Goal: Complete application form

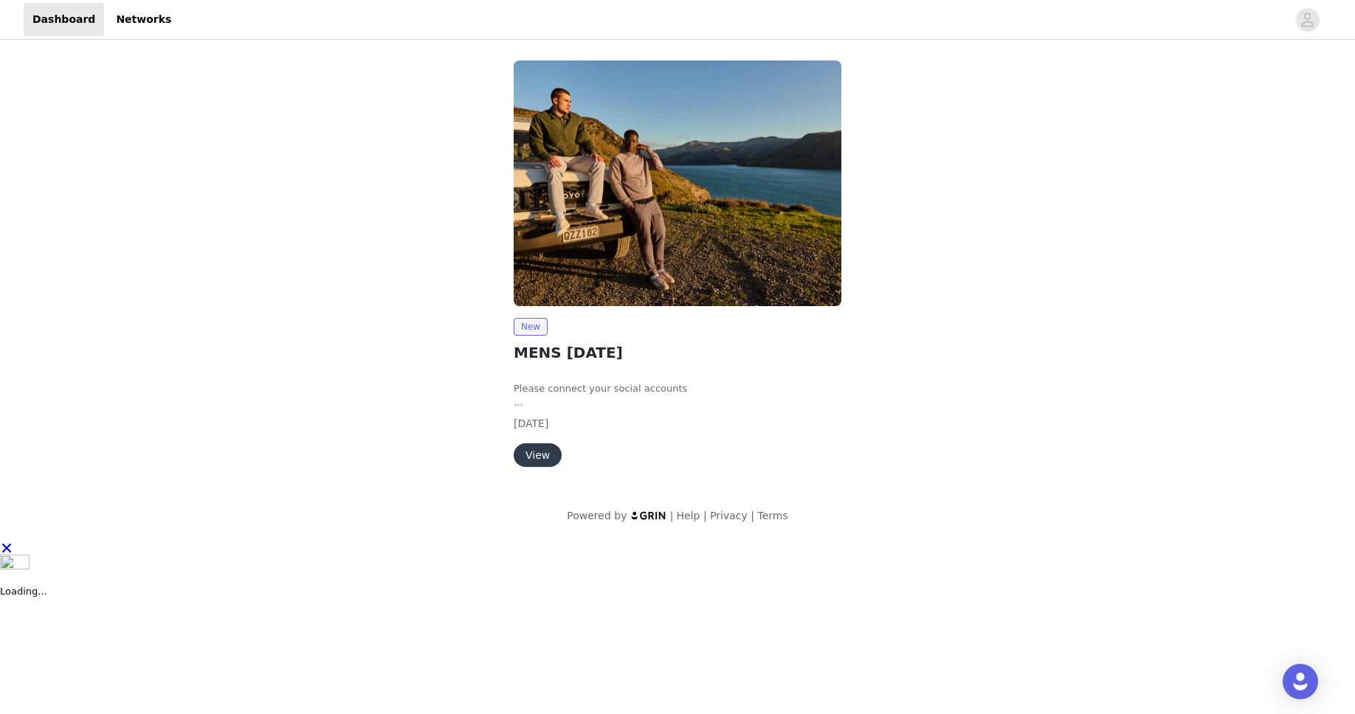
click at [522, 440] on div "New MENS SEPTEMBER 2025 Please connect your social accounts Fill out the inform…" at bounding box center [677, 392] width 328 height 149
click at [538, 451] on button "View" at bounding box center [537, 455] width 48 height 24
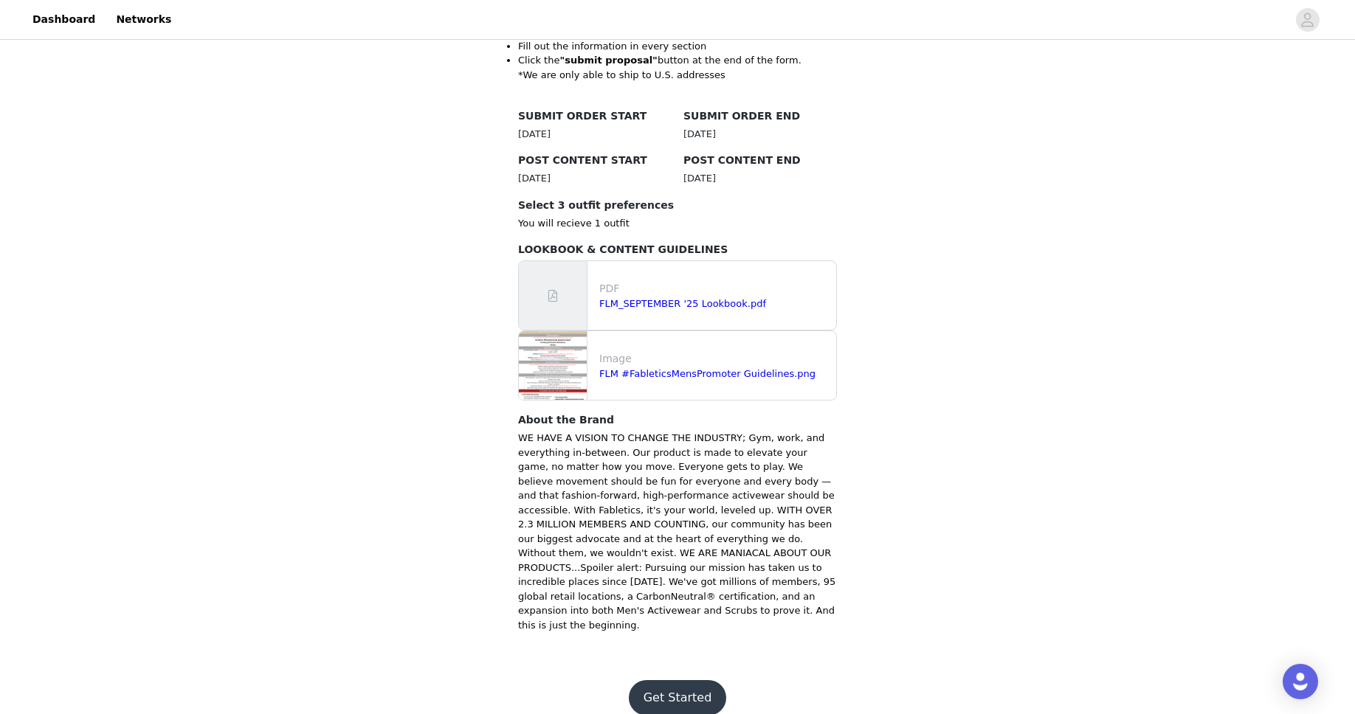
scroll to position [373, 0]
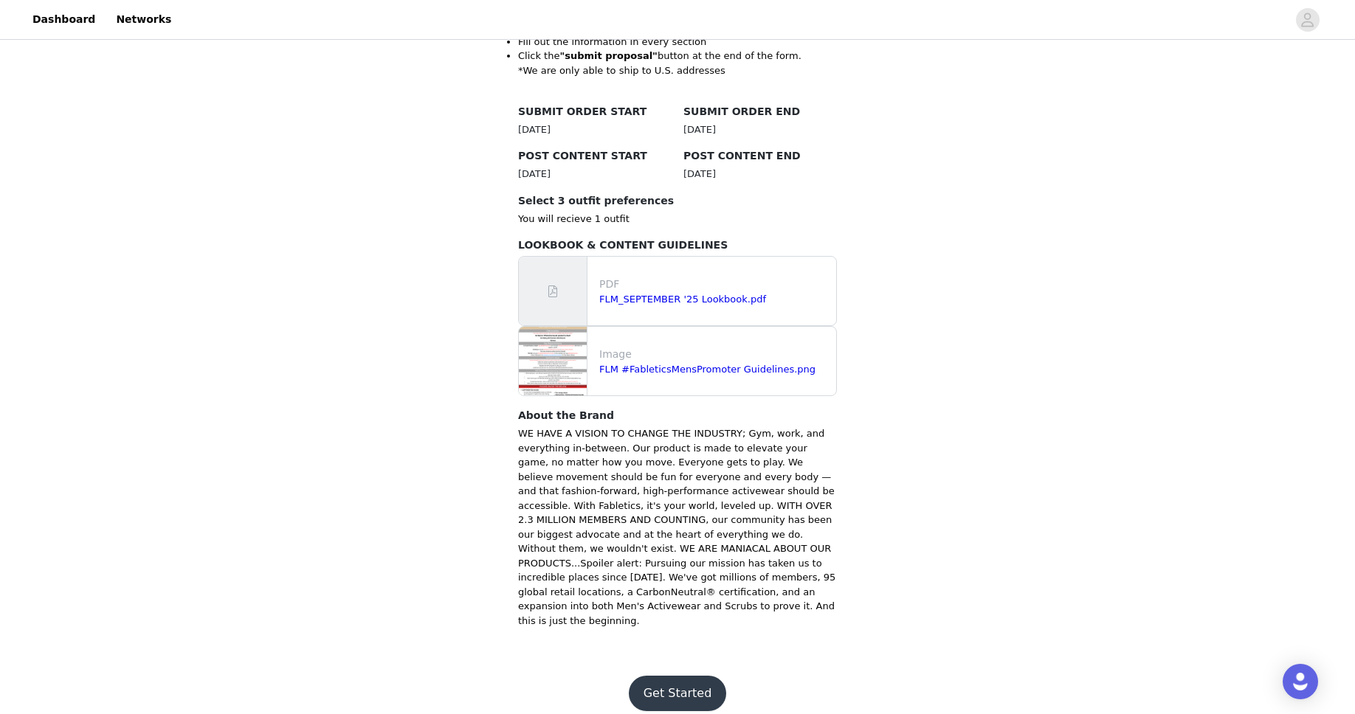
click at [694, 676] on button "Get Started" at bounding box center [678, 693] width 98 height 35
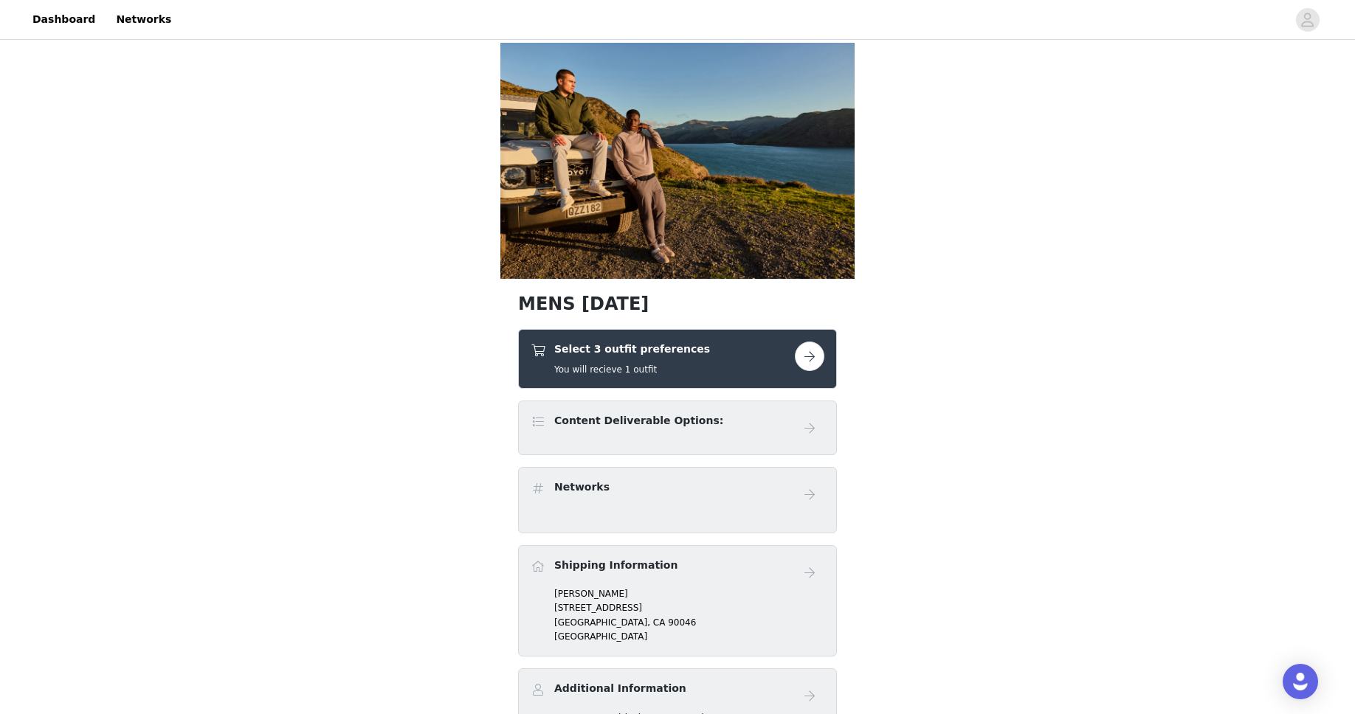
click at [819, 359] on button "button" at bounding box center [810, 357] width 30 height 30
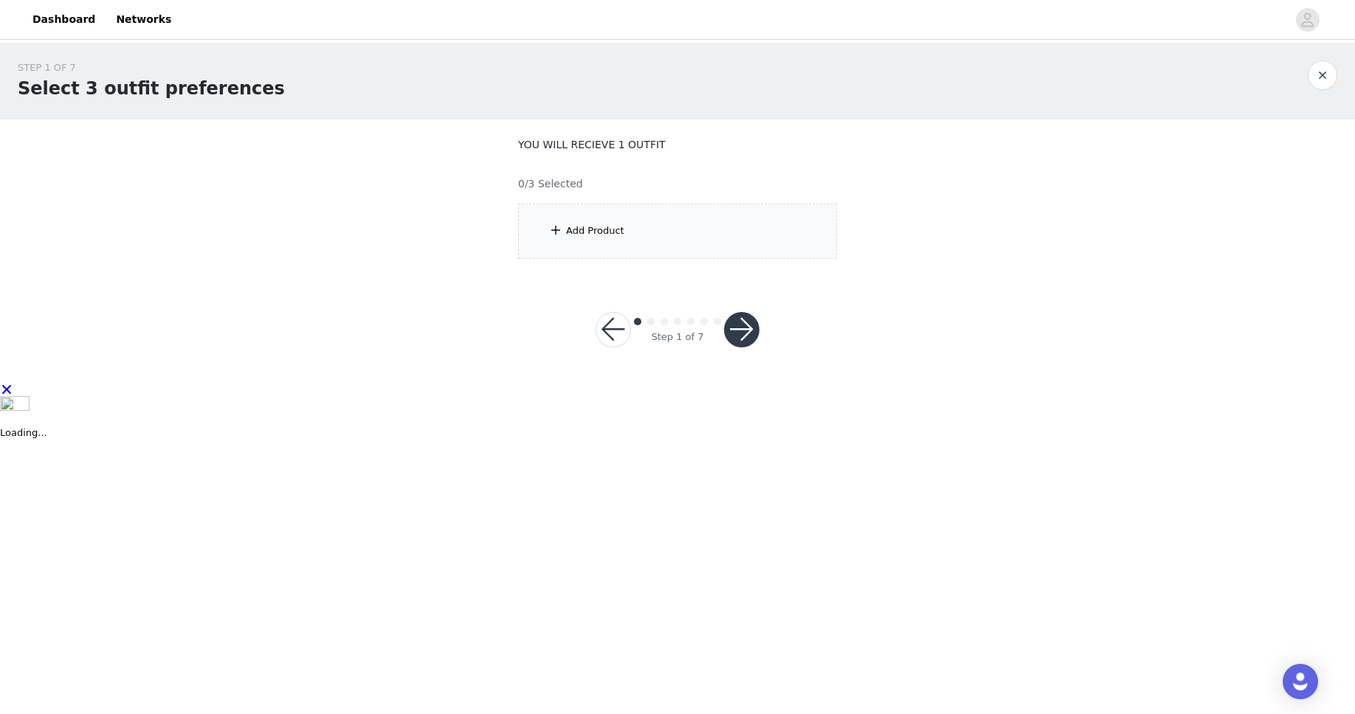
click at [573, 226] on div "Add Product" at bounding box center [595, 231] width 58 height 15
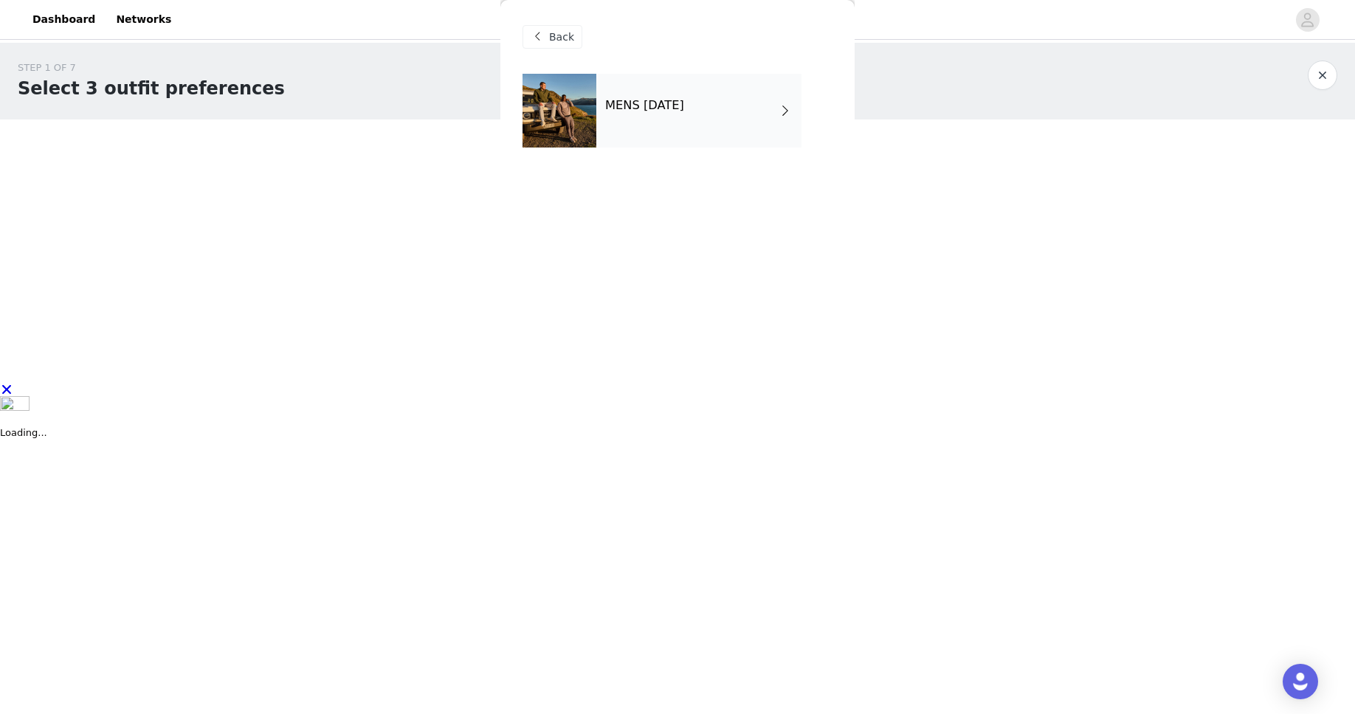
click at [665, 91] on div "MENS [DATE]" at bounding box center [698, 111] width 205 height 74
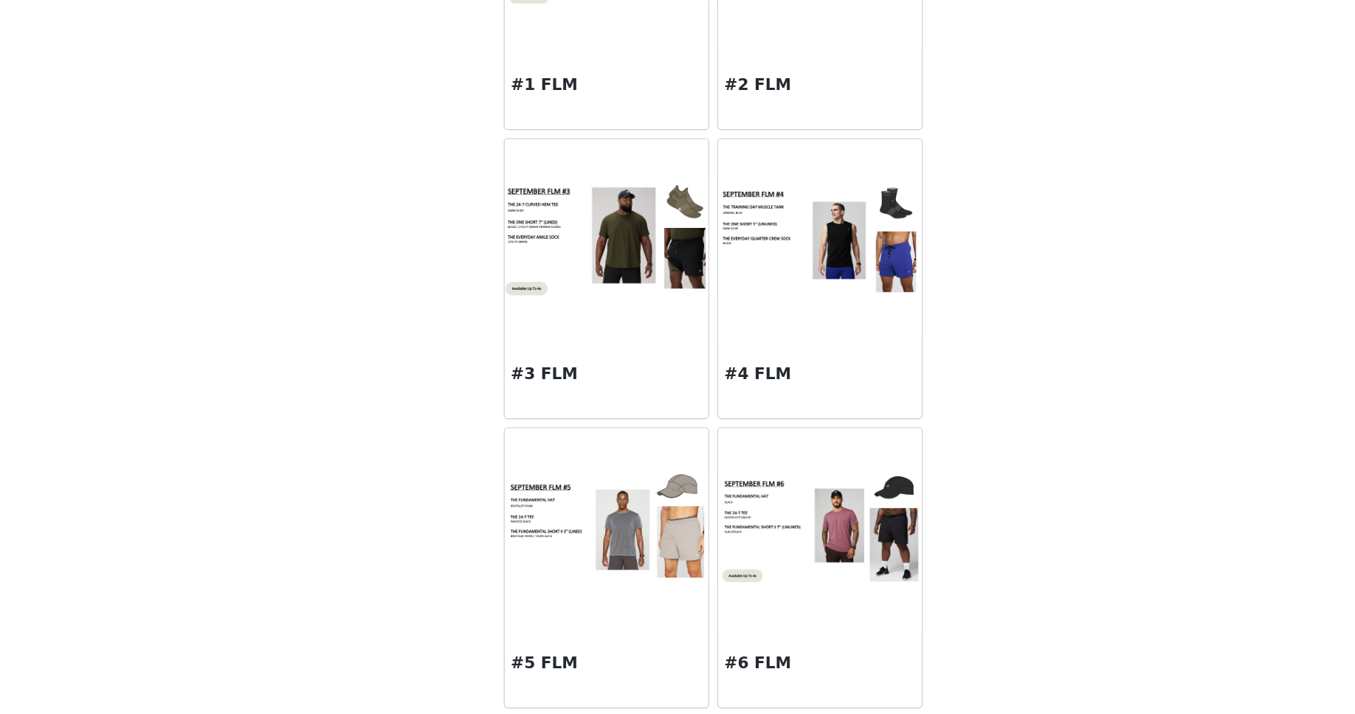
click at [858, 466] on body "Dashboard Networks STEP 1 OF 7 Select 3 outfit preferences YOU WILL RECIEVE 1 O…" at bounding box center [677, 357] width 1355 height 714
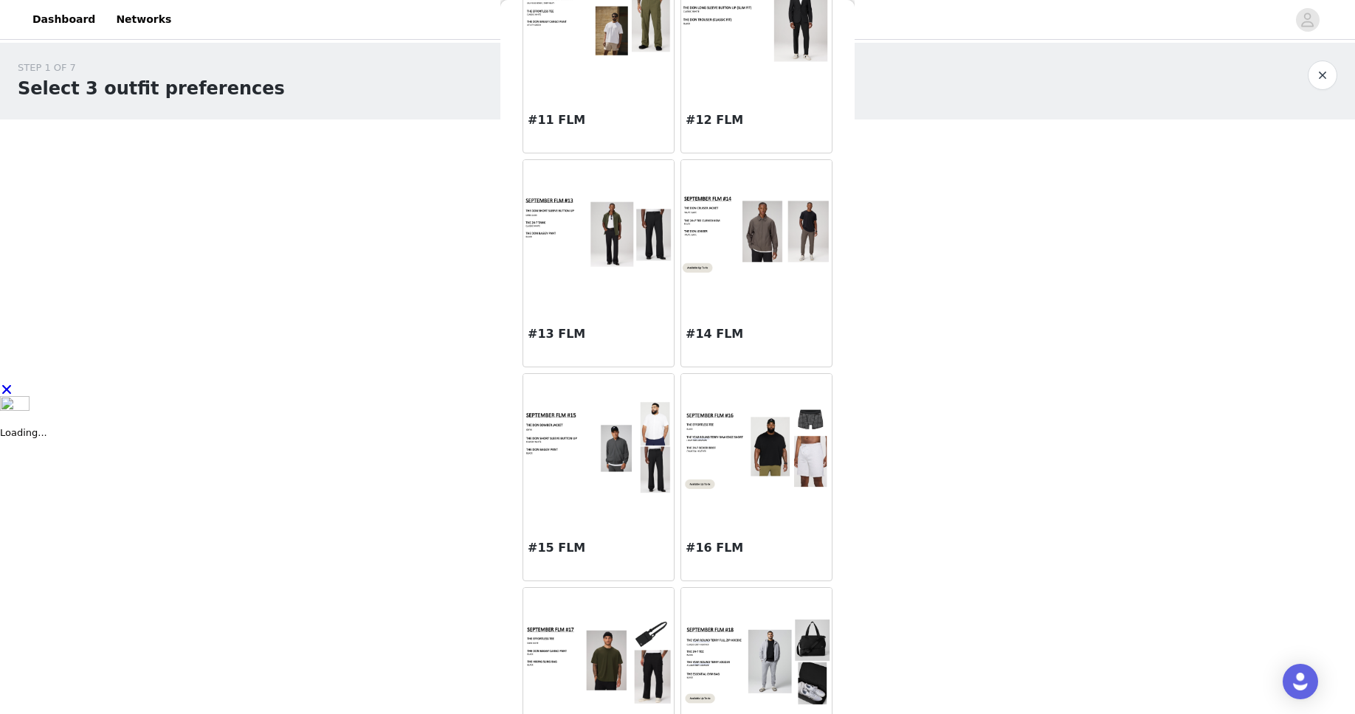
scroll to position [1282, 0]
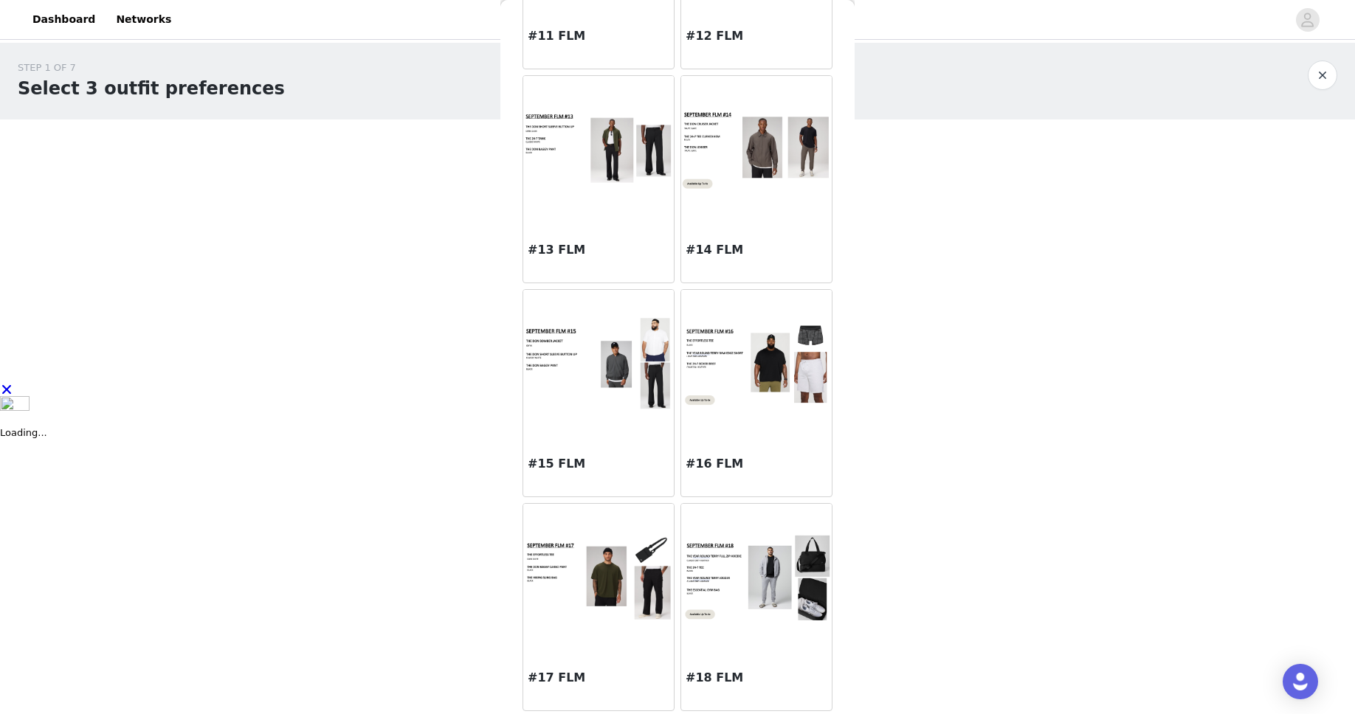
click at [768, 650] on div at bounding box center [756, 578] width 151 height 148
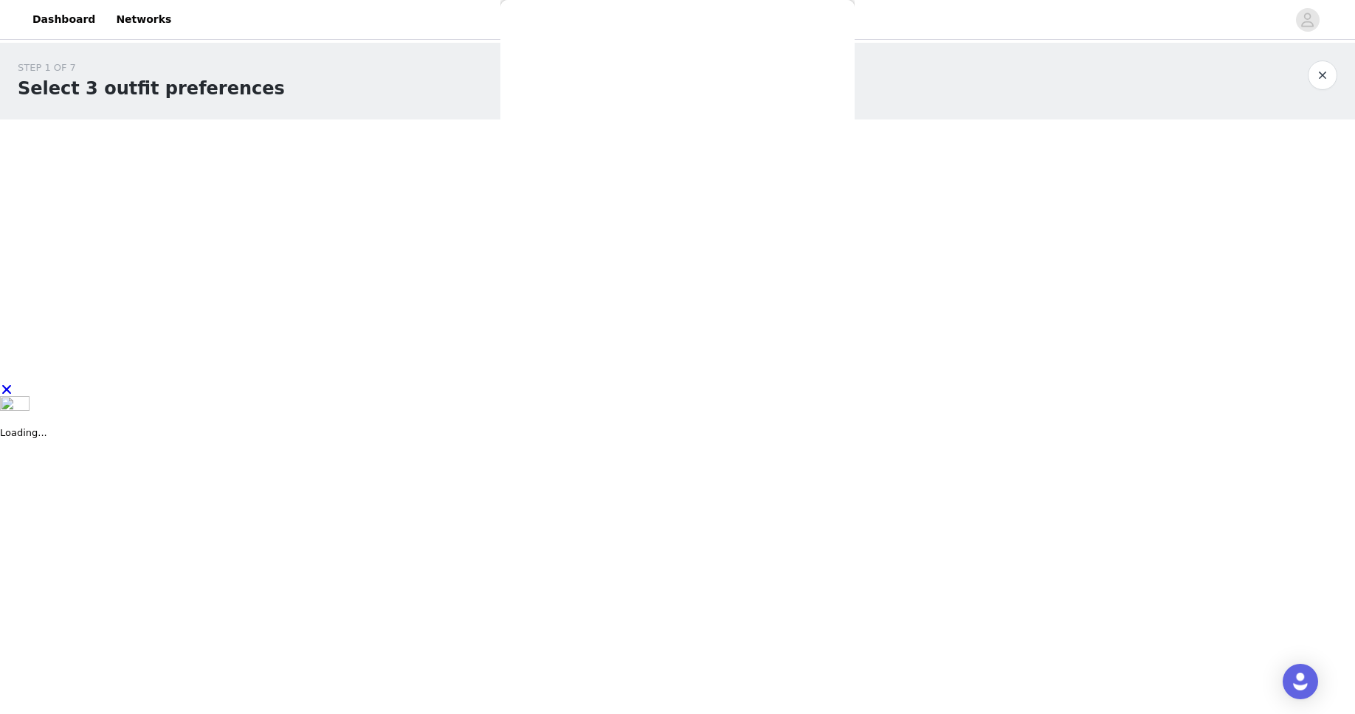
scroll to position [0, 0]
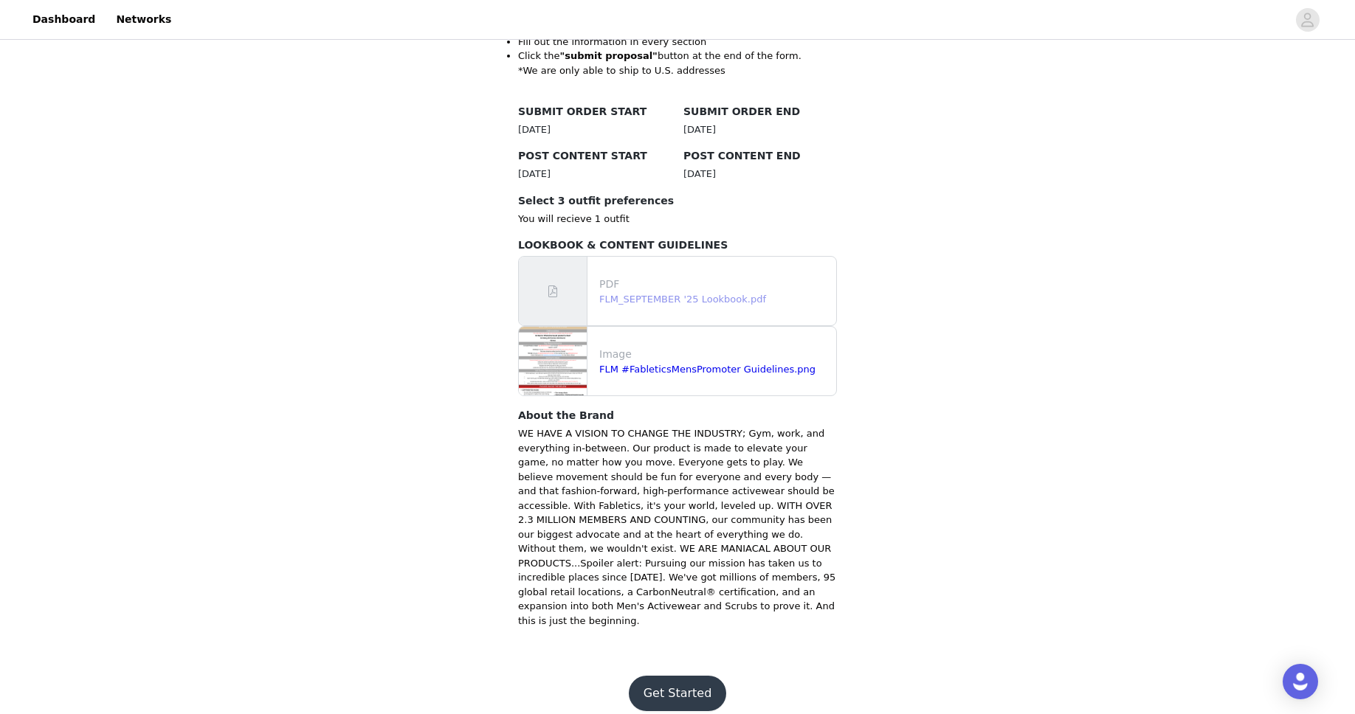
click at [678, 300] on link "FLM_SEPTEMBER '25 Lookbook.pdf" at bounding box center [682, 299] width 167 height 11
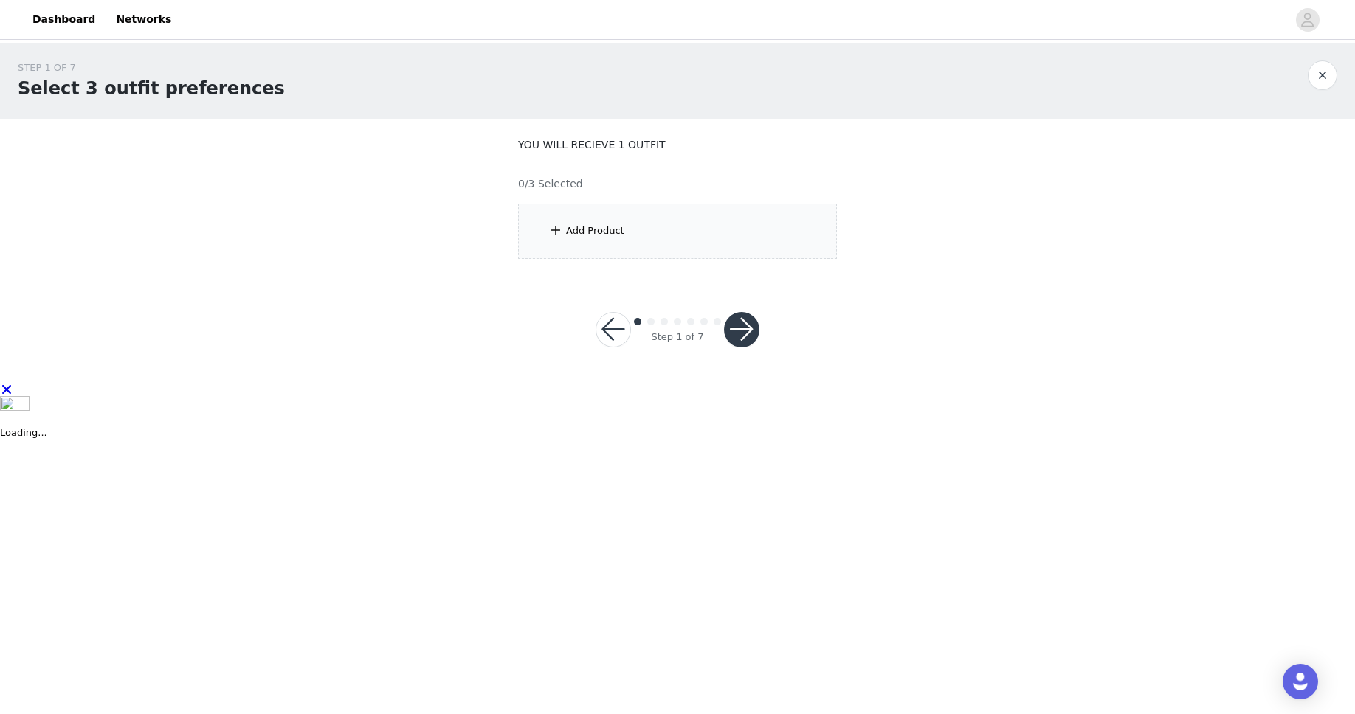
click at [577, 227] on div "Add Product" at bounding box center [595, 231] width 58 height 15
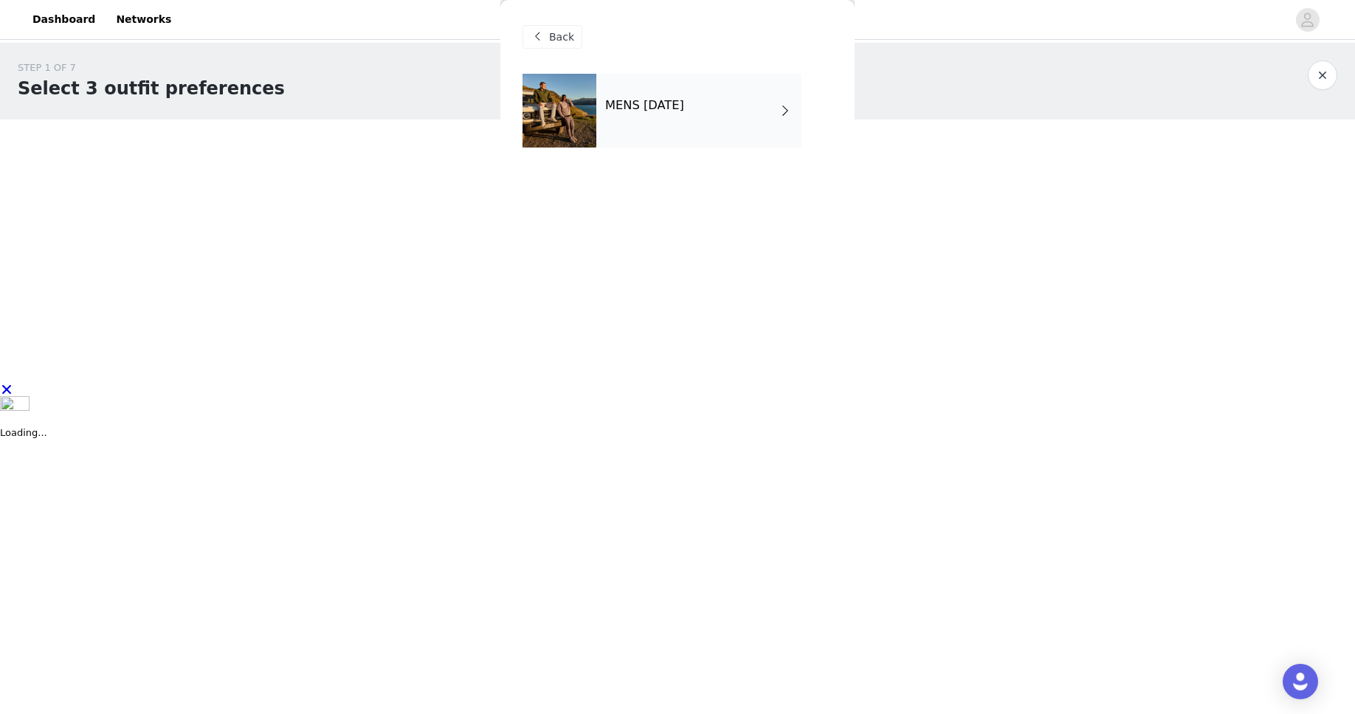
click at [684, 108] on h4 "MENS [DATE]" at bounding box center [644, 105] width 79 height 13
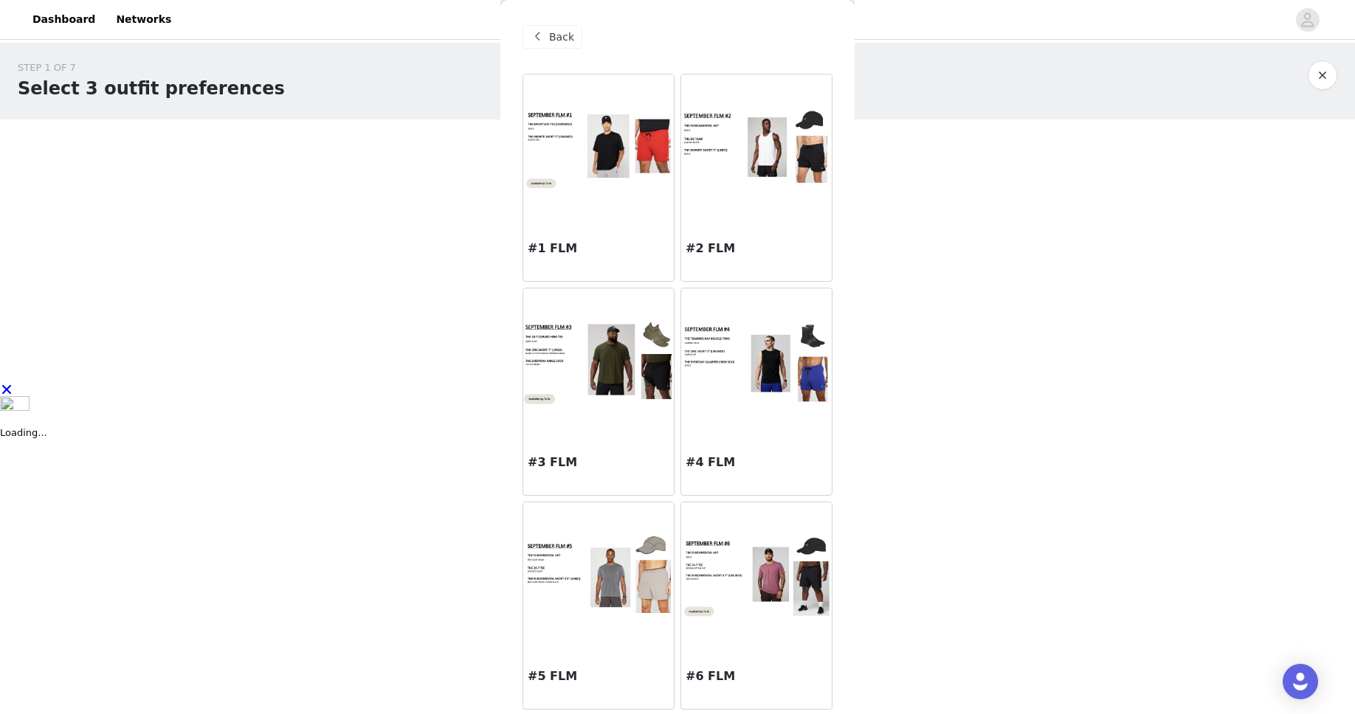
click at [567, 660] on div "#5 FLM" at bounding box center [598, 679] width 151 height 59
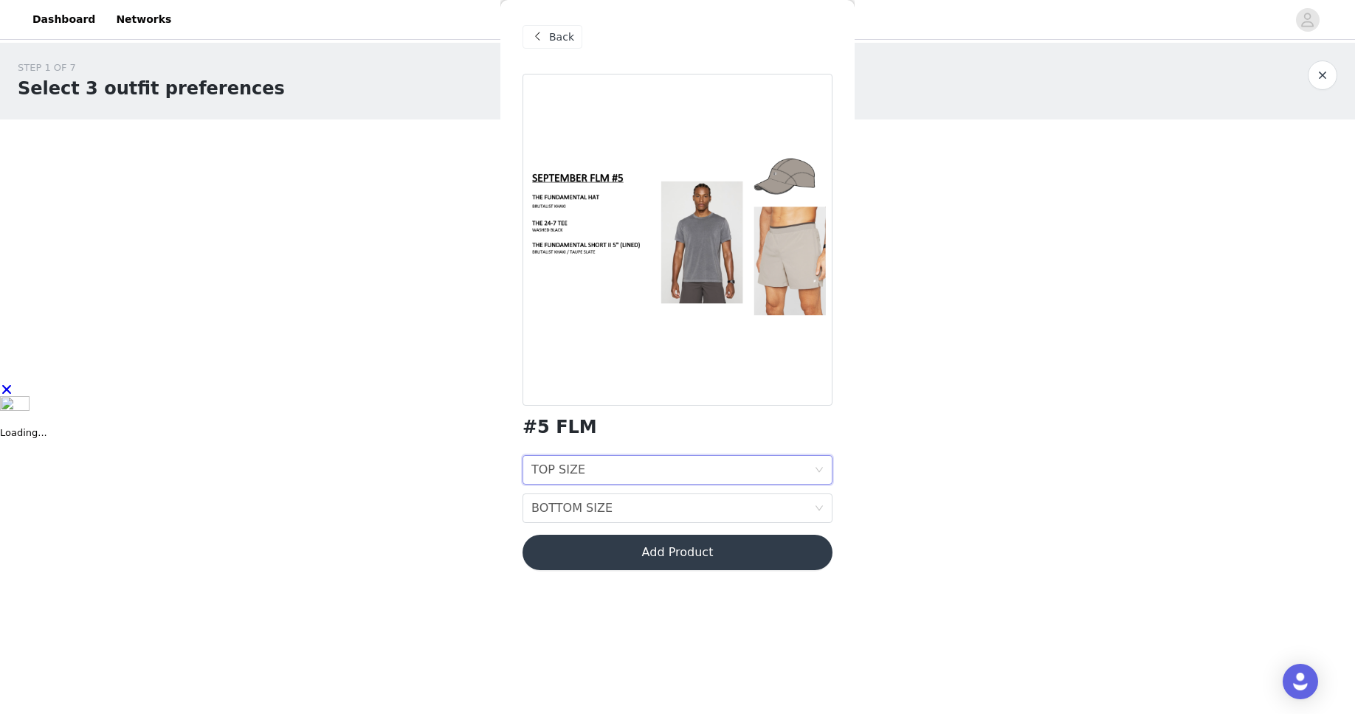
click at [624, 463] on div "TOP SIZE TOP SIZE" at bounding box center [672, 470] width 283 height 28
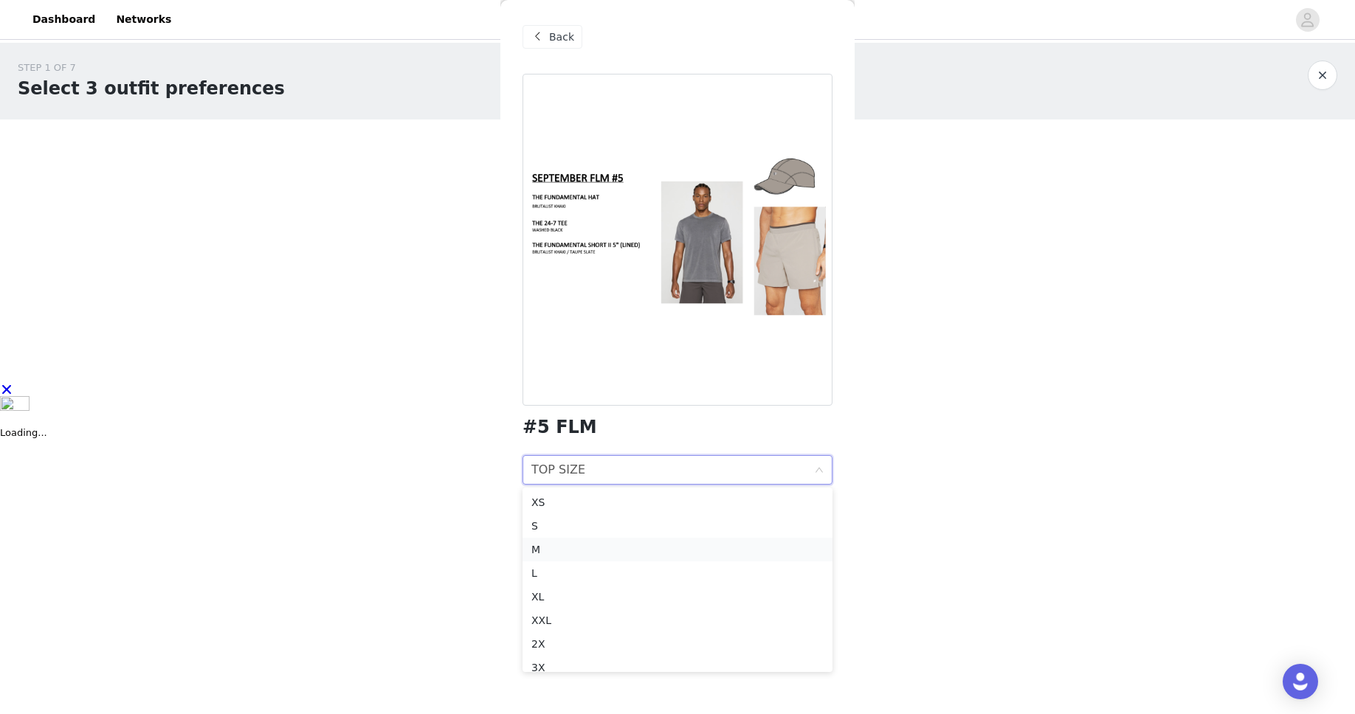
click at [626, 547] on div "M" at bounding box center [677, 550] width 292 height 16
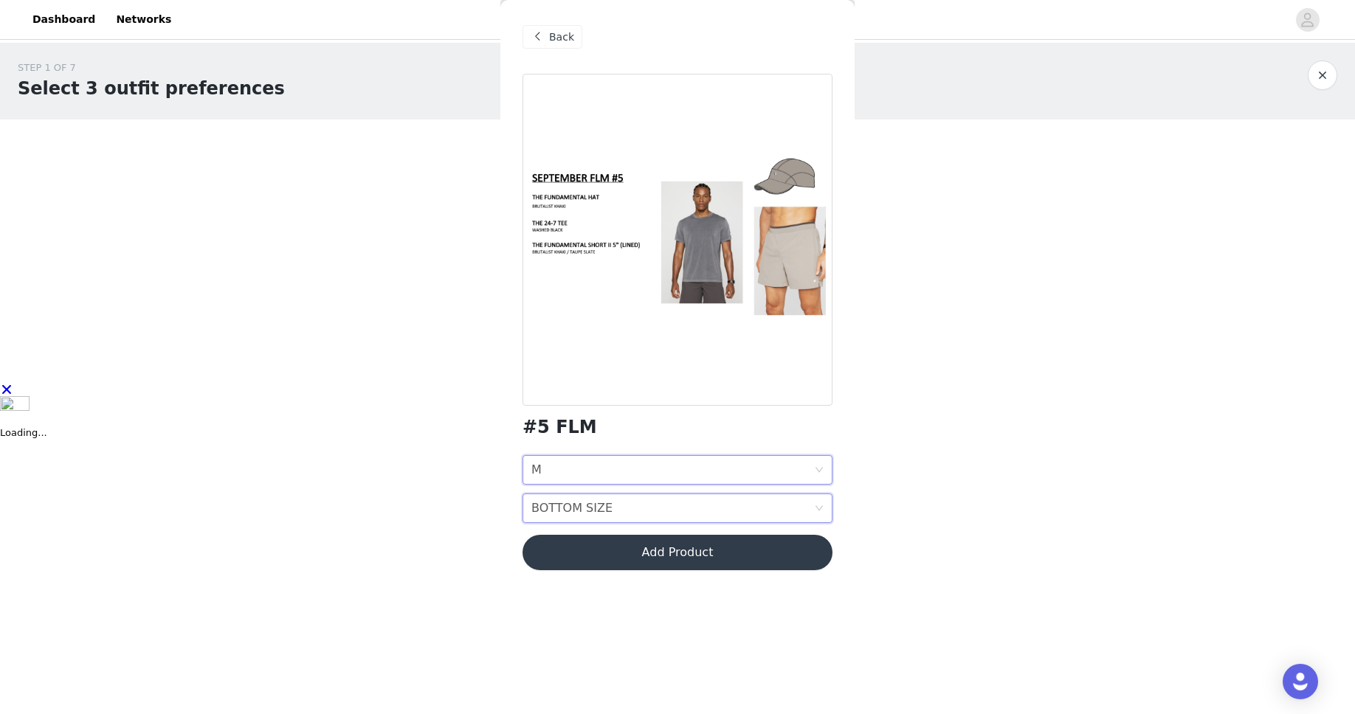
click at [615, 497] on div "BOTTOM SIZE BOTTOM SIZE" at bounding box center [672, 508] width 283 height 28
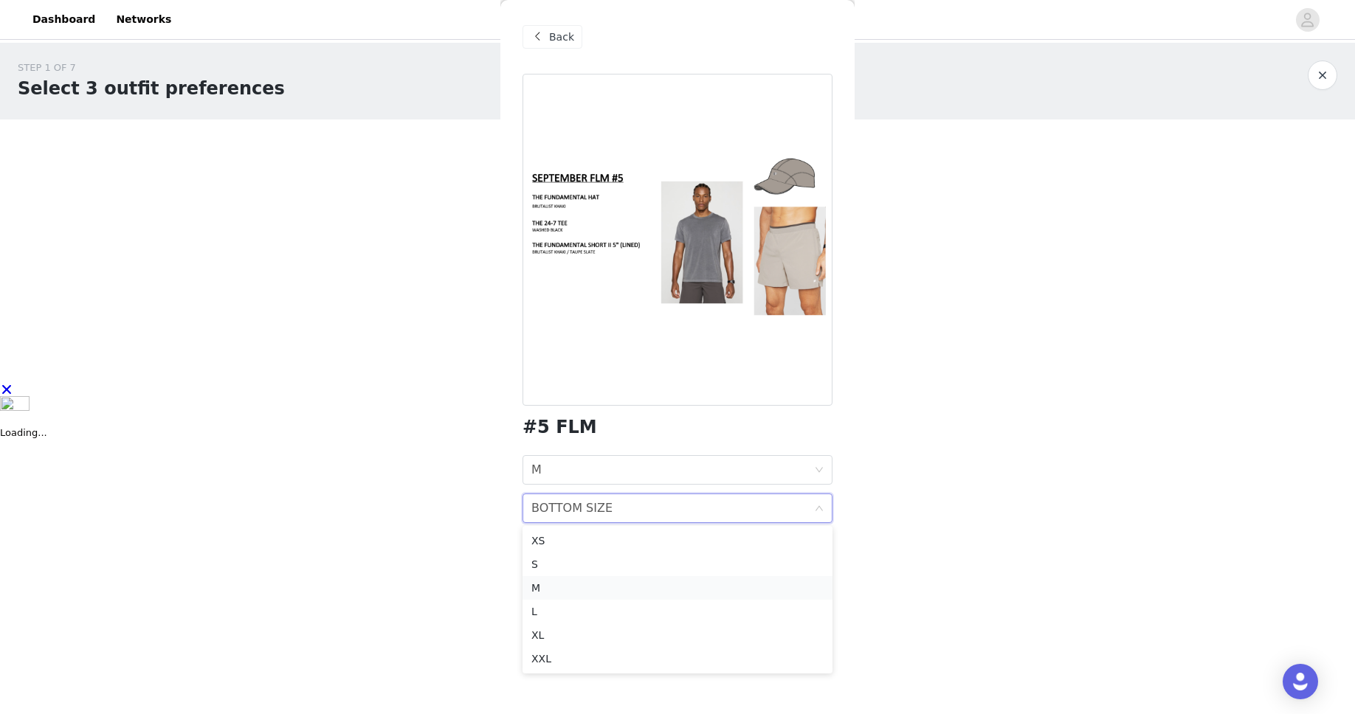
click at [614, 580] on div "M" at bounding box center [677, 588] width 292 height 16
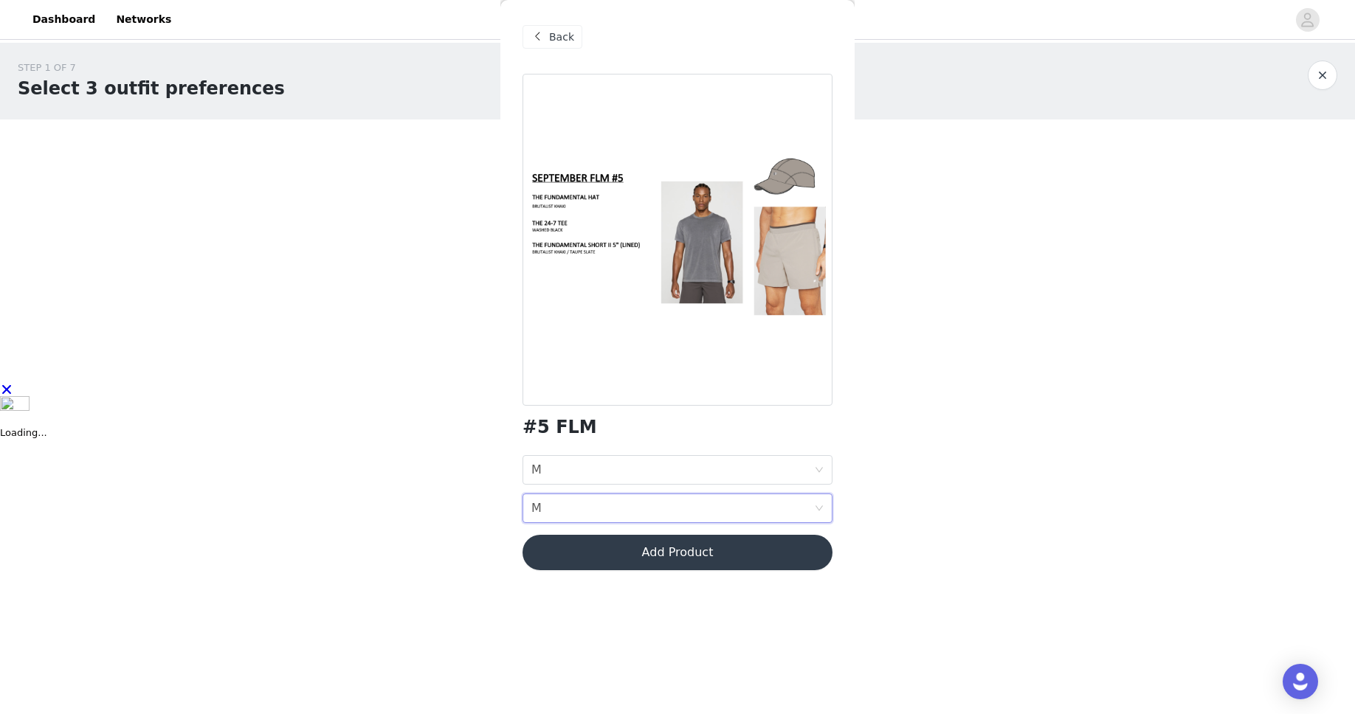
click at [617, 552] on button "Add Product" at bounding box center [677, 552] width 310 height 35
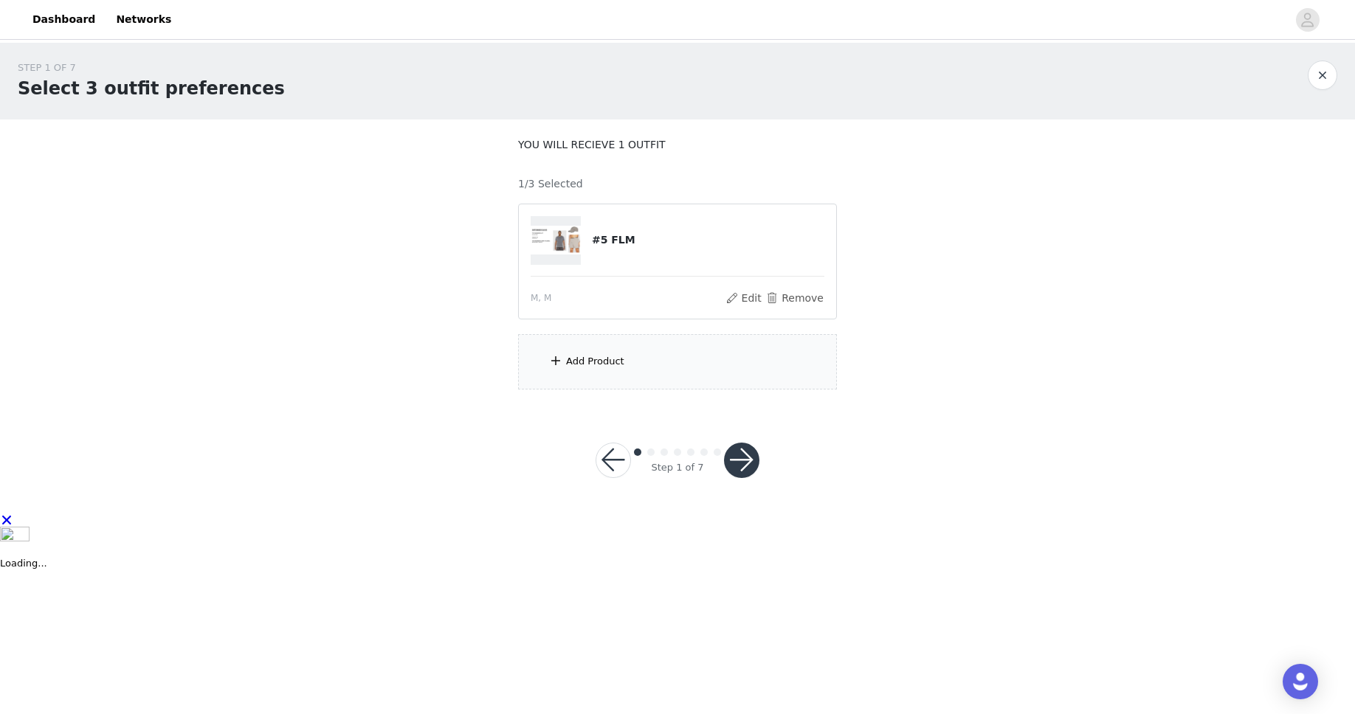
click at [628, 378] on div "Add Product" at bounding box center [677, 361] width 319 height 55
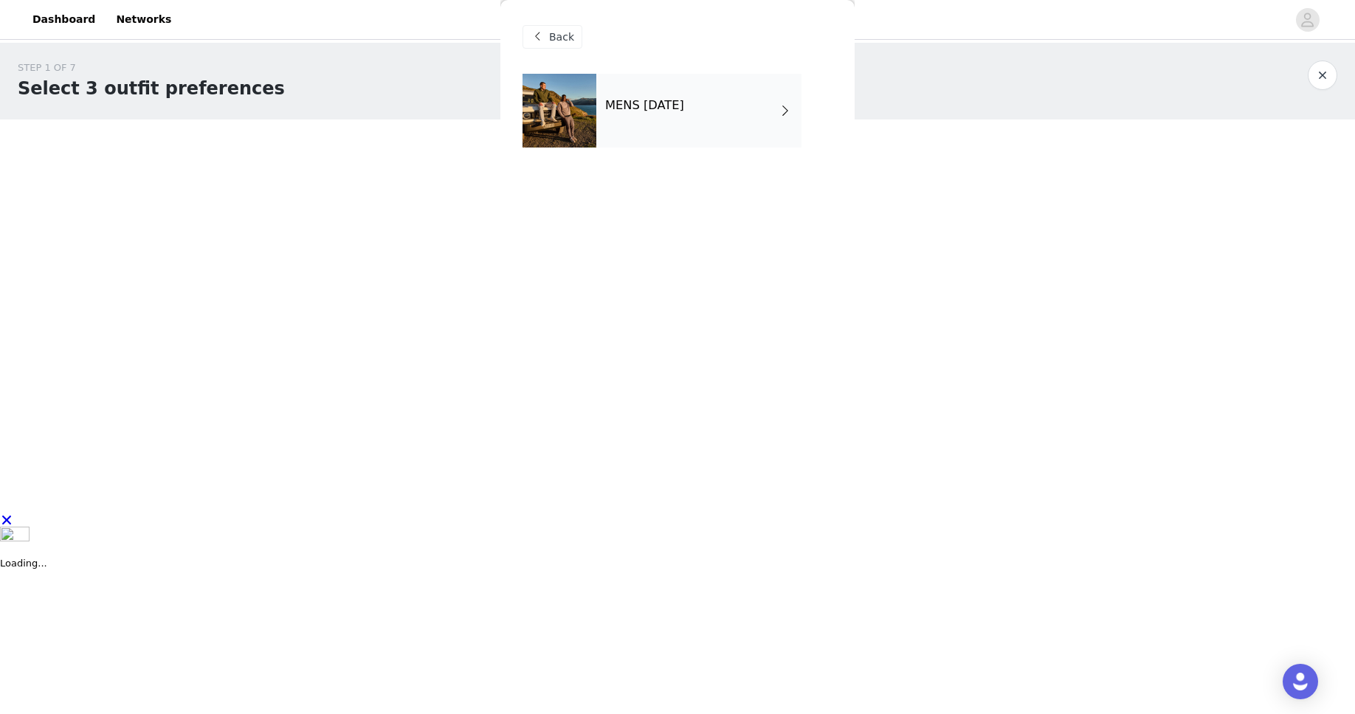
click at [654, 99] on h4 "MENS [DATE]" at bounding box center [644, 105] width 79 height 13
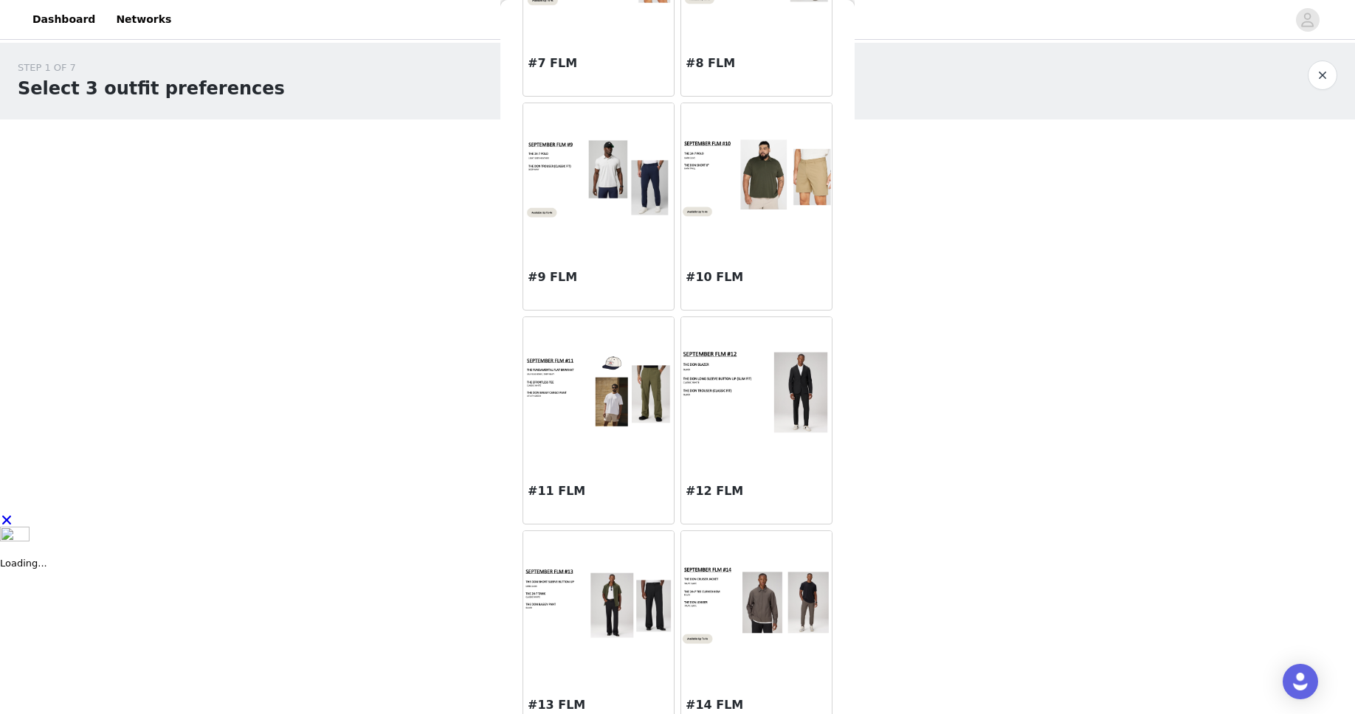
scroll to position [831, 0]
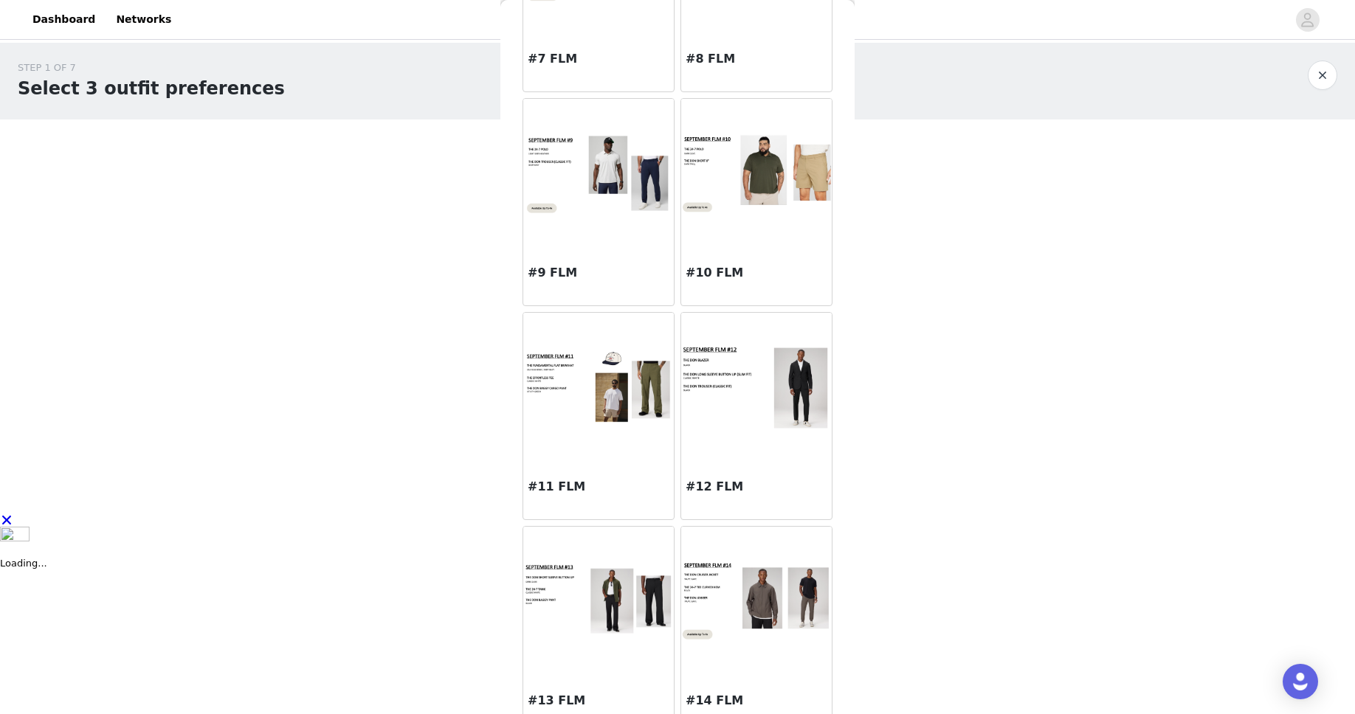
click at [622, 494] on h3 "#11 FLM" at bounding box center [599, 487] width 142 height 18
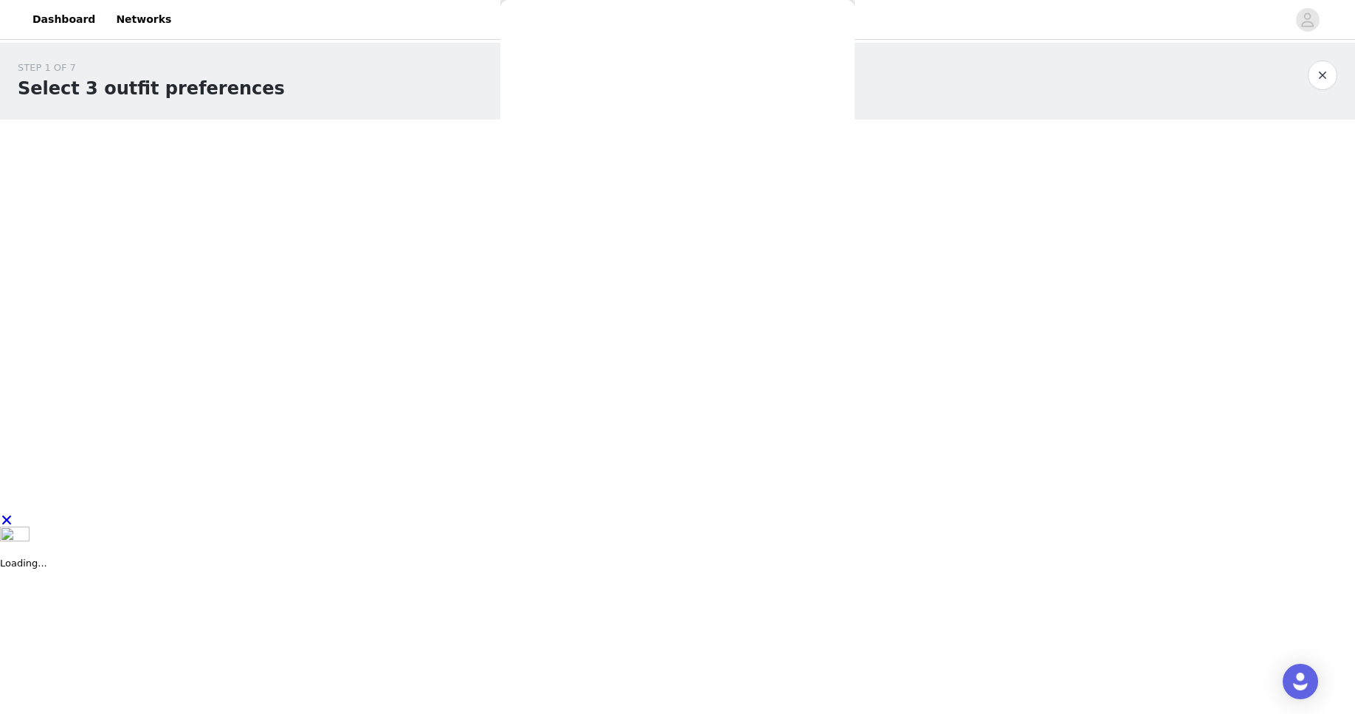
scroll to position [0, 0]
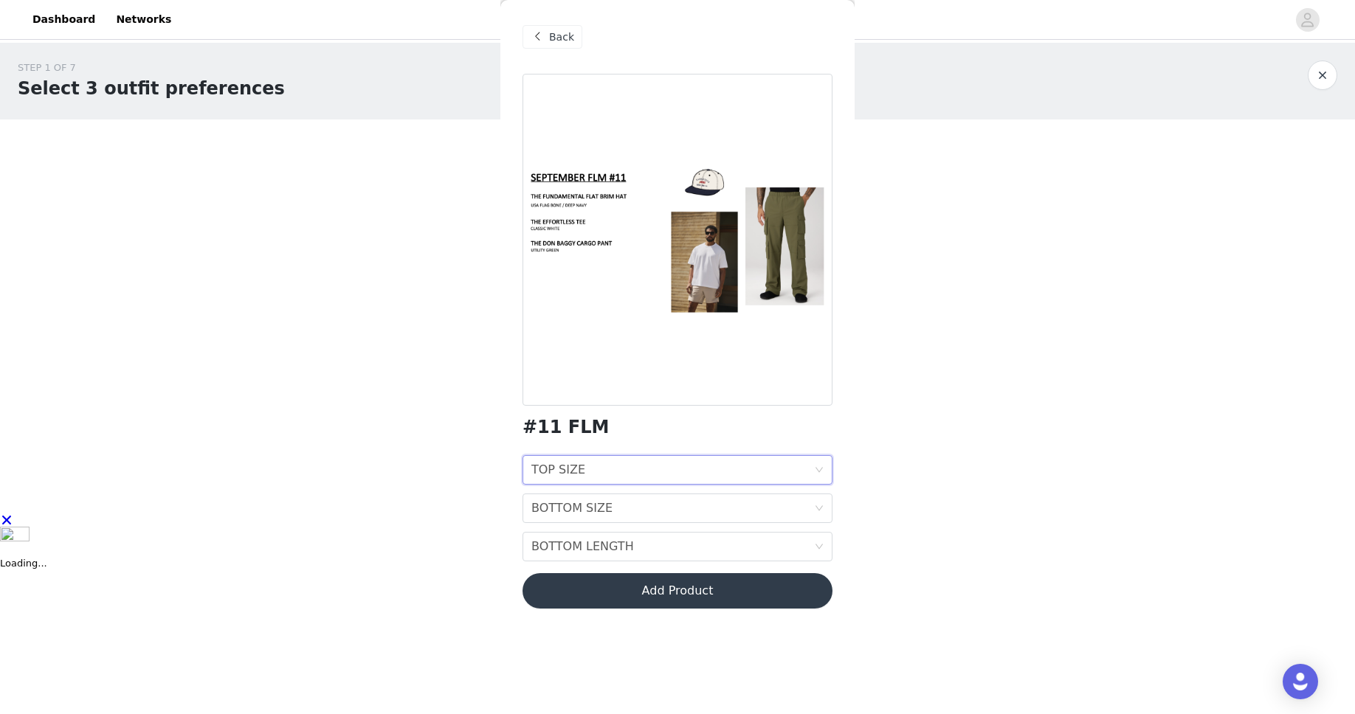
click at [623, 466] on div "TOP SIZE TOP SIZE" at bounding box center [672, 470] width 283 height 28
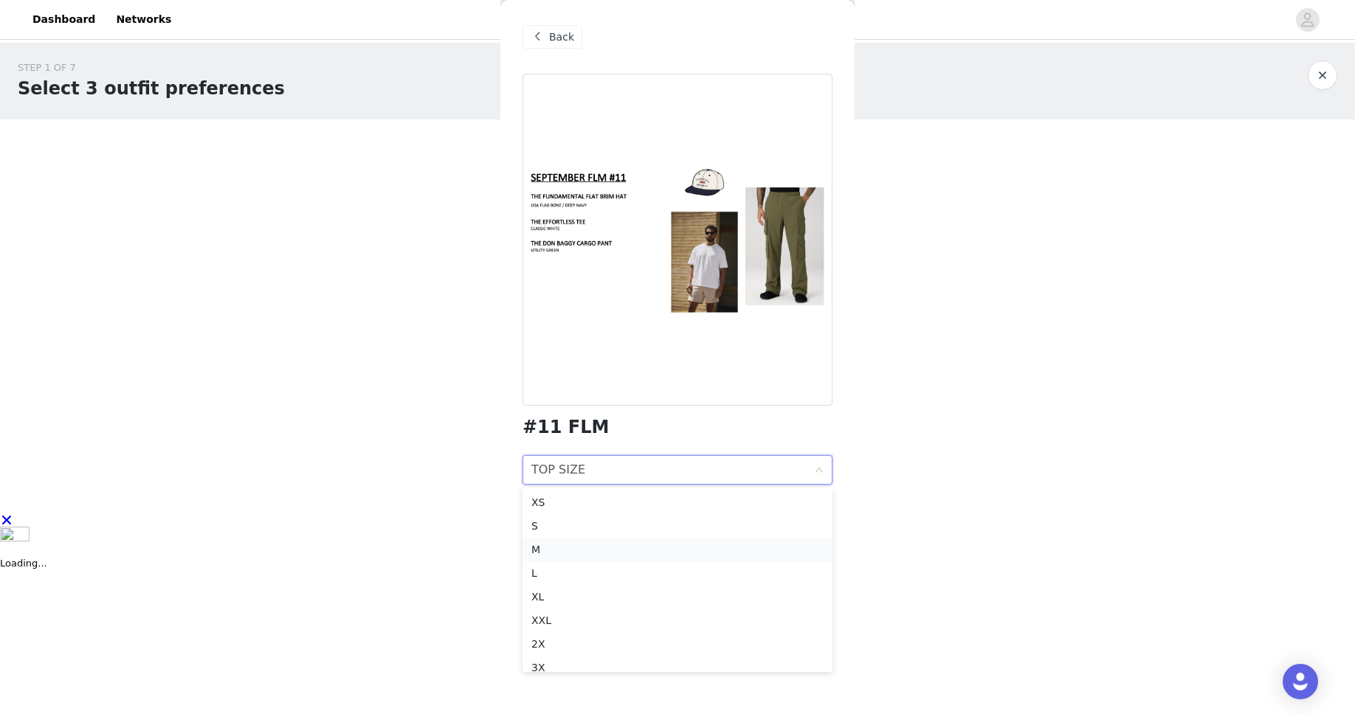
click at [631, 543] on div "M" at bounding box center [677, 550] width 292 height 16
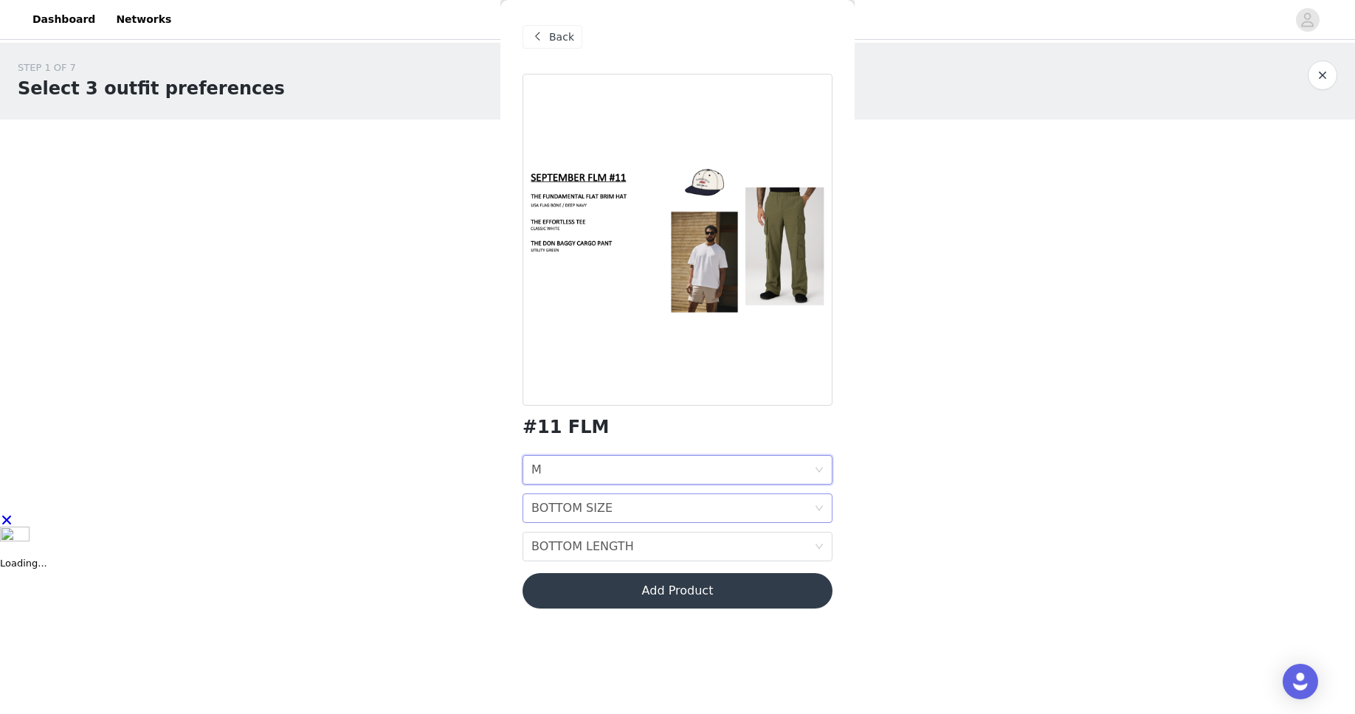
click at [612, 521] on div "BOTTOM SIZE BOTTOM SIZE" at bounding box center [672, 508] width 283 height 28
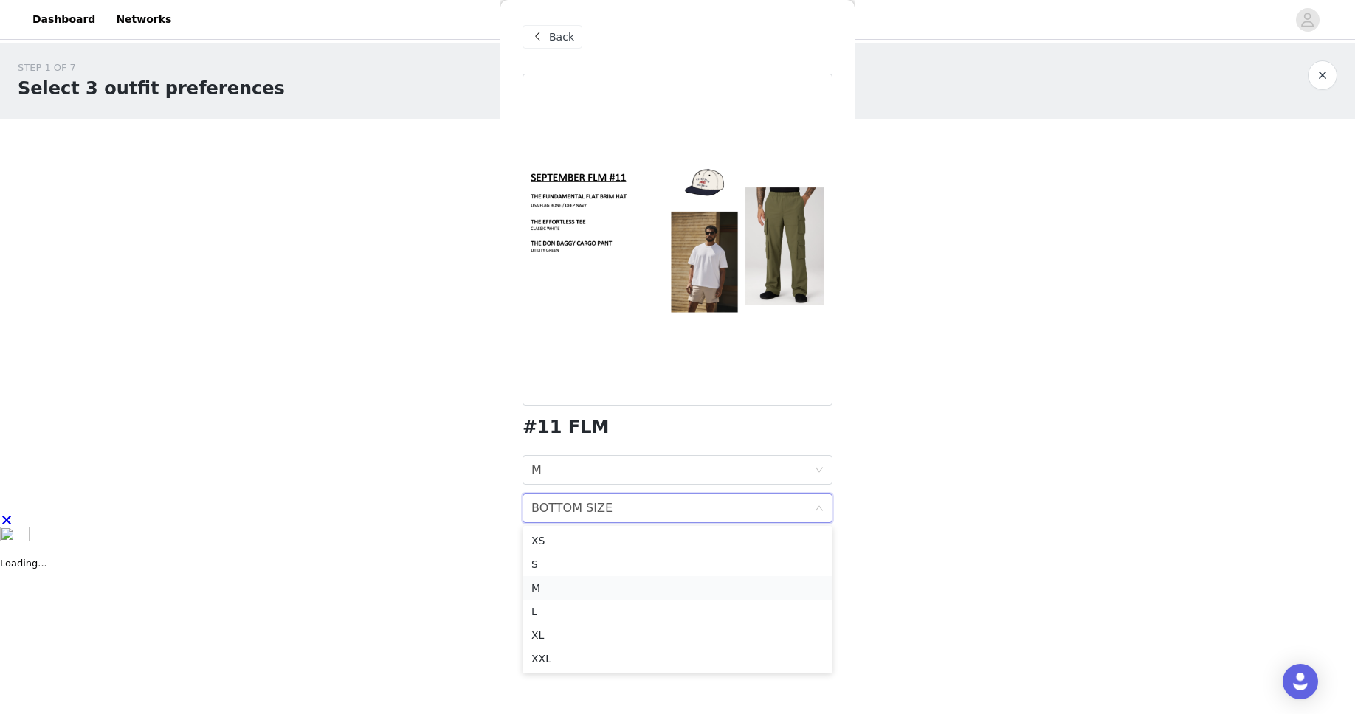
click at [626, 581] on div "M" at bounding box center [677, 588] width 292 height 16
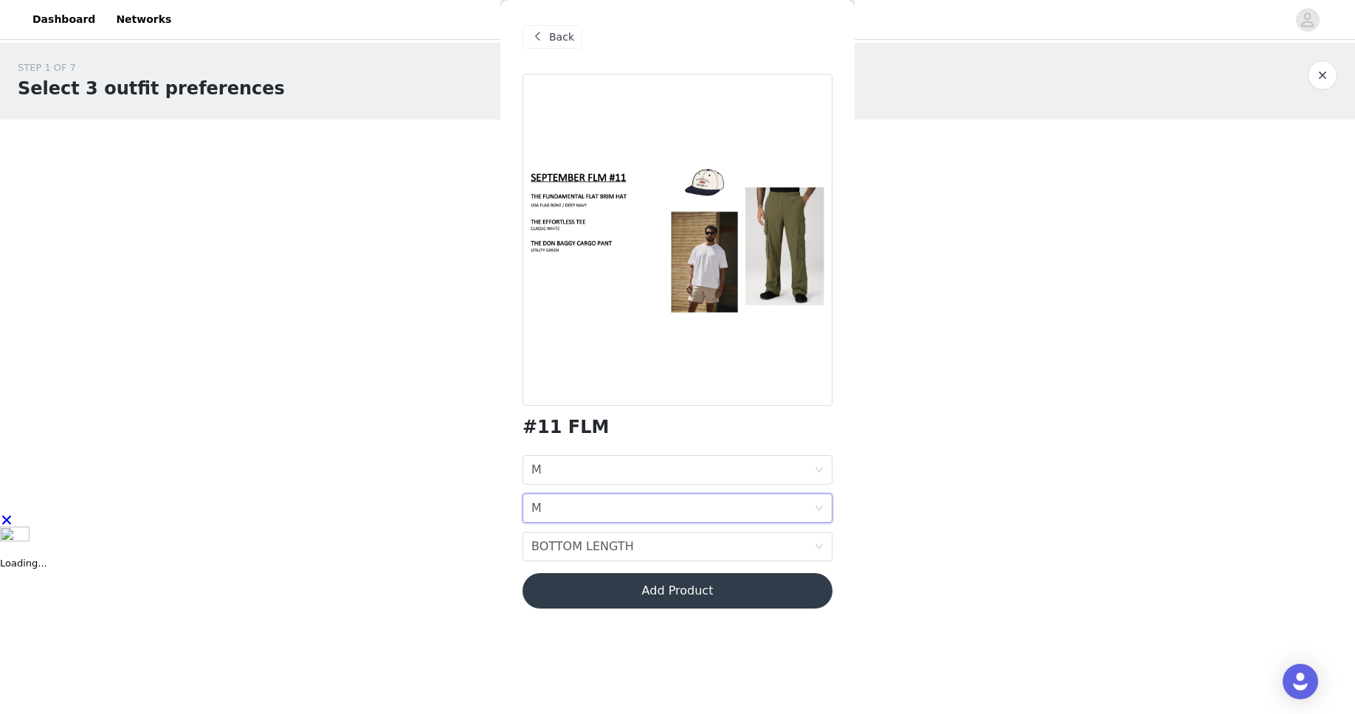
click at [618, 562] on div "#11 FLM TOP SIZE M BOTTOM SIZE M BOTTOM LENGTH BOTTOM LENGTH Add Product" at bounding box center [677, 350] width 310 height 553
click at [614, 552] on div "BOTTOM LENGTH" at bounding box center [582, 547] width 103 height 28
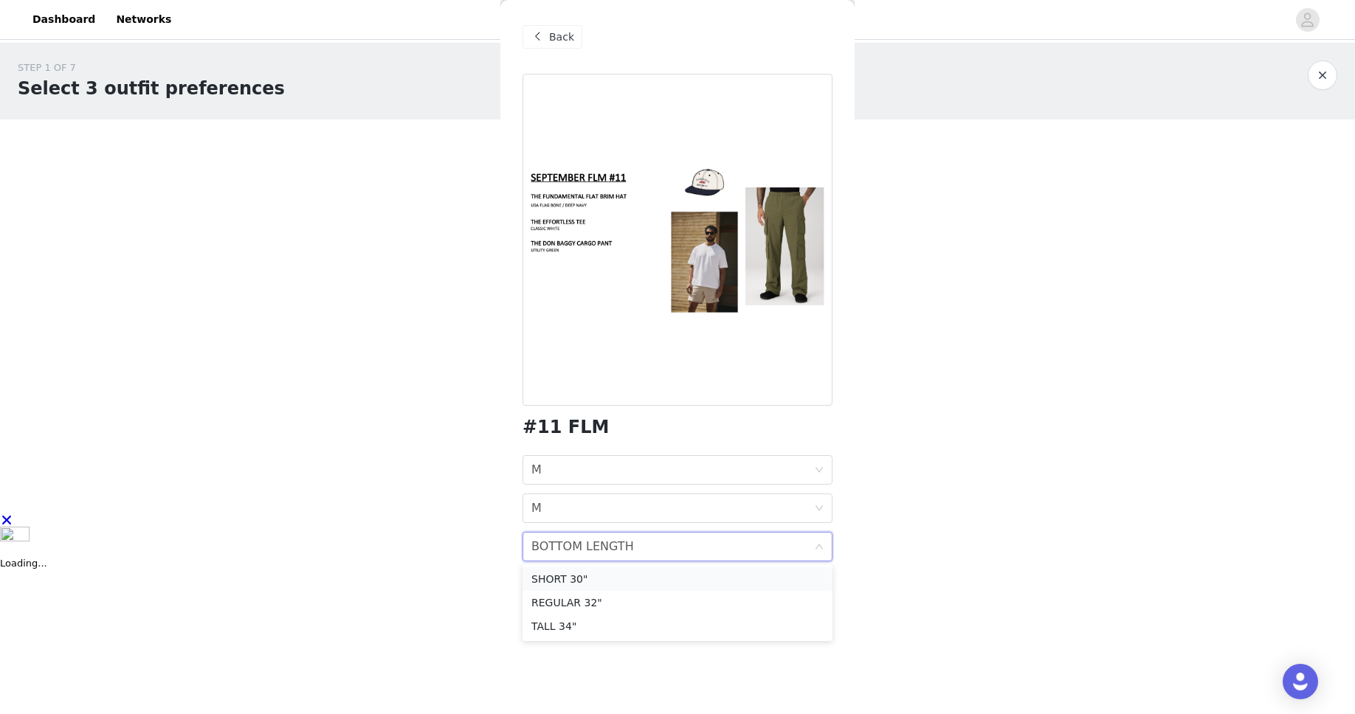
click at [620, 580] on div "SHORT 30"" at bounding box center [677, 579] width 292 height 16
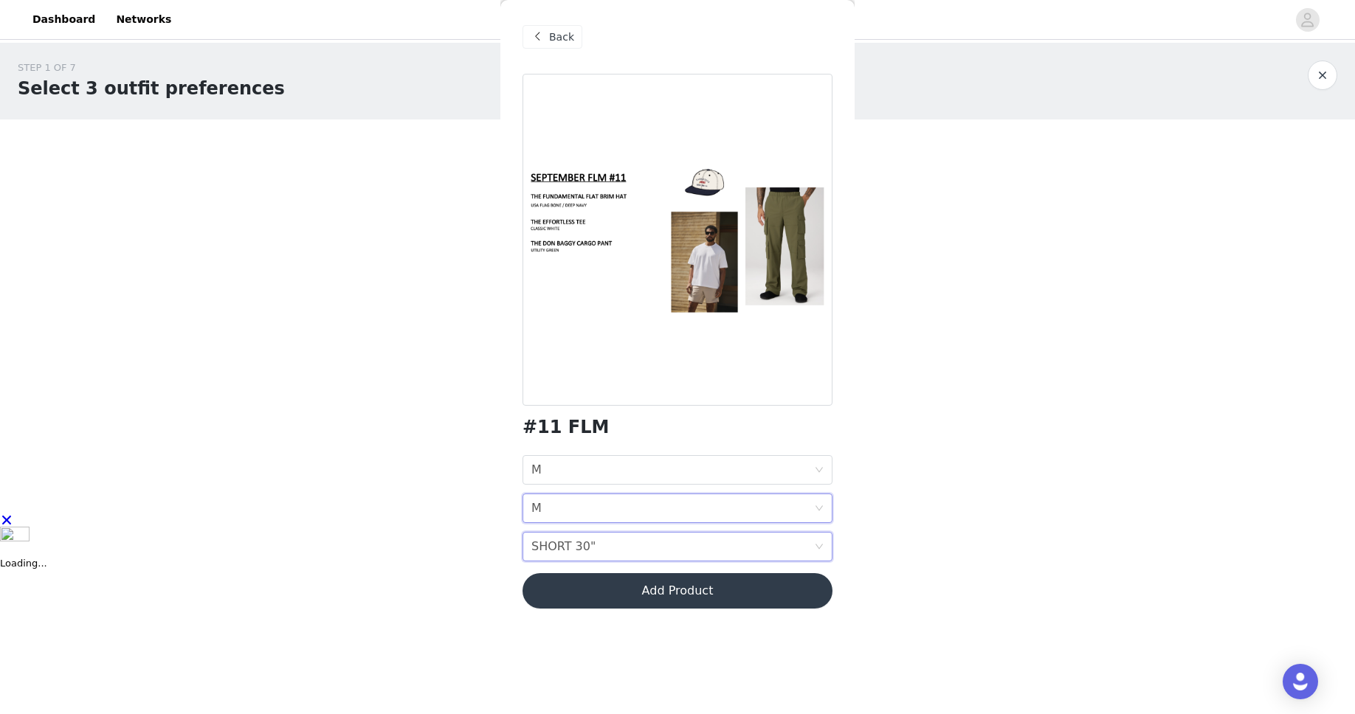
click at [606, 505] on div "BOTTOM SIZE M" at bounding box center [672, 508] width 283 height 28
click at [443, 548] on body "Dashboard Networks STEP 1 OF 7 Select 3 outfit preferences YOU WILL RECIEVE 1 O…" at bounding box center [677, 357] width 1355 height 714
click at [620, 497] on div "BOTTOM SIZE M" at bounding box center [672, 508] width 283 height 28
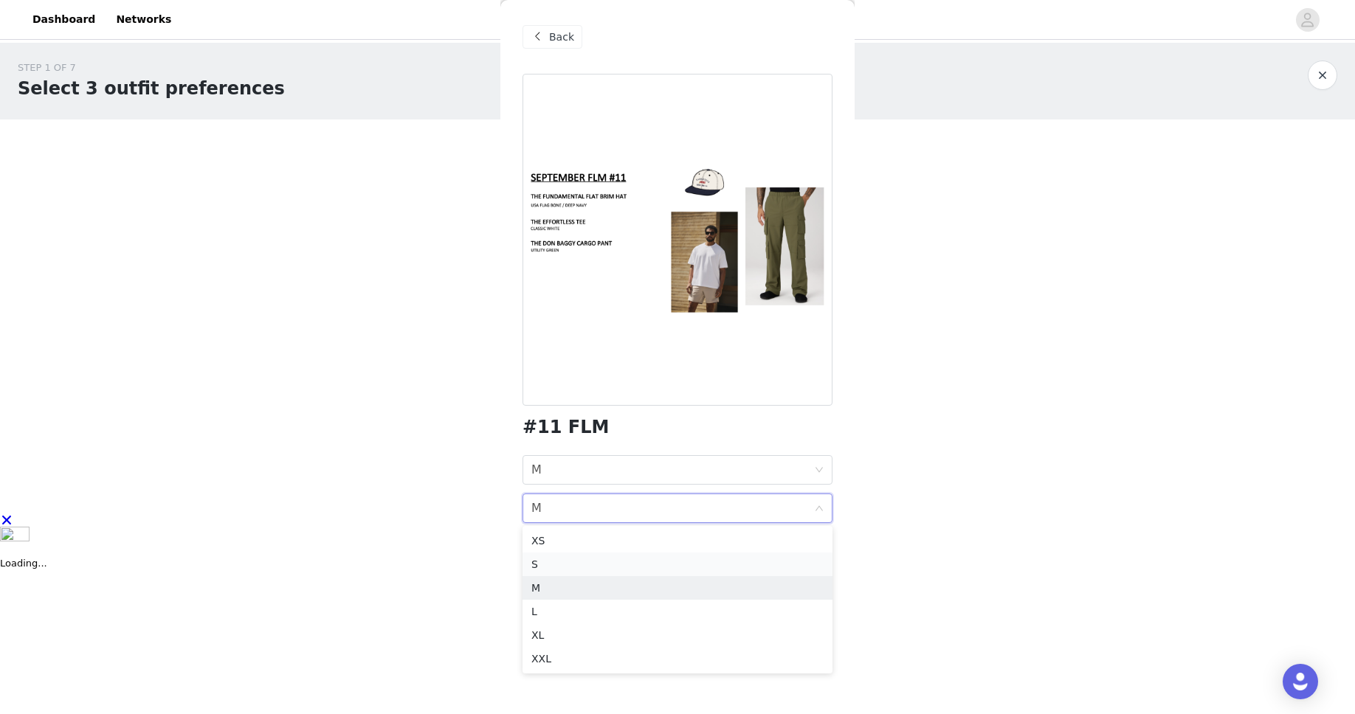
click at [618, 560] on div "S" at bounding box center [677, 564] width 292 height 16
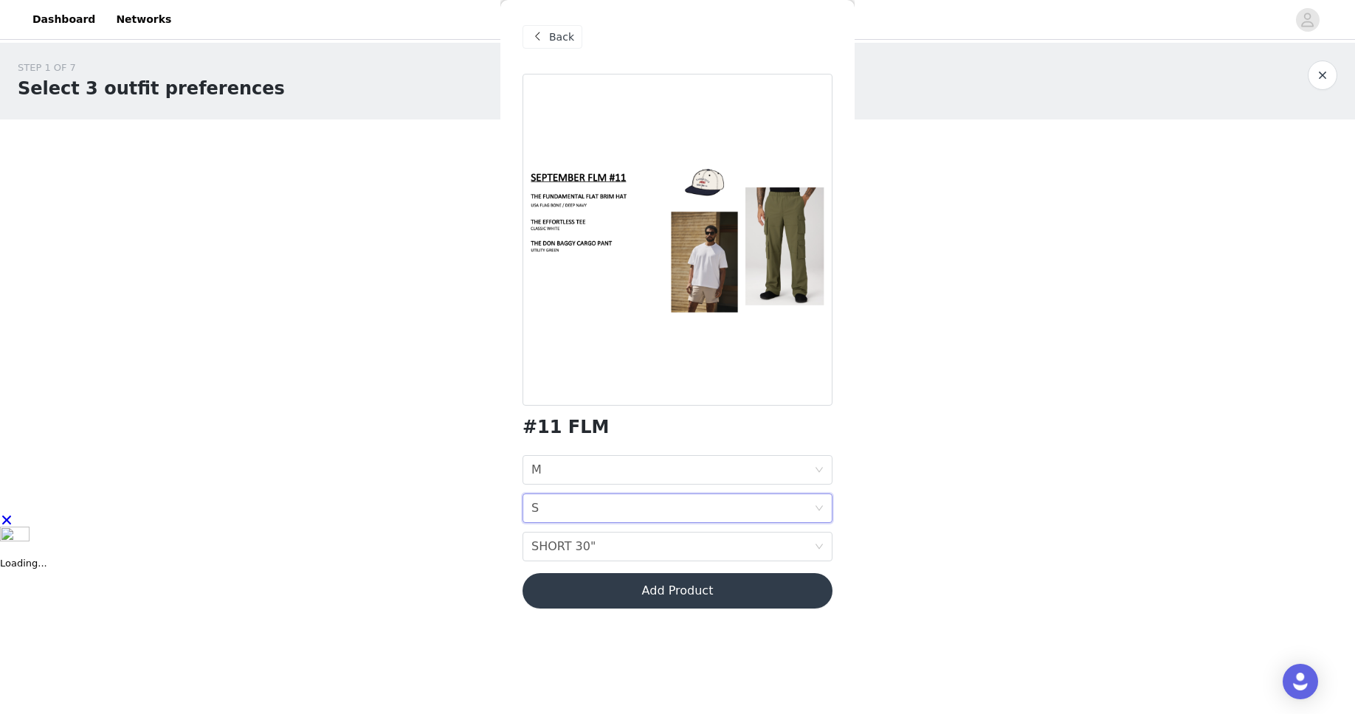
click at [429, 528] on body "Dashboard Networks STEP 1 OF 7 Select 3 outfit preferences YOU WILL RECIEVE 1 O…" at bounding box center [677, 357] width 1355 height 714
click at [638, 583] on button "Add Product" at bounding box center [677, 590] width 310 height 35
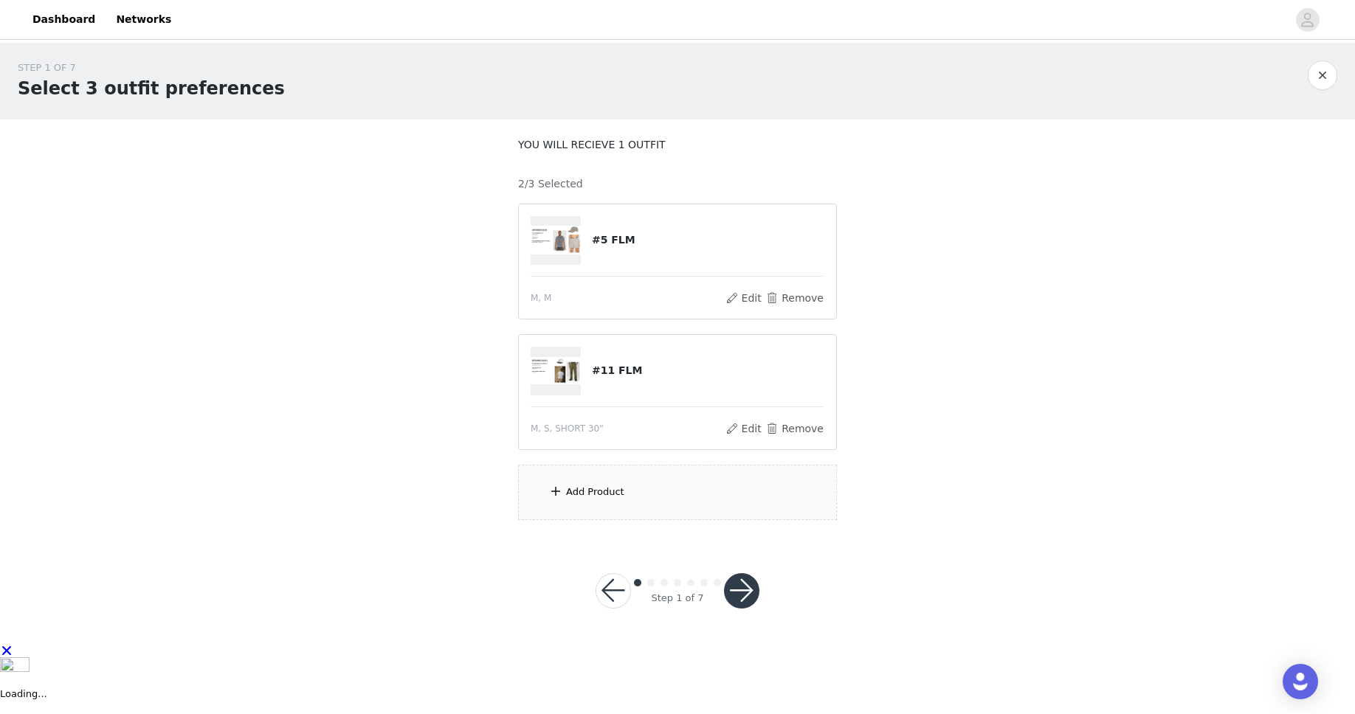
click at [619, 484] on div "Add Product" at bounding box center [677, 492] width 319 height 55
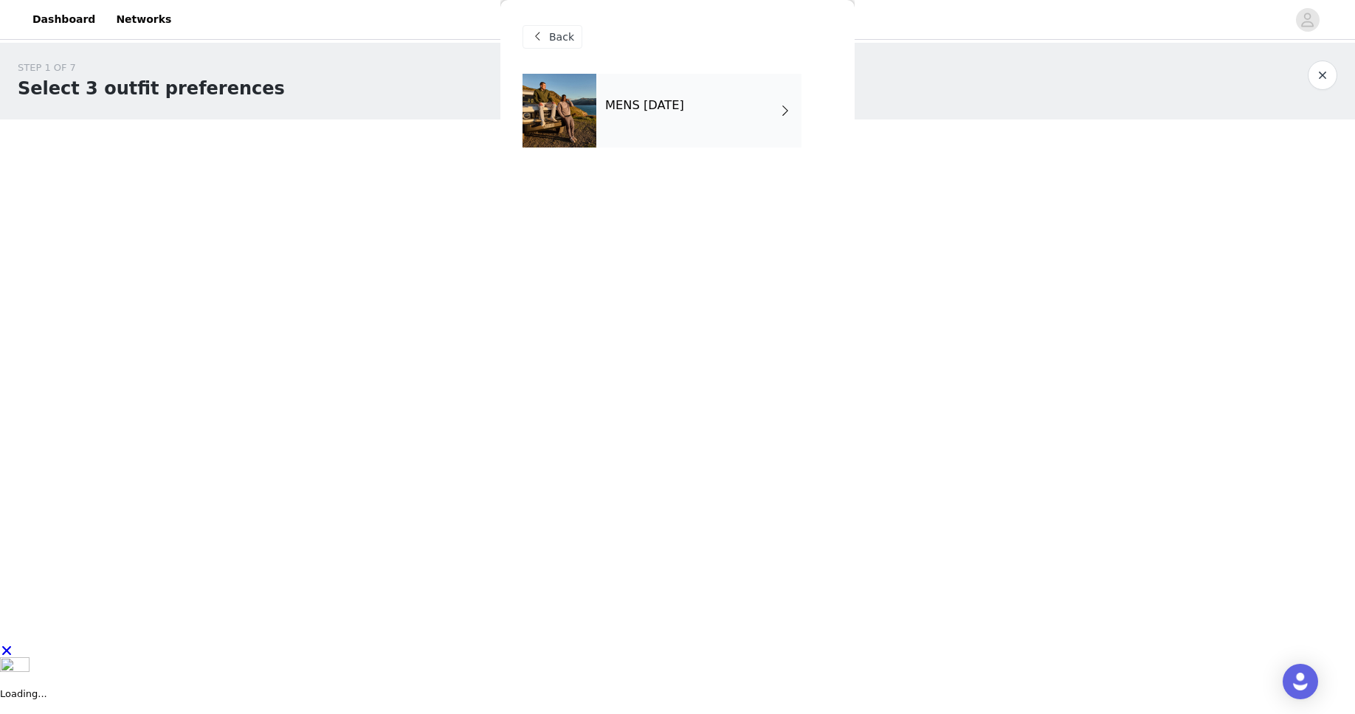
click at [636, 117] on div "MENS [DATE]" at bounding box center [698, 111] width 205 height 74
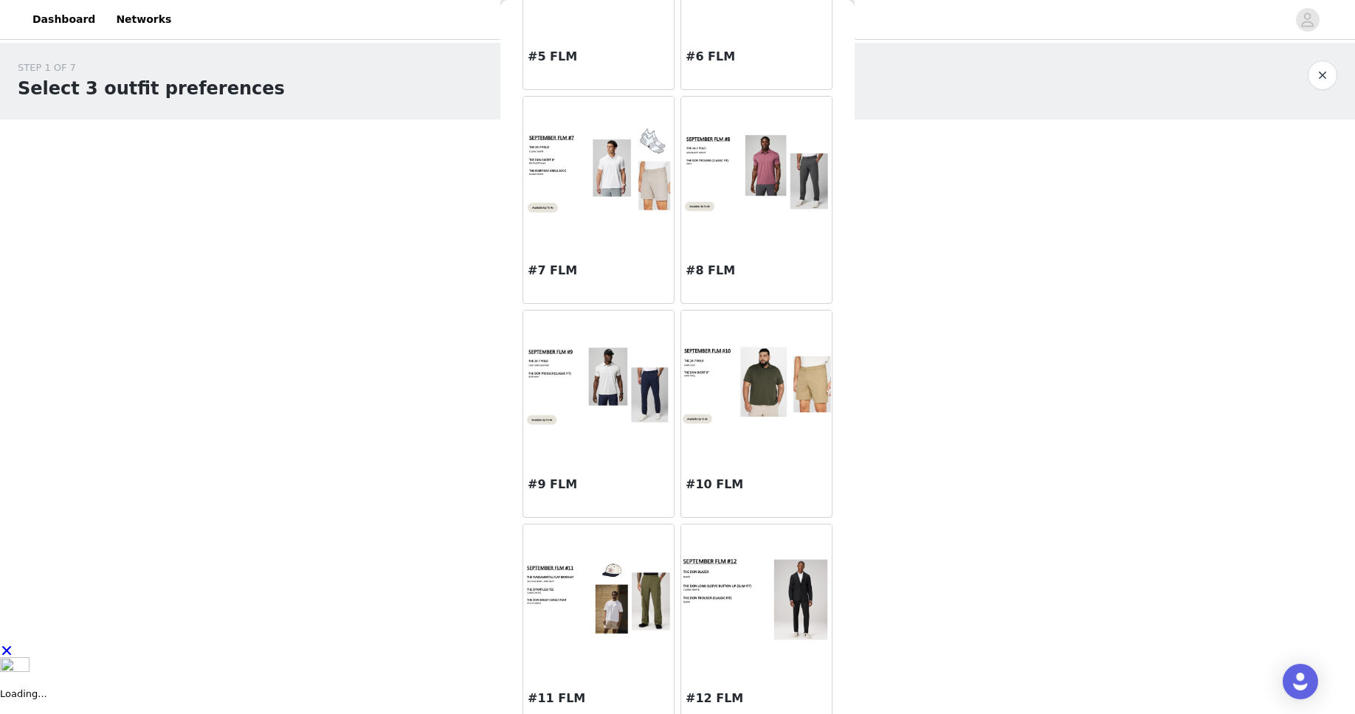
scroll to position [1282, 0]
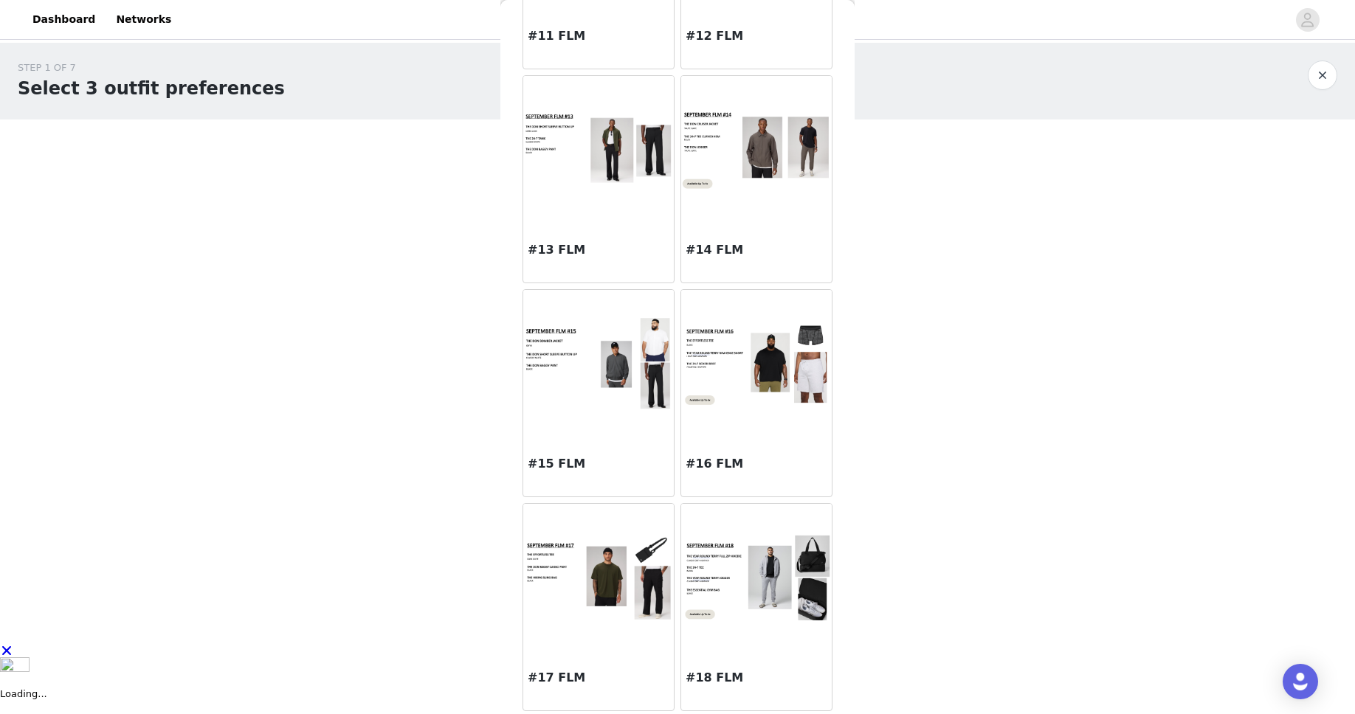
click at [777, 643] on div at bounding box center [756, 578] width 151 height 148
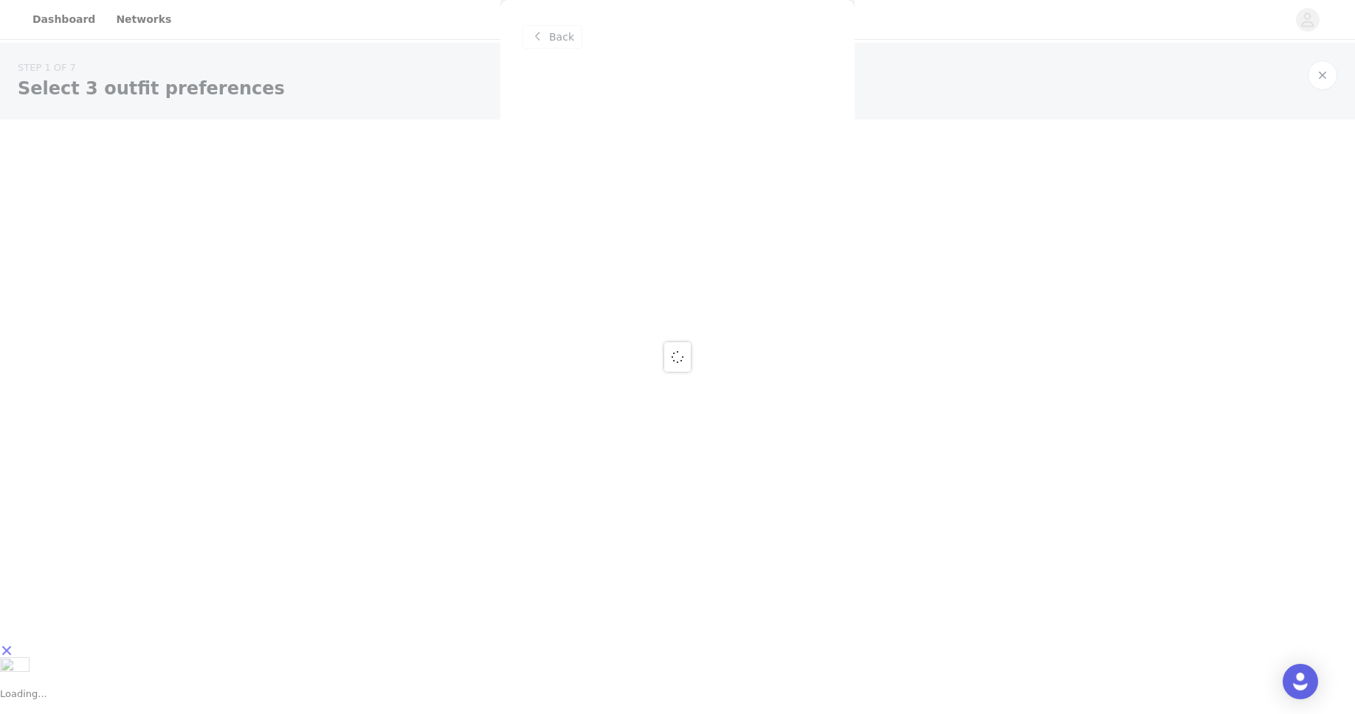
scroll to position [0, 0]
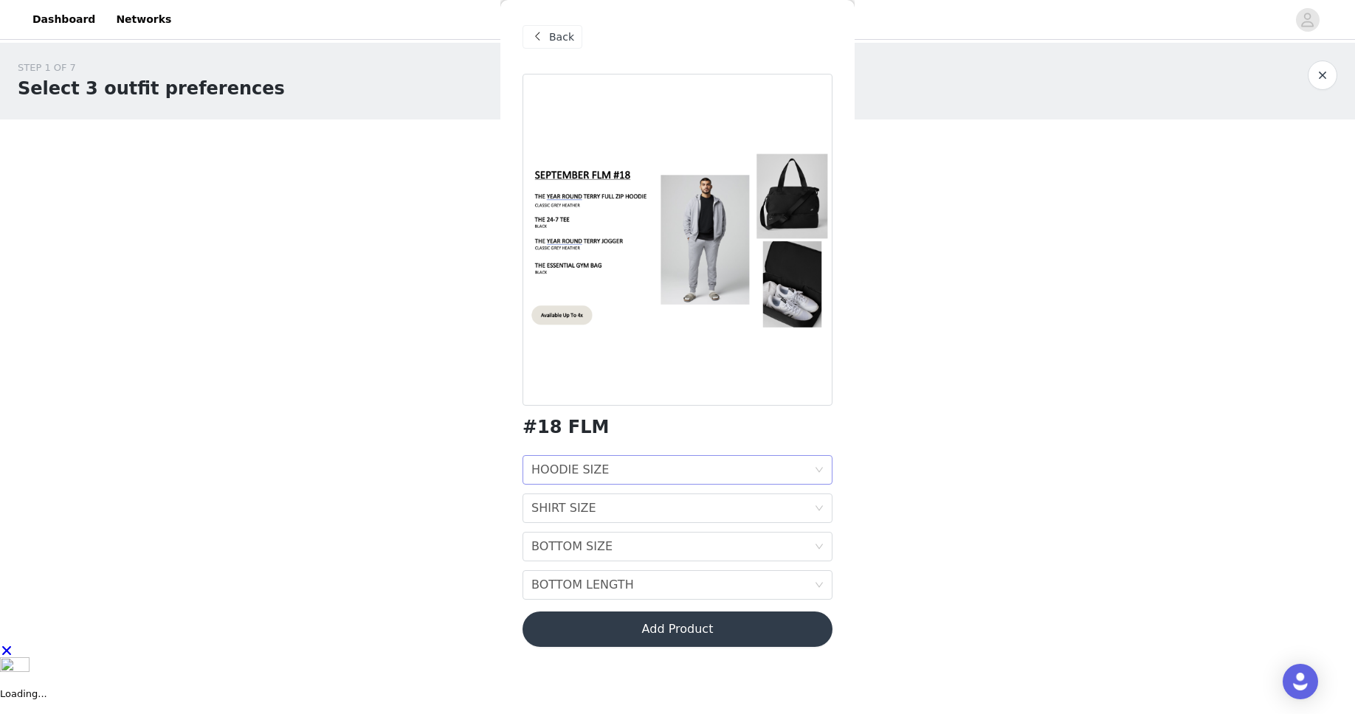
click at [594, 471] on div "HOODIE SIZE" at bounding box center [569, 470] width 77 height 28
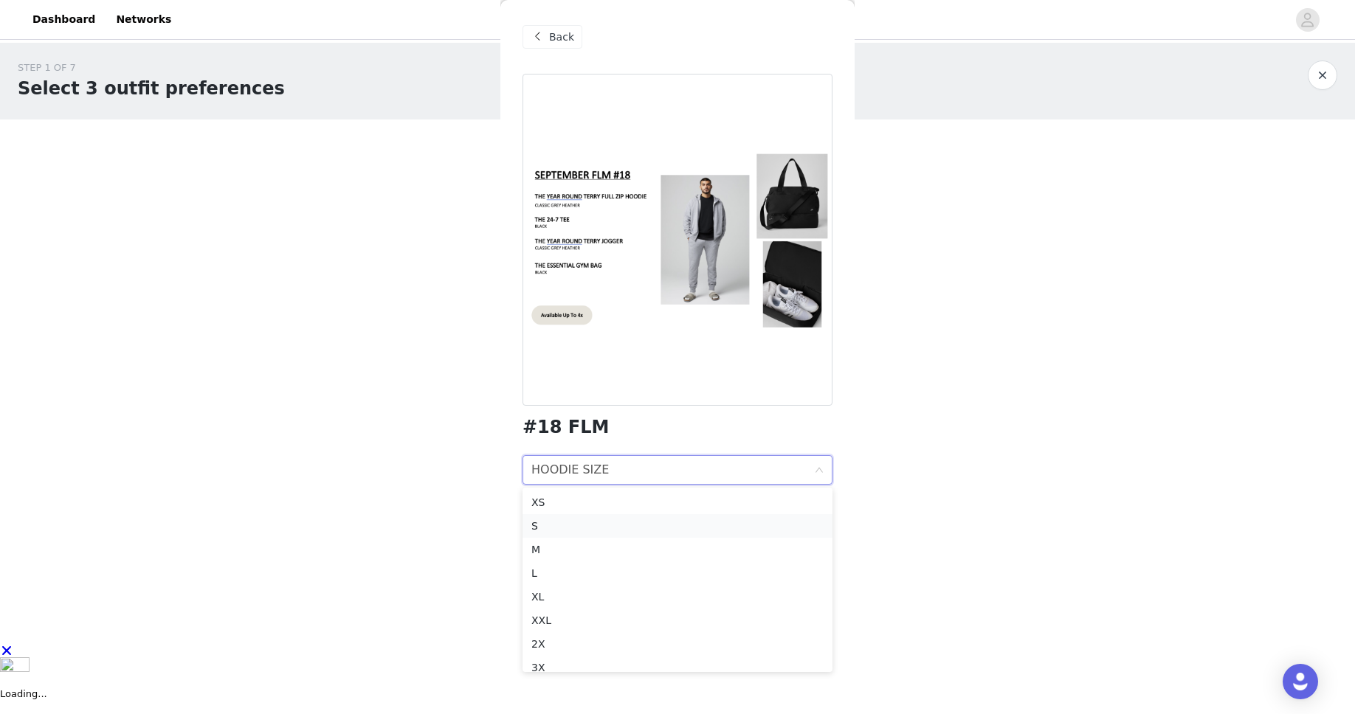
click at [600, 525] on div "S" at bounding box center [677, 526] width 292 height 16
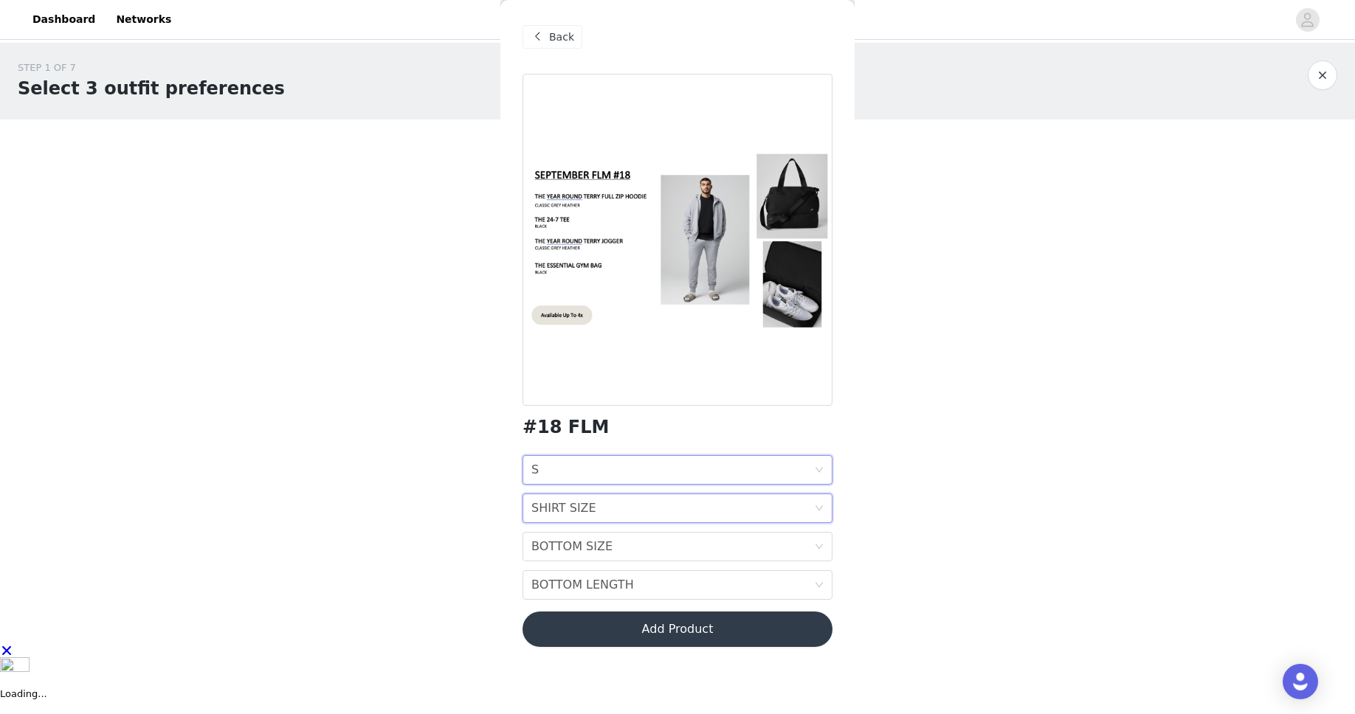
click at [600, 508] on div "SHIRT SIZE SHIRT SIZE" at bounding box center [672, 508] width 283 height 28
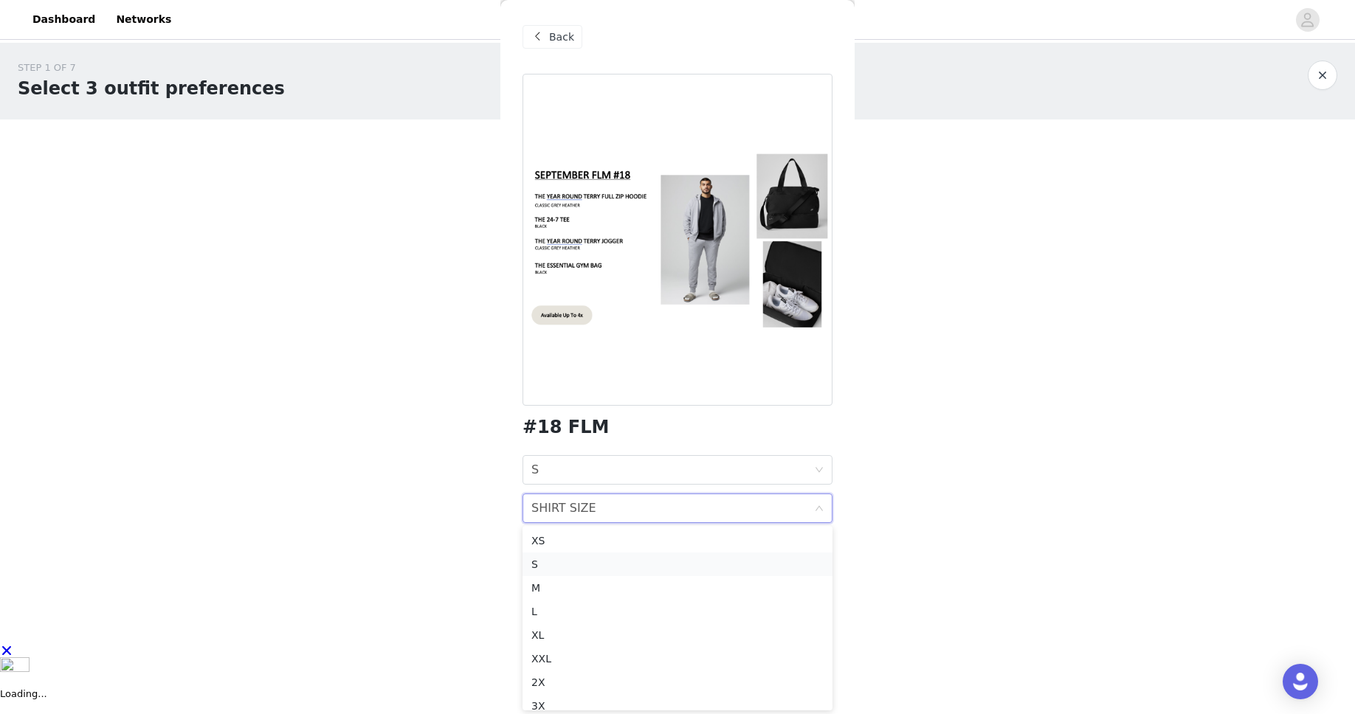
click at [602, 567] on div "S" at bounding box center [677, 564] width 292 height 16
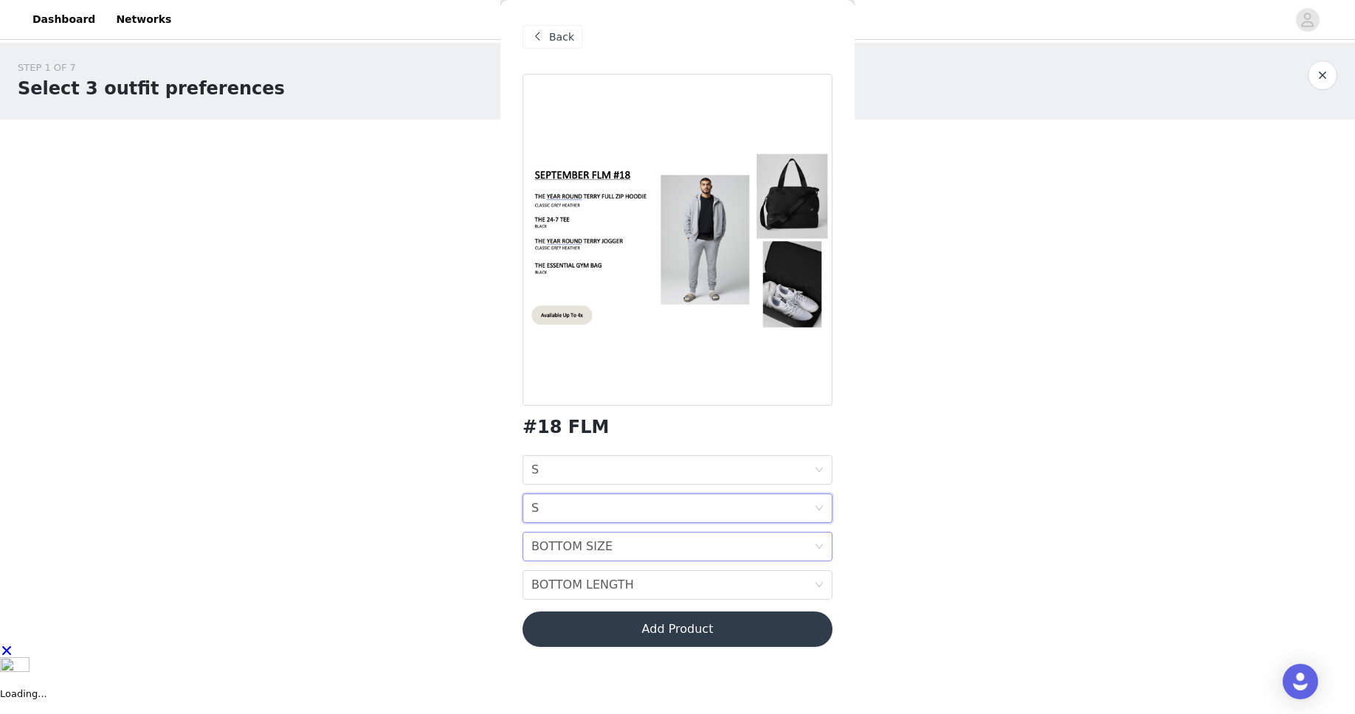
click at [601, 551] on div "BOTTOM SIZE" at bounding box center [571, 547] width 81 height 28
click at [596, 385] on div "S" at bounding box center [677, 380] width 292 height 16
click at [646, 587] on div "BOTTOM LENGTH BOTTOM LENGTH" at bounding box center [672, 585] width 283 height 28
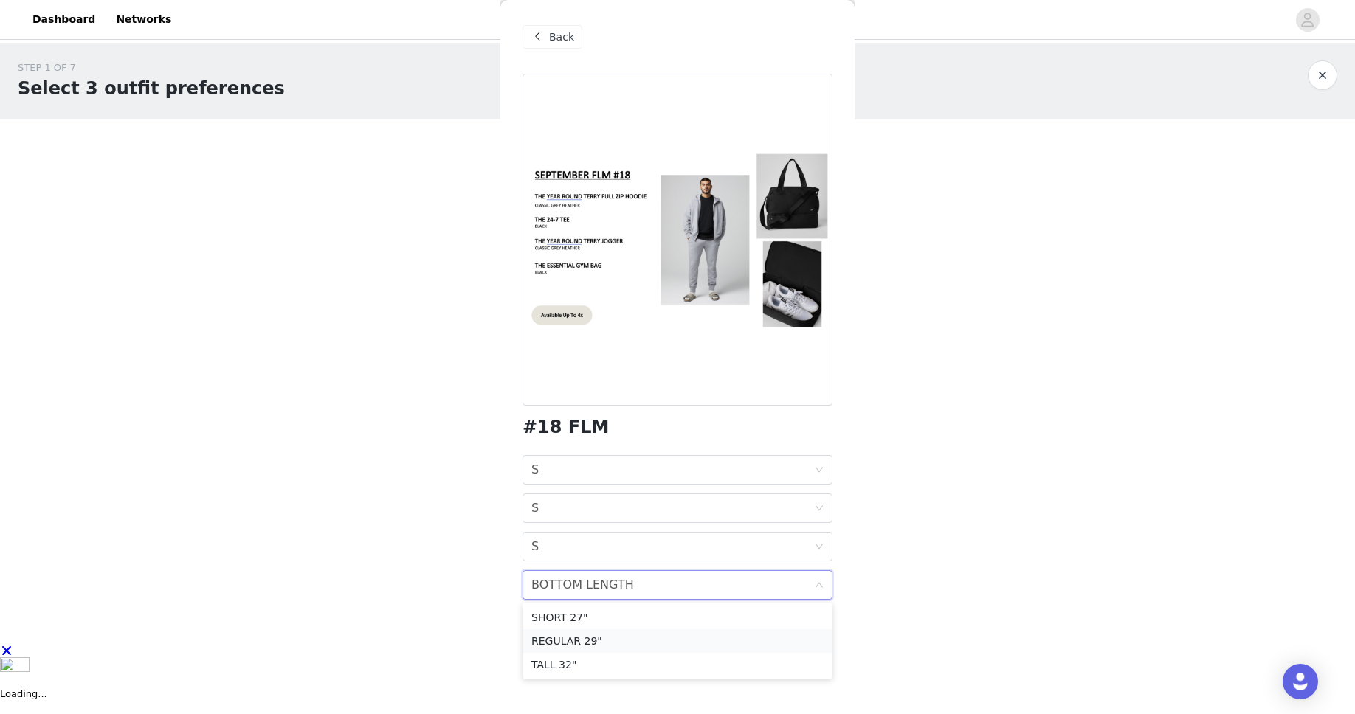
click at [641, 640] on div "REGULAR 29"" at bounding box center [677, 641] width 292 height 16
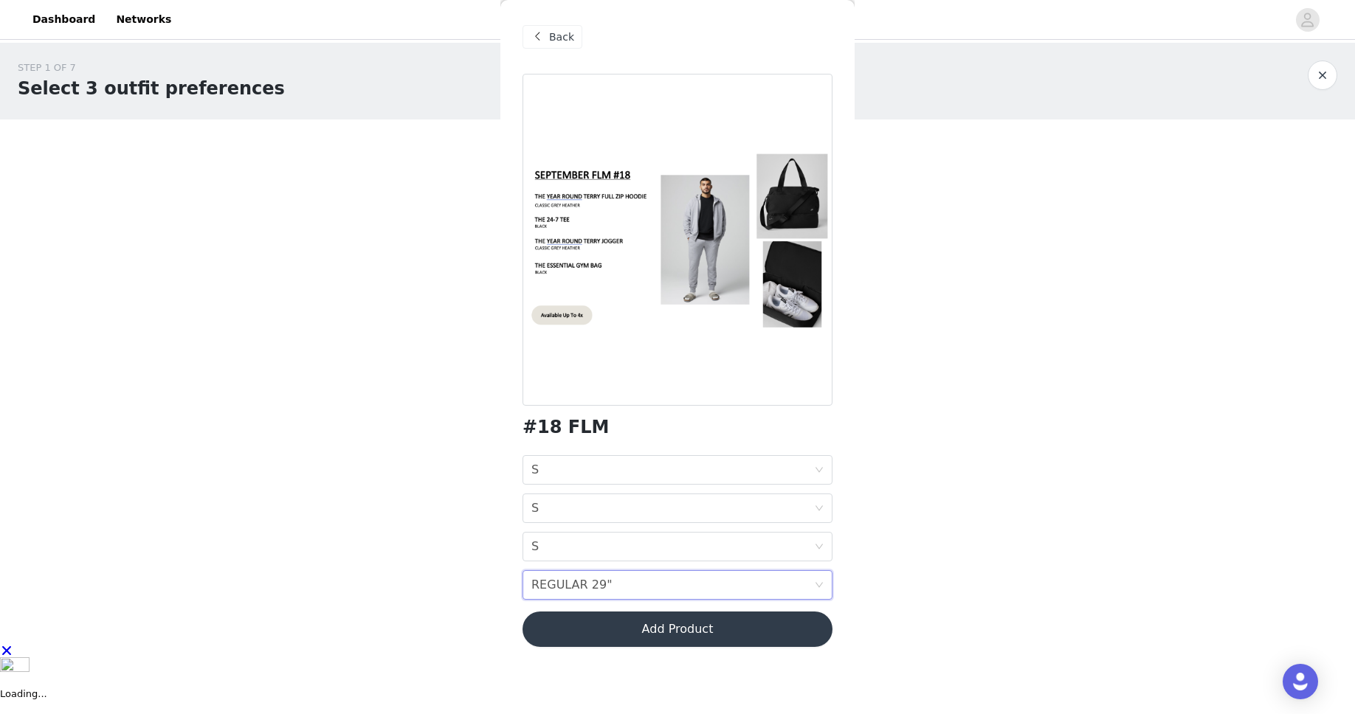
click at [342, 540] on div "STEP 1 OF 7 Select 3 outfit preferences YOU WILL RECIEVE 1 OUTFIT 2/3 Selected …" at bounding box center [677, 343] width 1355 height 601
click at [713, 633] on button "Add Product" at bounding box center [677, 629] width 310 height 35
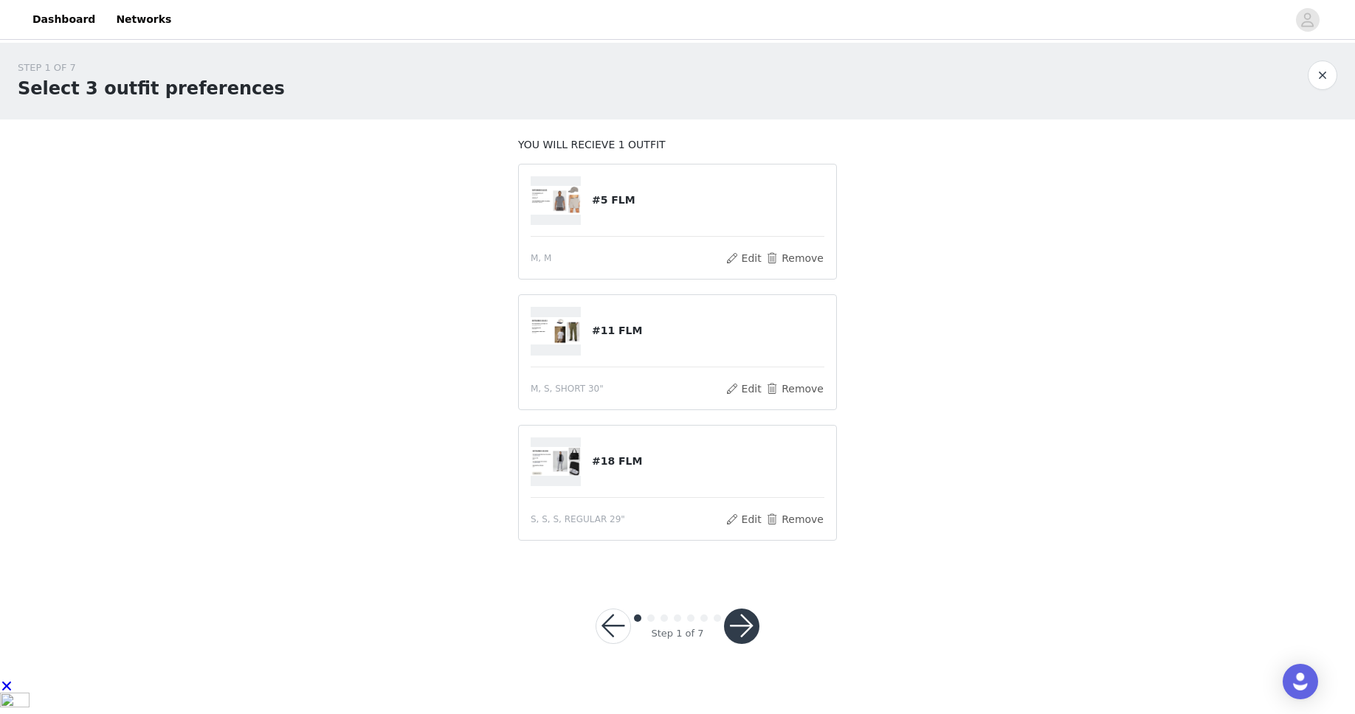
click at [744, 619] on button "button" at bounding box center [741, 626] width 35 height 35
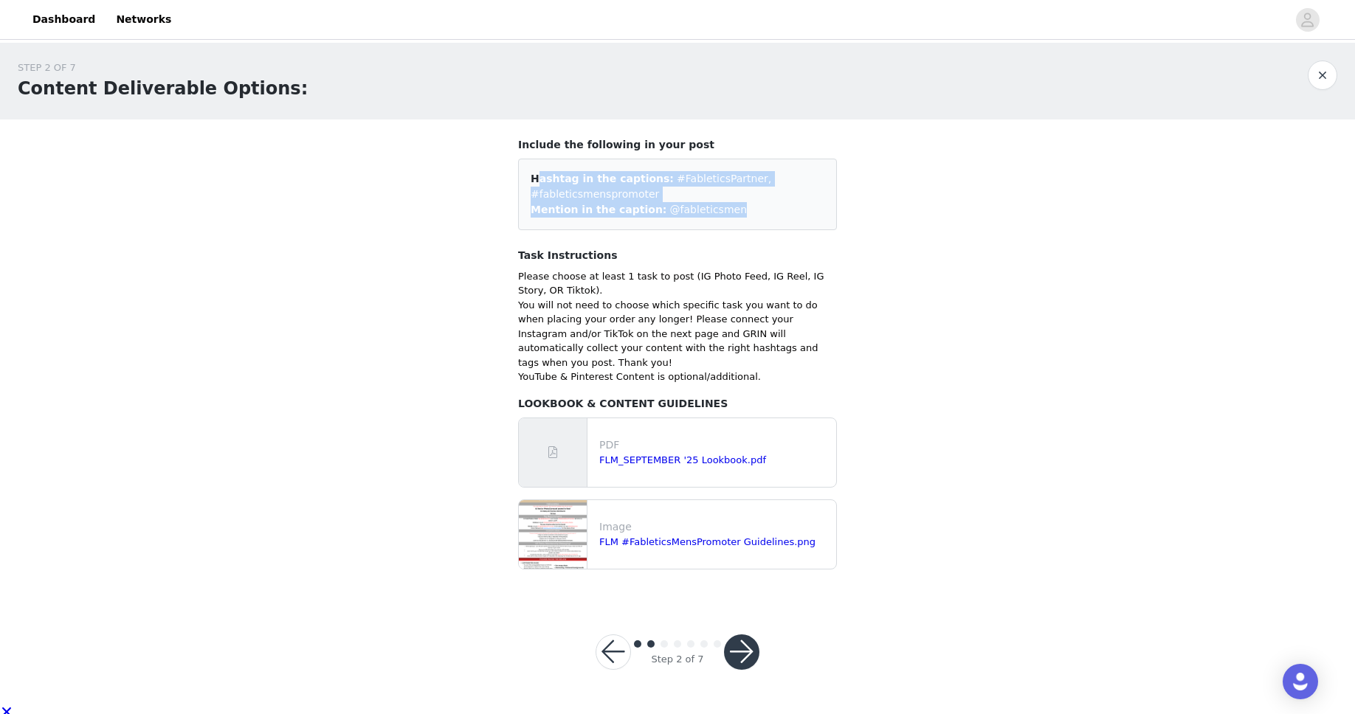
drag, startPoint x: 724, startPoint y: 208, endPoint x: 514, endPoint y: 185, distance: 210.8
click at [514, 185] on section "Include the following in your post Hashtag in the captions: #FableticsPartner, …" at bounding box center [677, 360] width 354 height 480
click at [445, 401] on div "STEP 2 OF 7 Content Deliverable Options: Include the following in your post Has…" at bounding box center [677, 321] width 1355 height 556
click at [743, 646] on button "button" at bounding box center [741, 651] width 35 height 35
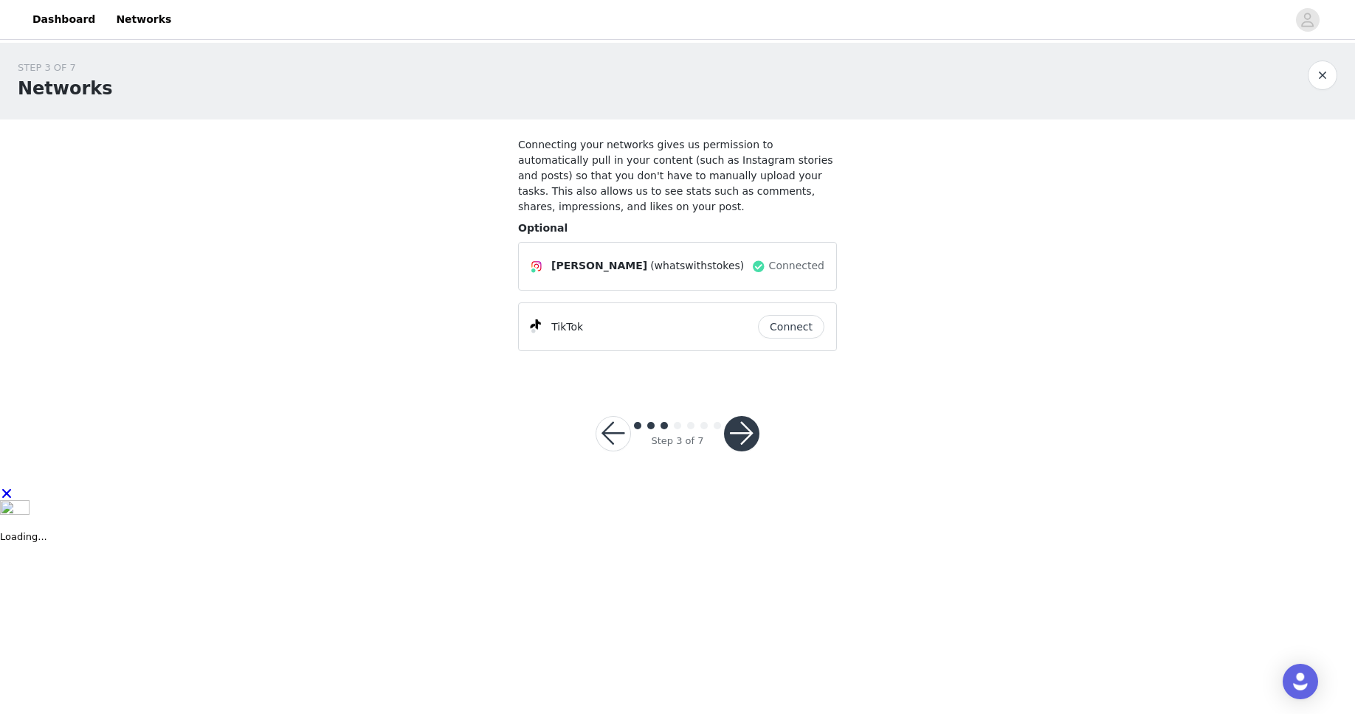
click at [792, 324] on button "Connect" at bounding box center [791, 327] width 66 height 24
click at [782, 319] on button "Connect" at bounding box center [791, 327] width 66 height 24
click at [750, 435] on button "button" at bounding box center [741, 433] width 35 height 35
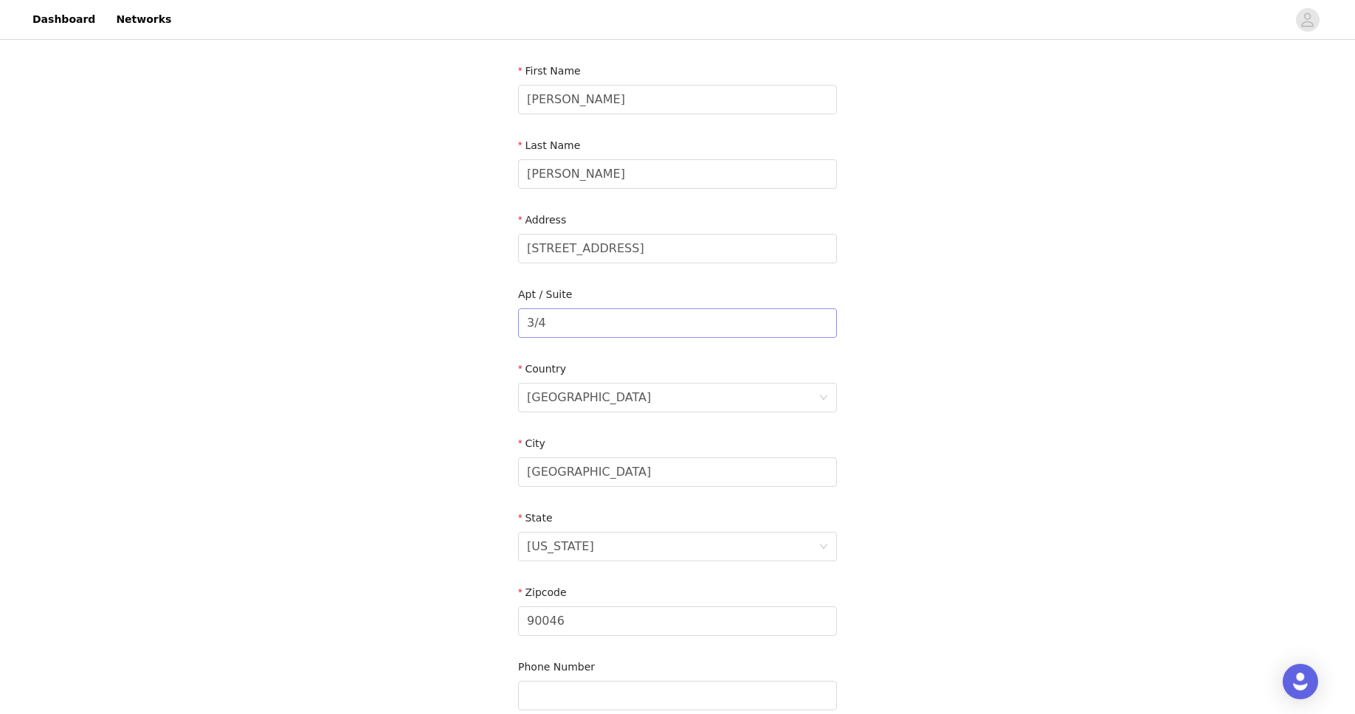
scroll to position [292, 0]
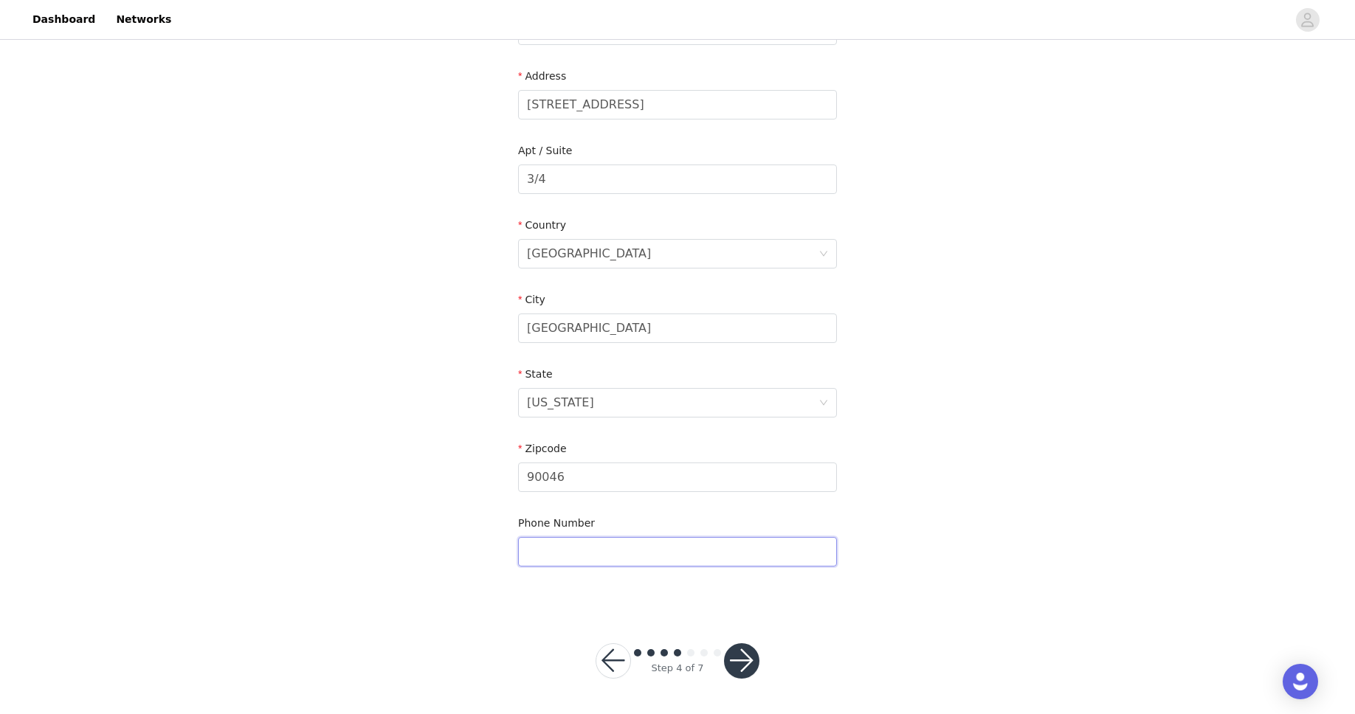
click at [672, 544] on input "text" at bounding box center [677, 552] width 319 height 30
type input "2136935621"
click at [873, 505] on div "STEP 4 OF 7 Shipping Information Email [PERSON_NAME][EMAIL_ADDRESS][PERSON_NAME…" at bounding box center [677, 179] width 1355 height 857
click at [749, 663] on button "button" at bounding box center [741, 660] width 35 height 35
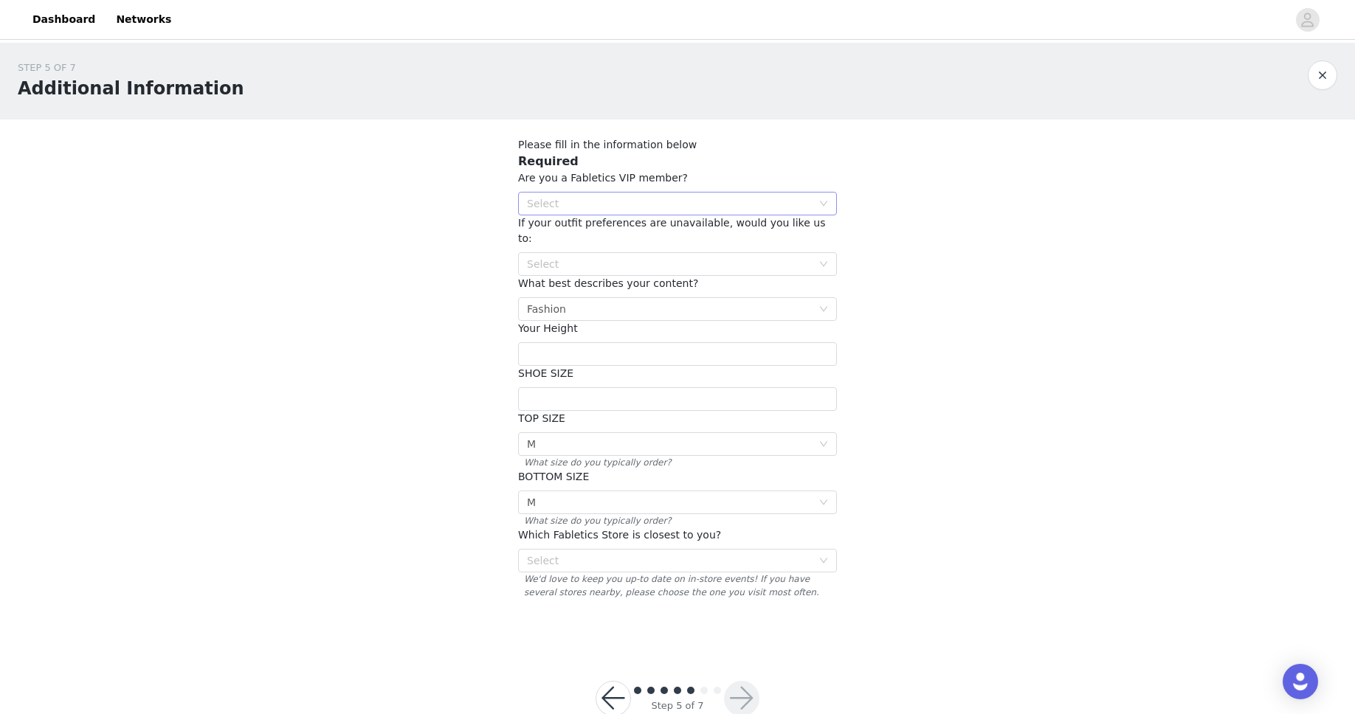
click at [603, 207] on div "Select" at bounding box center [669, 203] width 285 height 15
click at [597, 252] on li "NO" at bounding box center [677, 257] width 319 height 24
click at [592, 257] on div "Select" at bounding box center [669, 264] width 285 height 15
click at [593, 274] on li "Pick out another outfit that is similar to one of your choices" at bounding box center [677, 279] width 319 height 24
click at [584, 342] on input "text" at bounding box center [677, 354] width 319 height 24
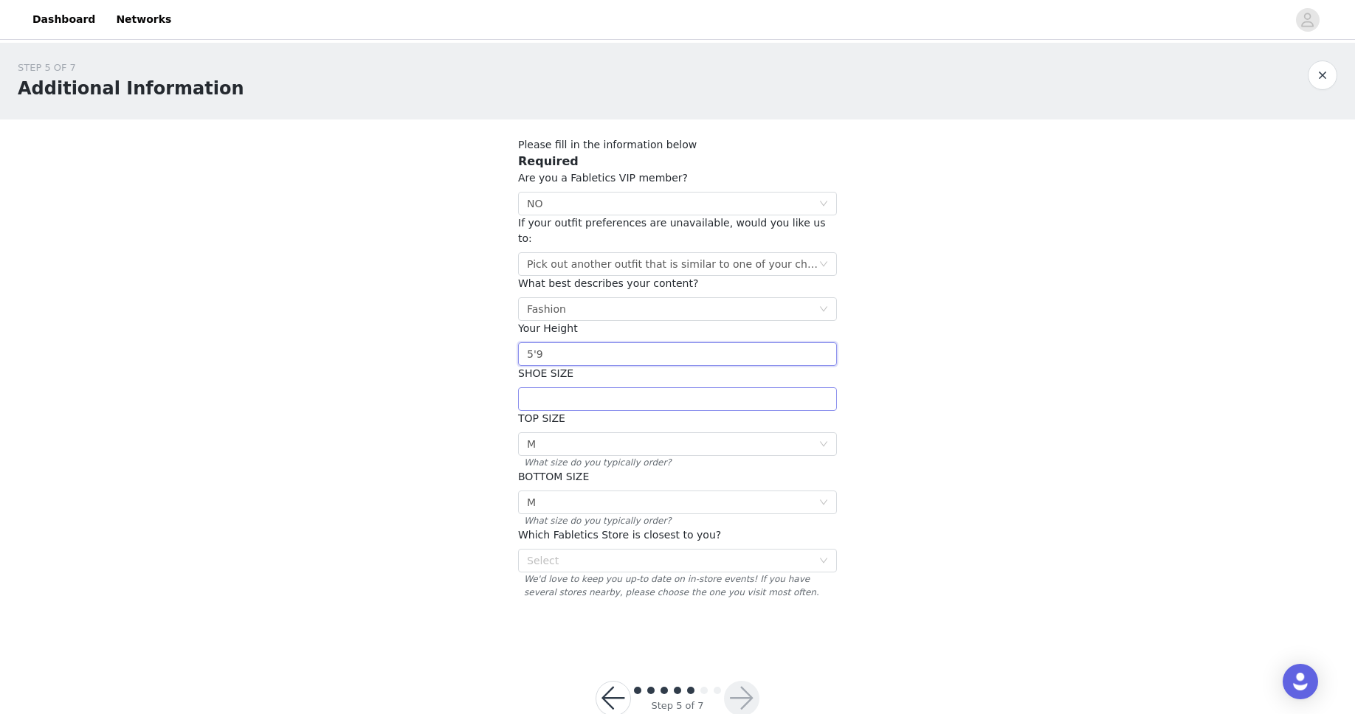
type input "5'9"
click at [591, 390] on input "text" at bounding box center [677, 399] width 319 height 24
type input "9"
click at [377, 522] on div "STEP 5 OF 7 Additional Information Please fill in the information below Require…" at bounding box center [677, 344] width 1355 height 603
click at [546, 433] on div "Select M" at bounding box center [672, 444] width 291 height 22
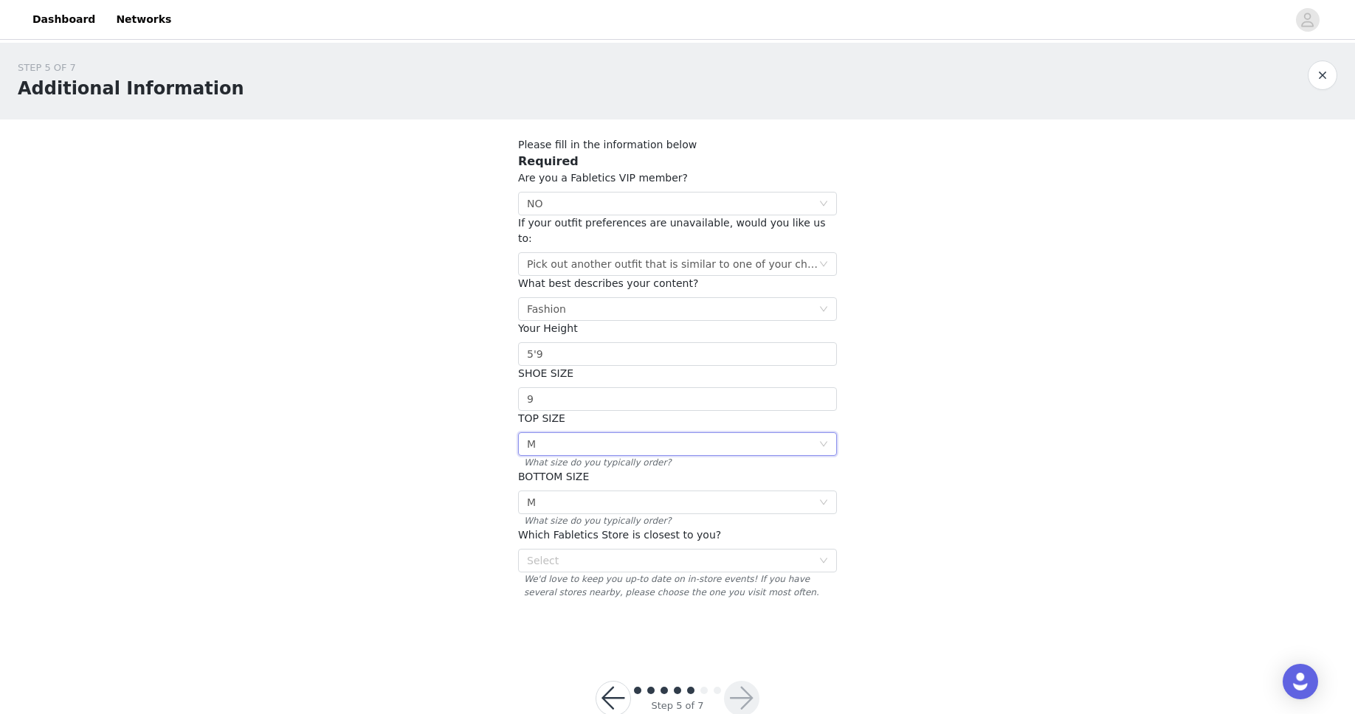
click at [437, 476] on div "STEP 5 OF 7 Additional Information Please fill in the information below Require…" at bounding box center [677, 344] width 1355 height 603
click at [570, 433] on div "Select M" at bounding box center [672, 444] width 291 height 22
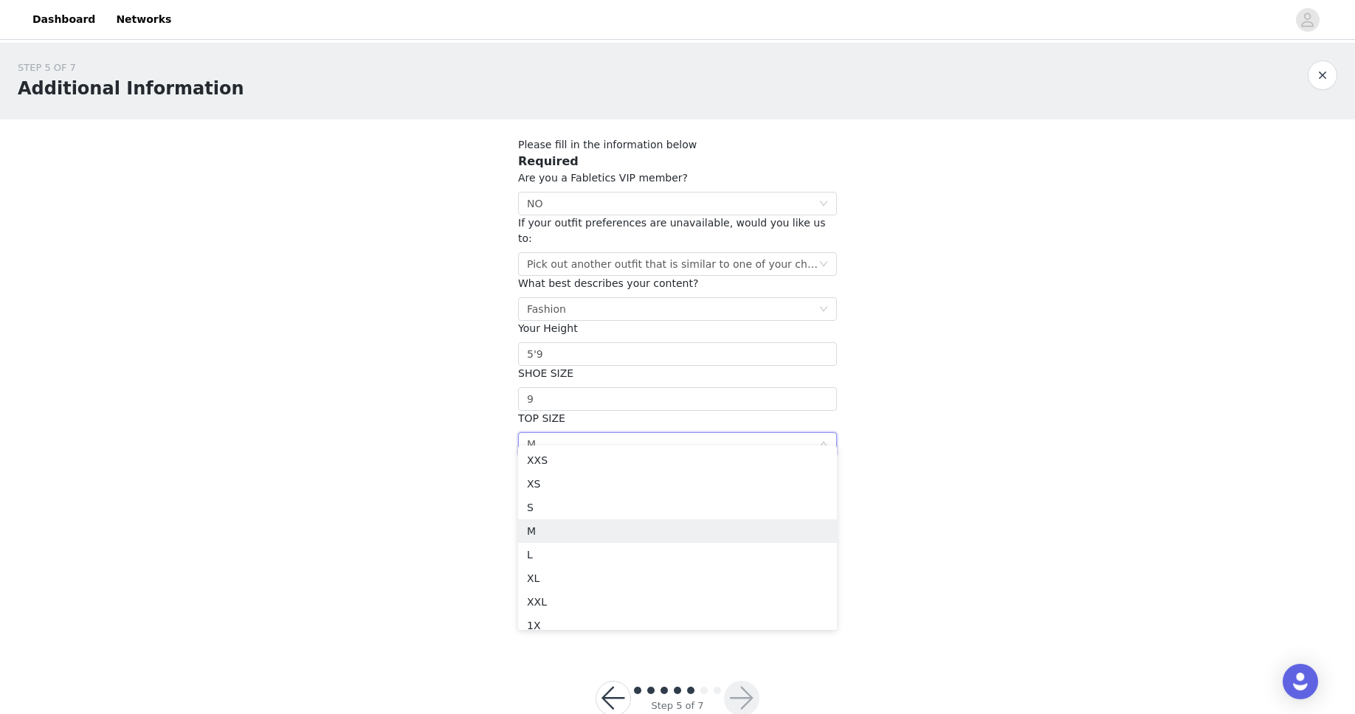
click at [451, 411] on div "STEP 5 OF 7 Additional Information Please fill in the information below Require…" at bounding box center [677, 344] width 1355 height 603
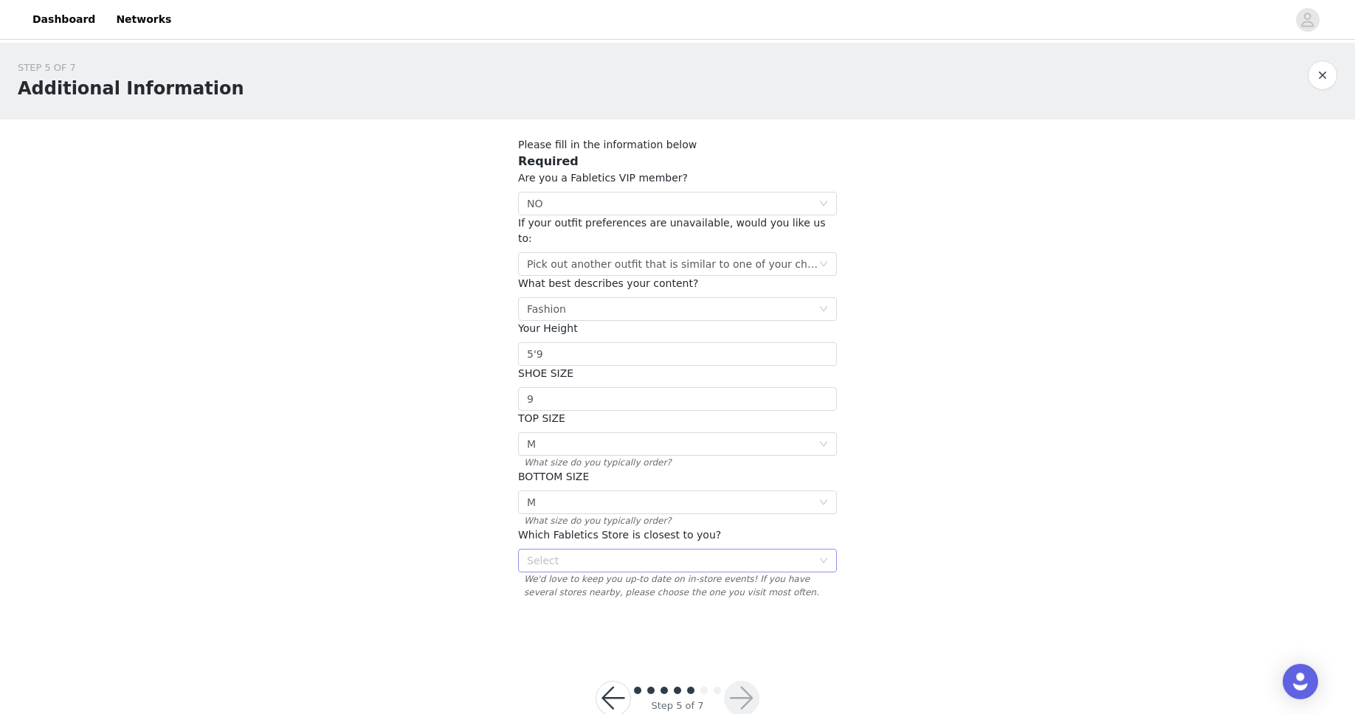
click at [589, 553] on div "Select" at bounding box center [669, 560] width 285 height 15
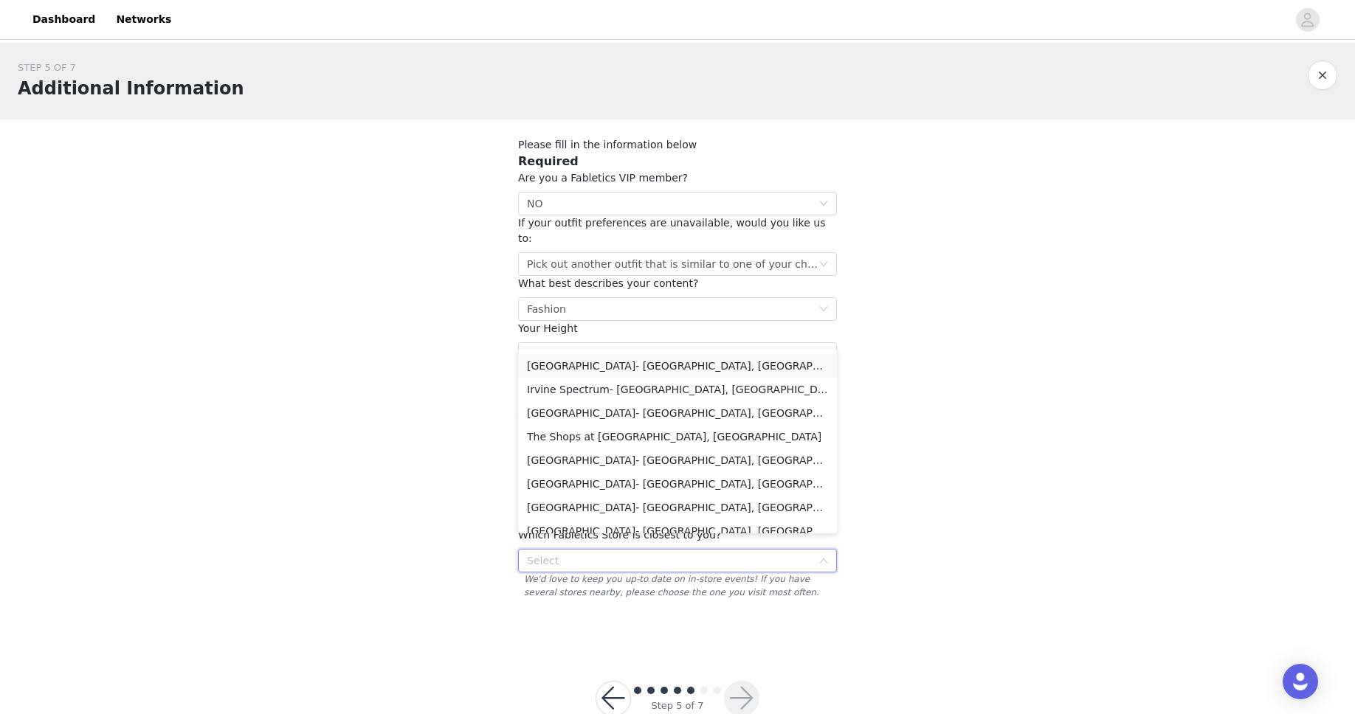
scroll to position [243, 0]
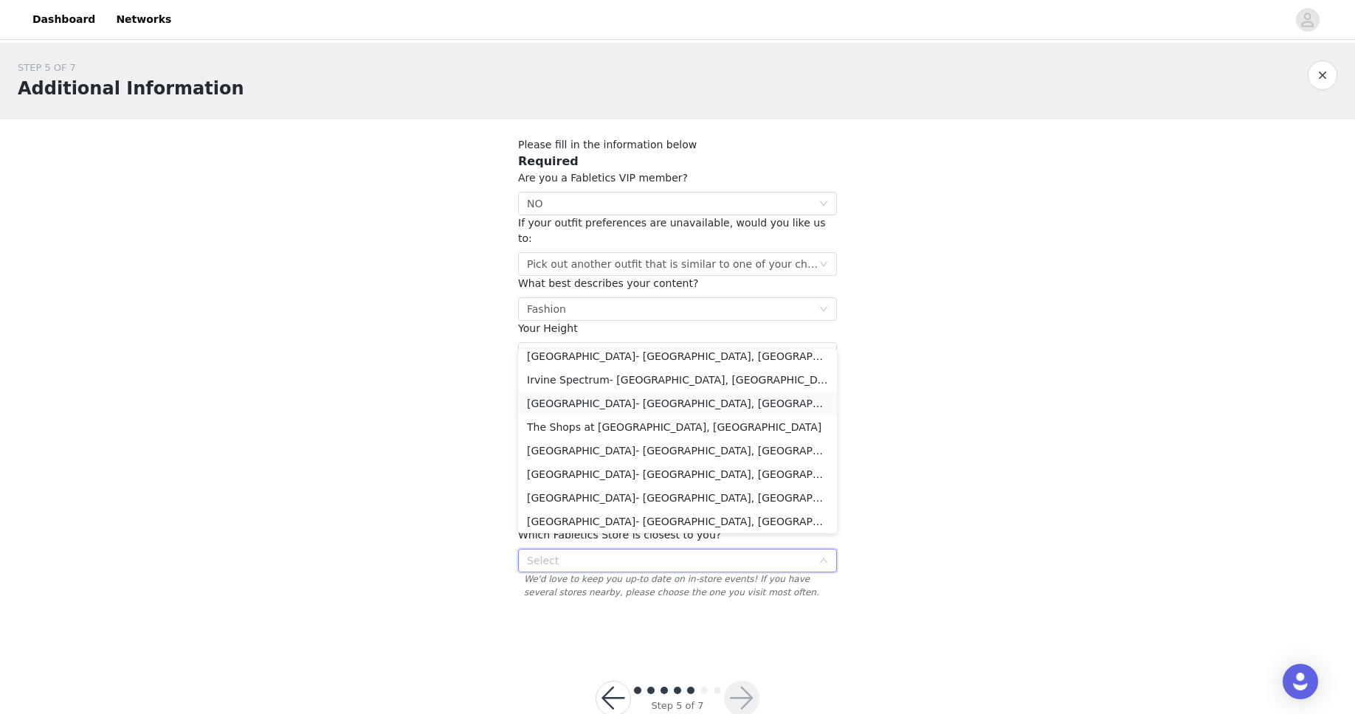
click at [648, 403] on li "[GEOGRAPHIC_DATA]- [GEOGRAPHIC_DATA], [GEOGRAPHIC_DATA]" at bounding box center [677, 404] width 319 height 24
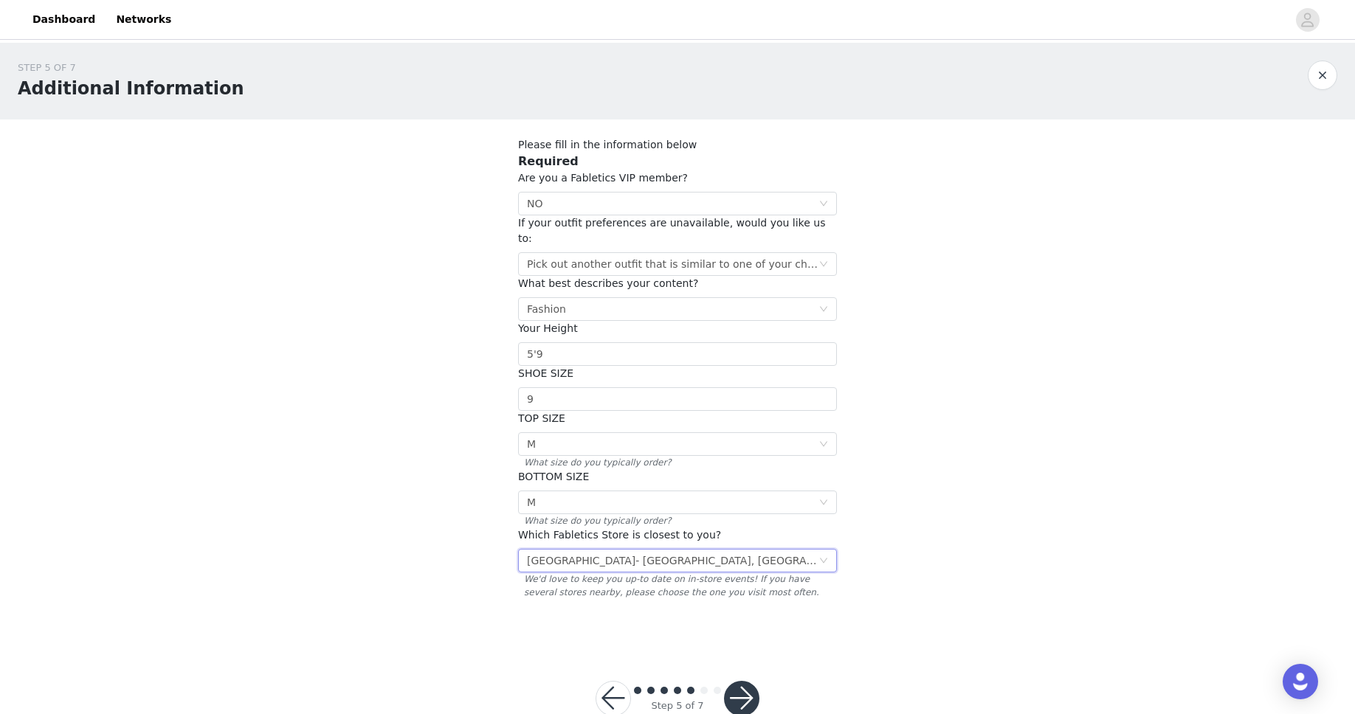
click at [1017, 390] on div "STEP 5 OF 7 Additional Information Please fill in the information below Require…" at bounding box center [677, 344] width 1355 height 603
click at [741, 687] on button "button" at bounding box center [741, 698] width 35 height 35
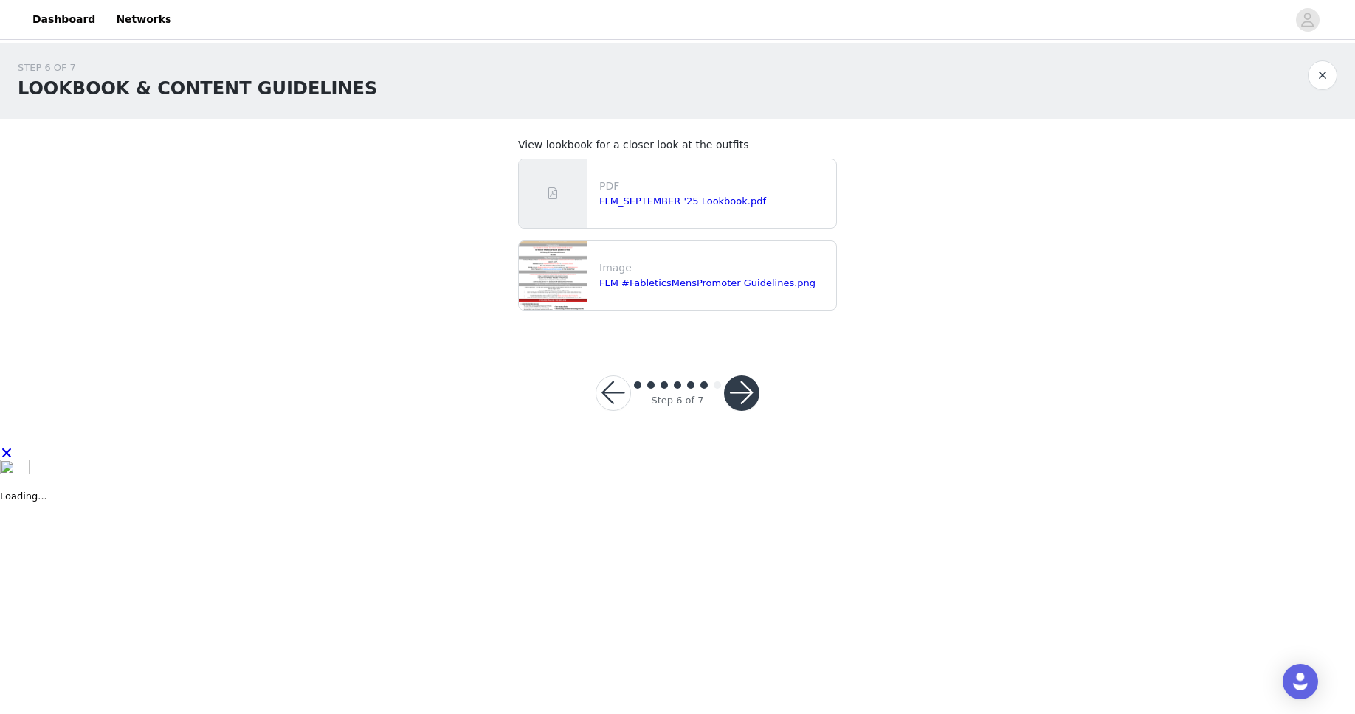
click at [752, 392] on button "button" at bounding box center [741, 393] width 35 height 35
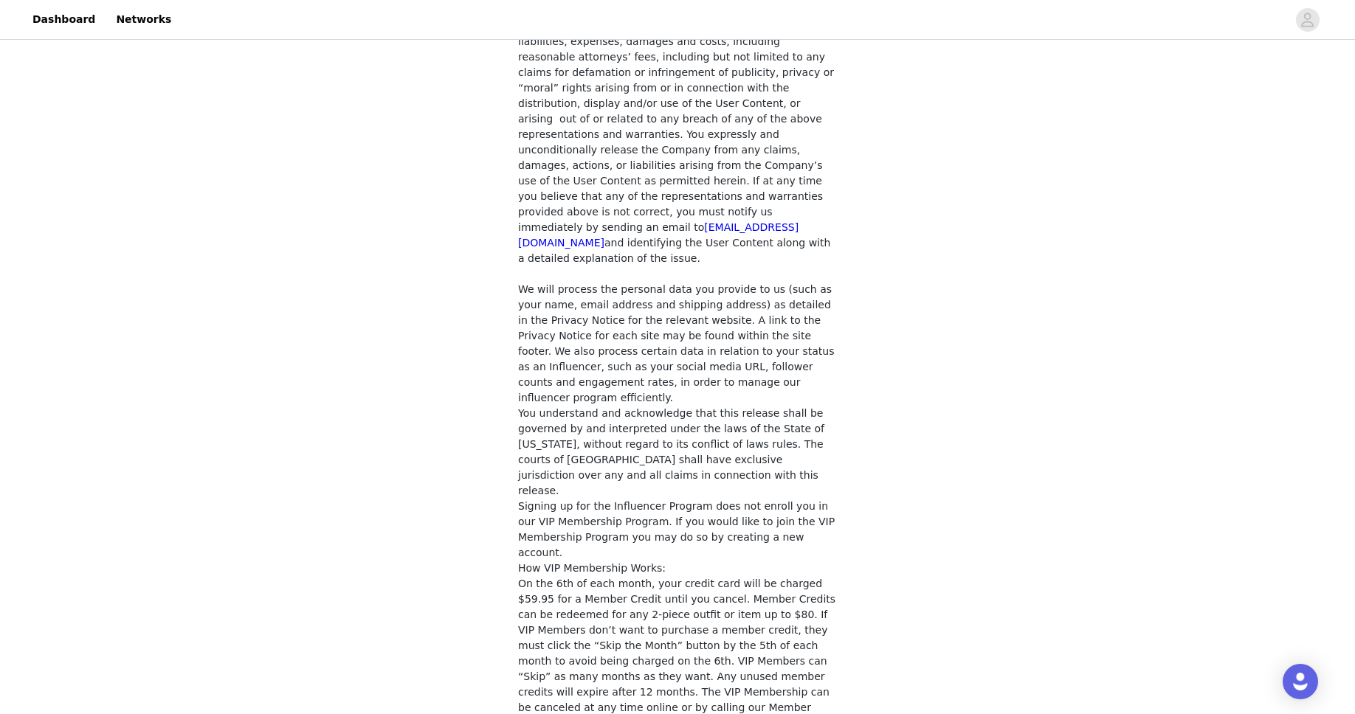
scroll to position [1068, 0]
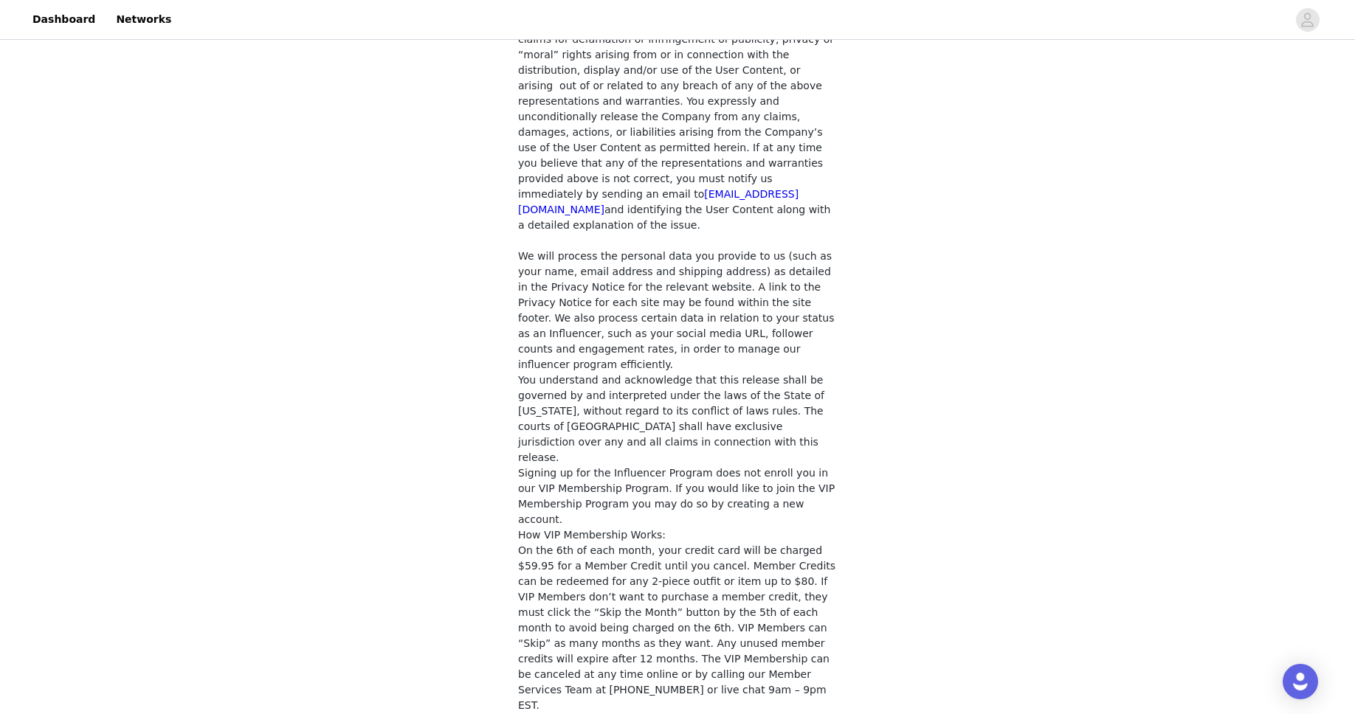
checkbox input "true"
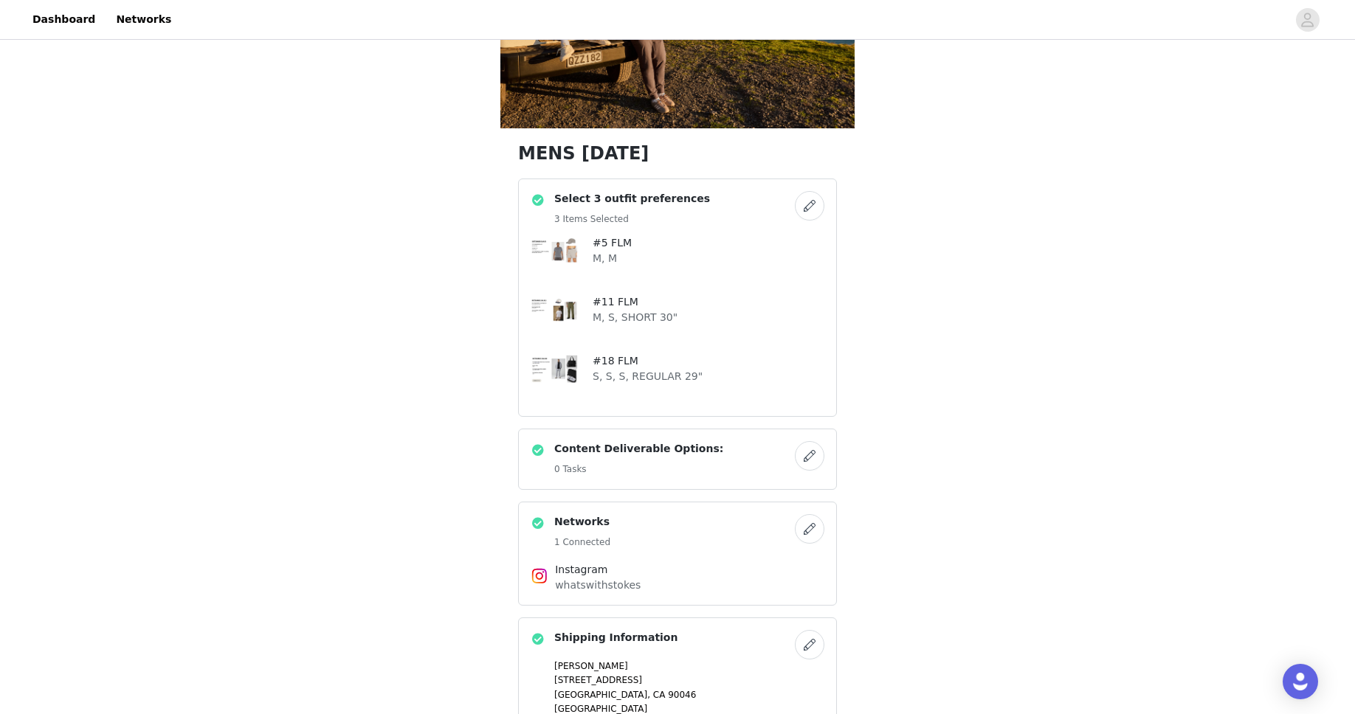
scroll to position [153, 0]
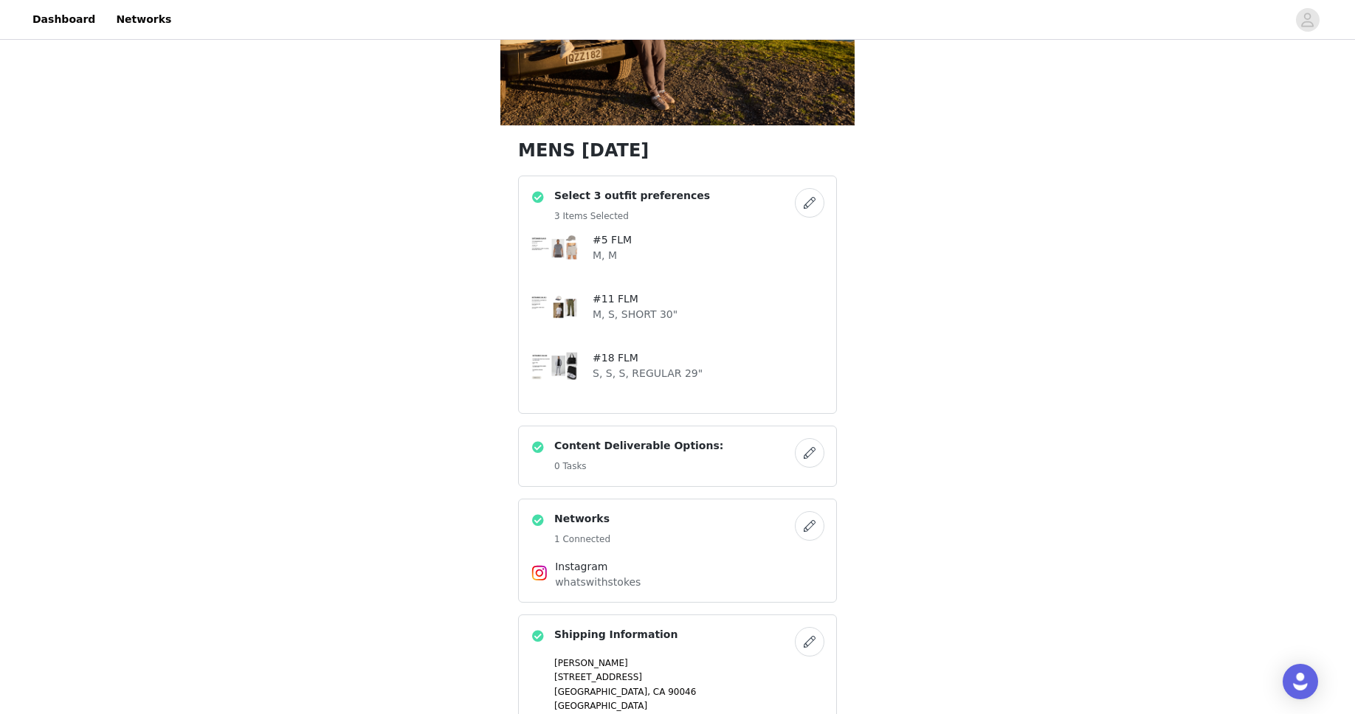
click at [812, 454] on button "button" at bounding box center [810, 453] width 30 height 30
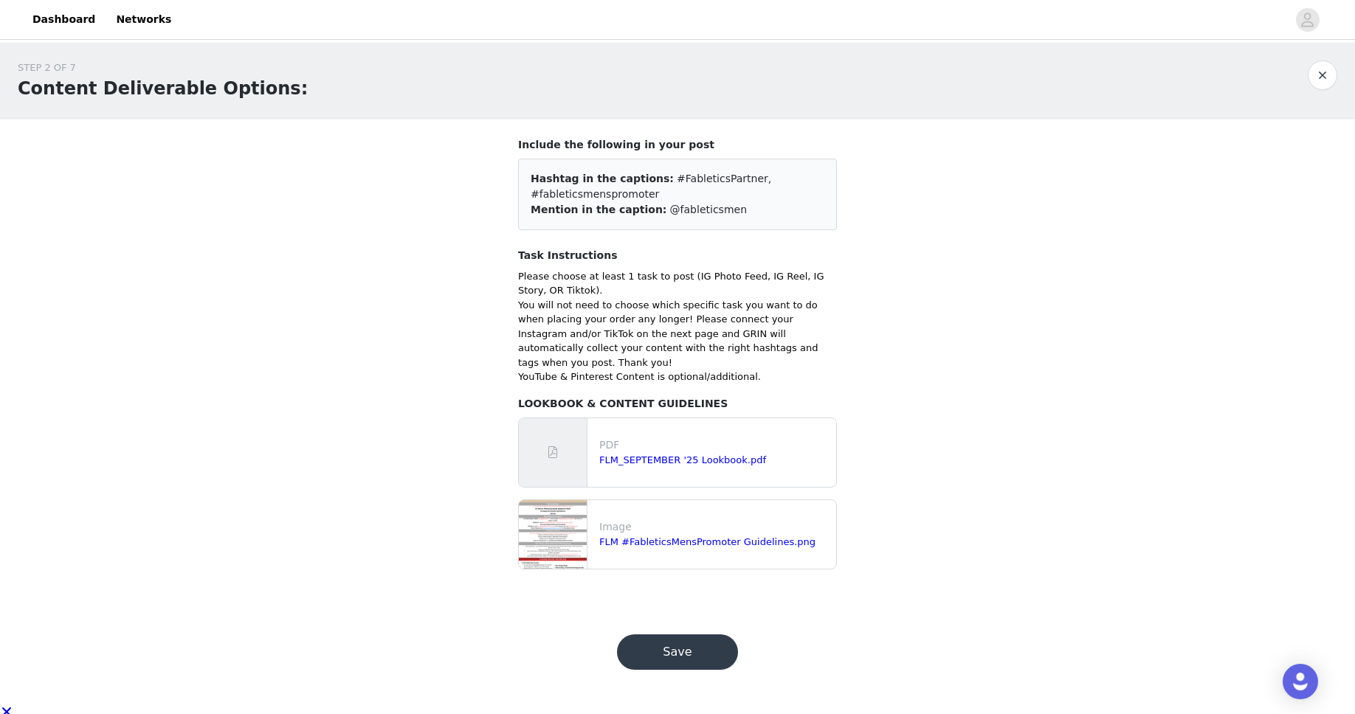
click at [670, 634] on button "Save" at bounding box center [677, 651] width 121 height 35
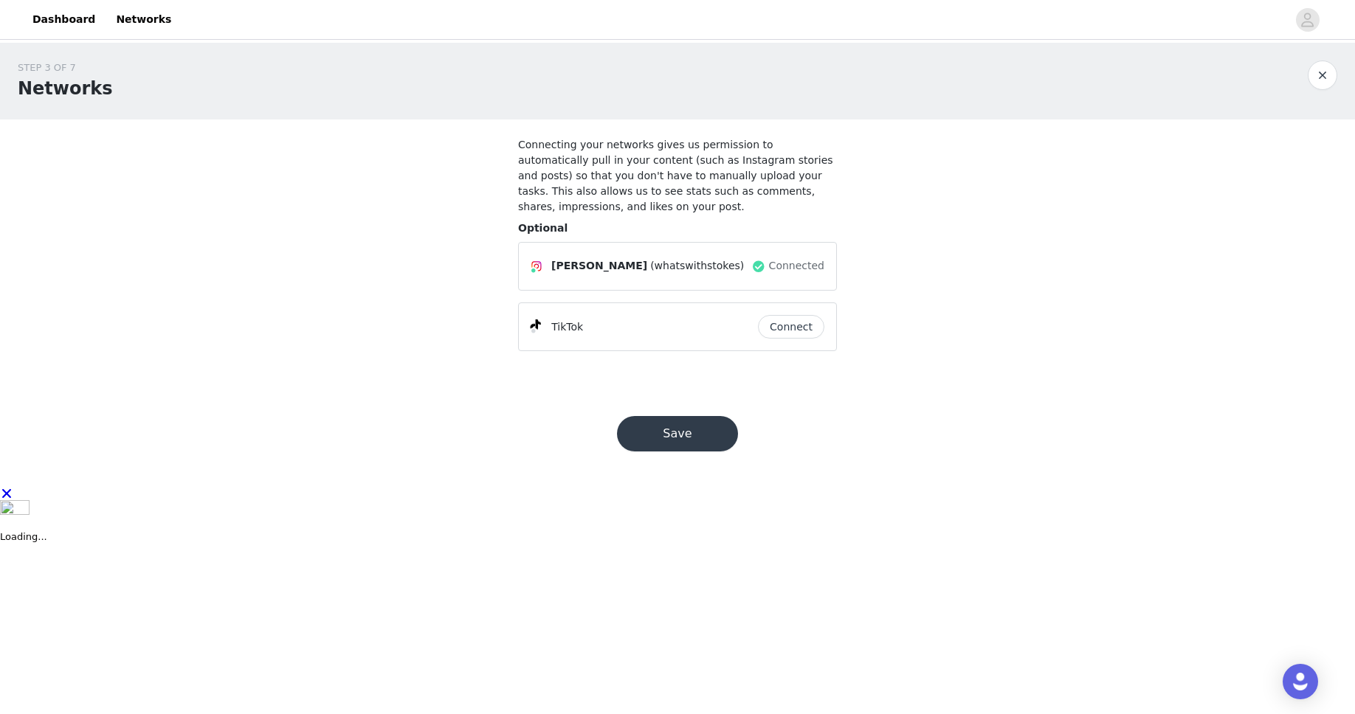
click at [657, 438] on button "Save" at bounding box center [677, 433] width 121 height 35
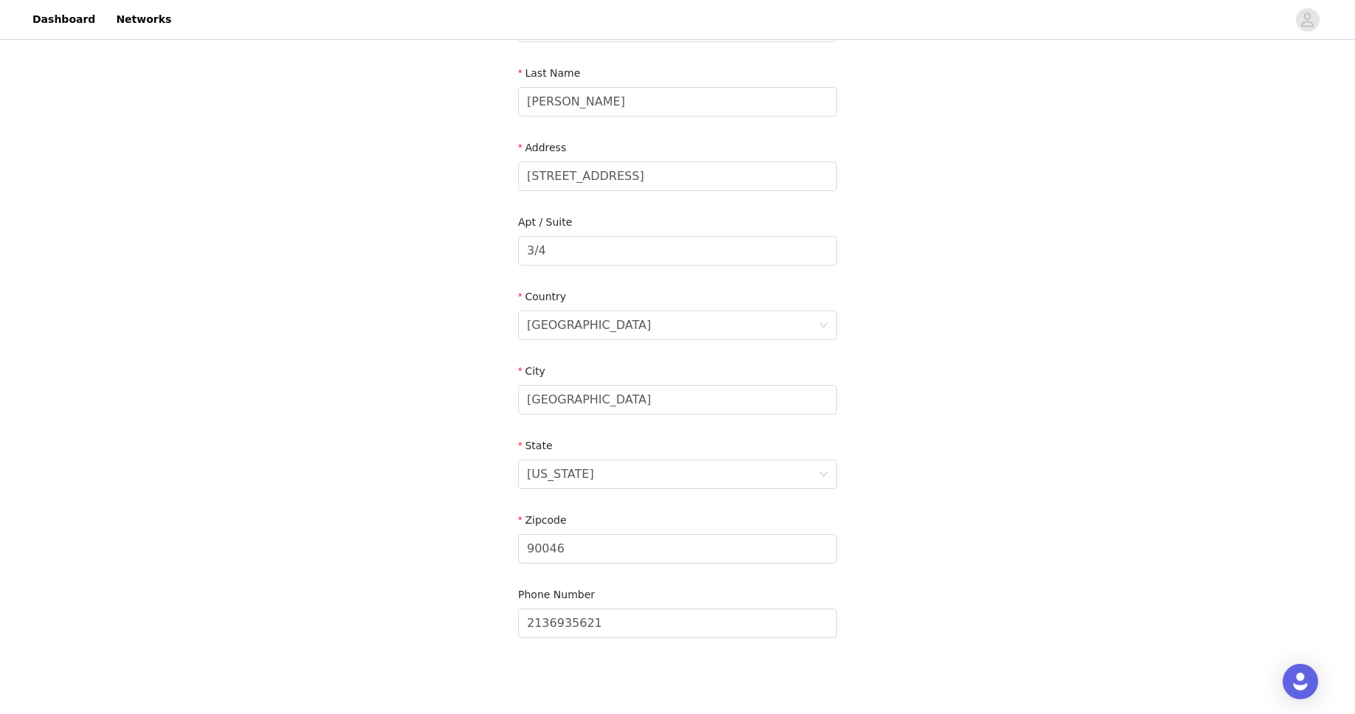
scroll to position [292, 0]
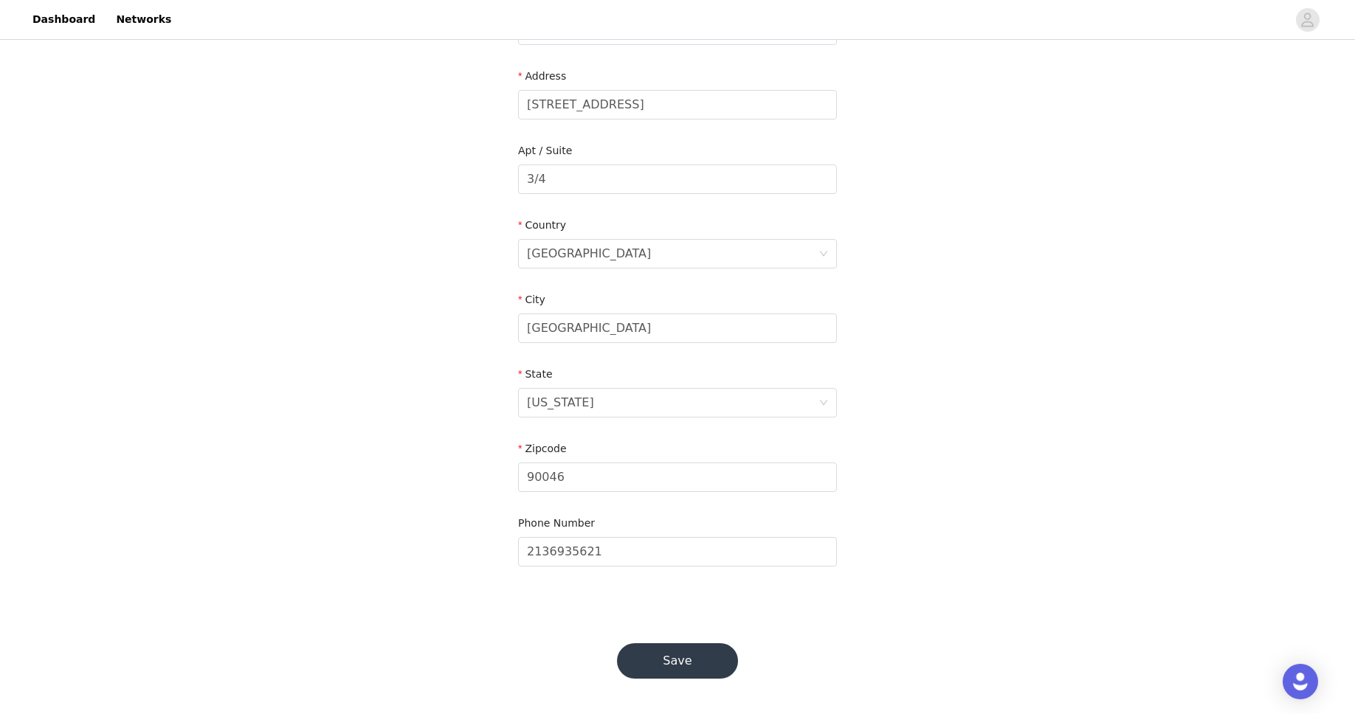
click at [697, 667] on button "Save" at bounding box center [677, 660] width 121 height 35
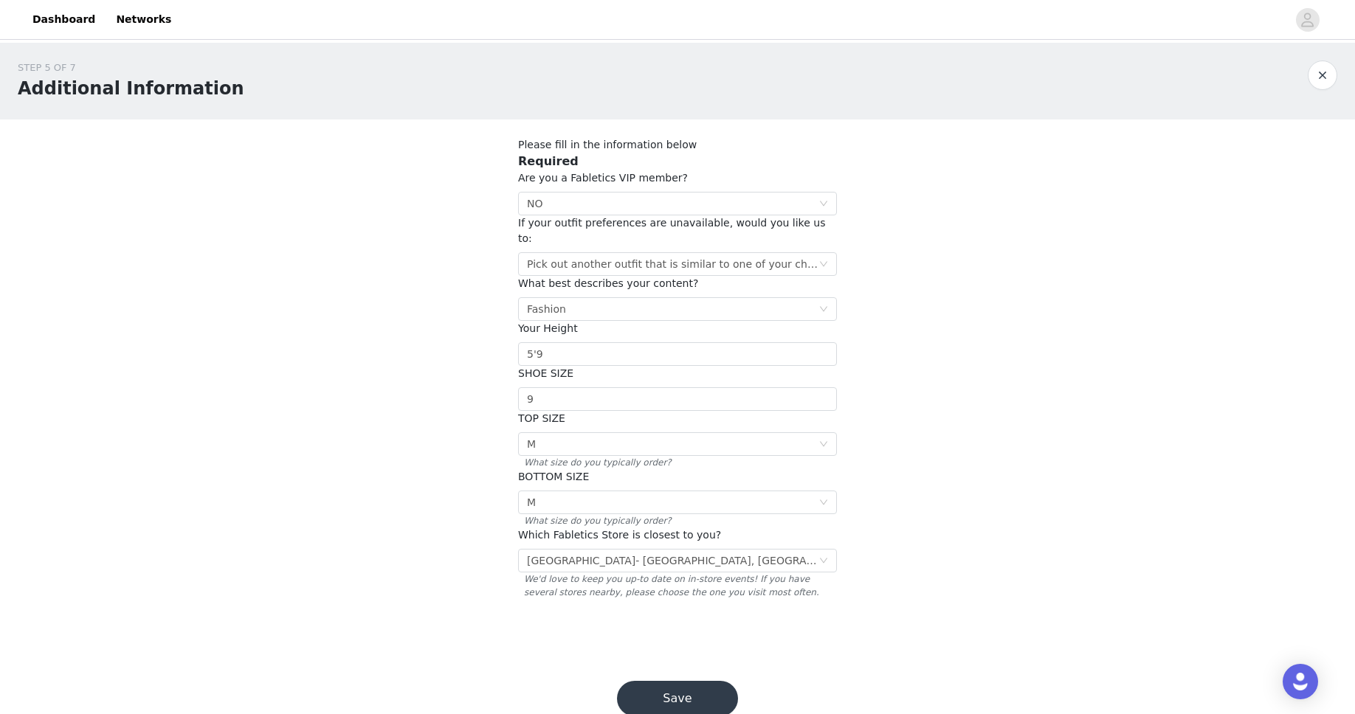
click at [701, 681] on button "Save" at bounding box center [677, 698] width 121 height 35
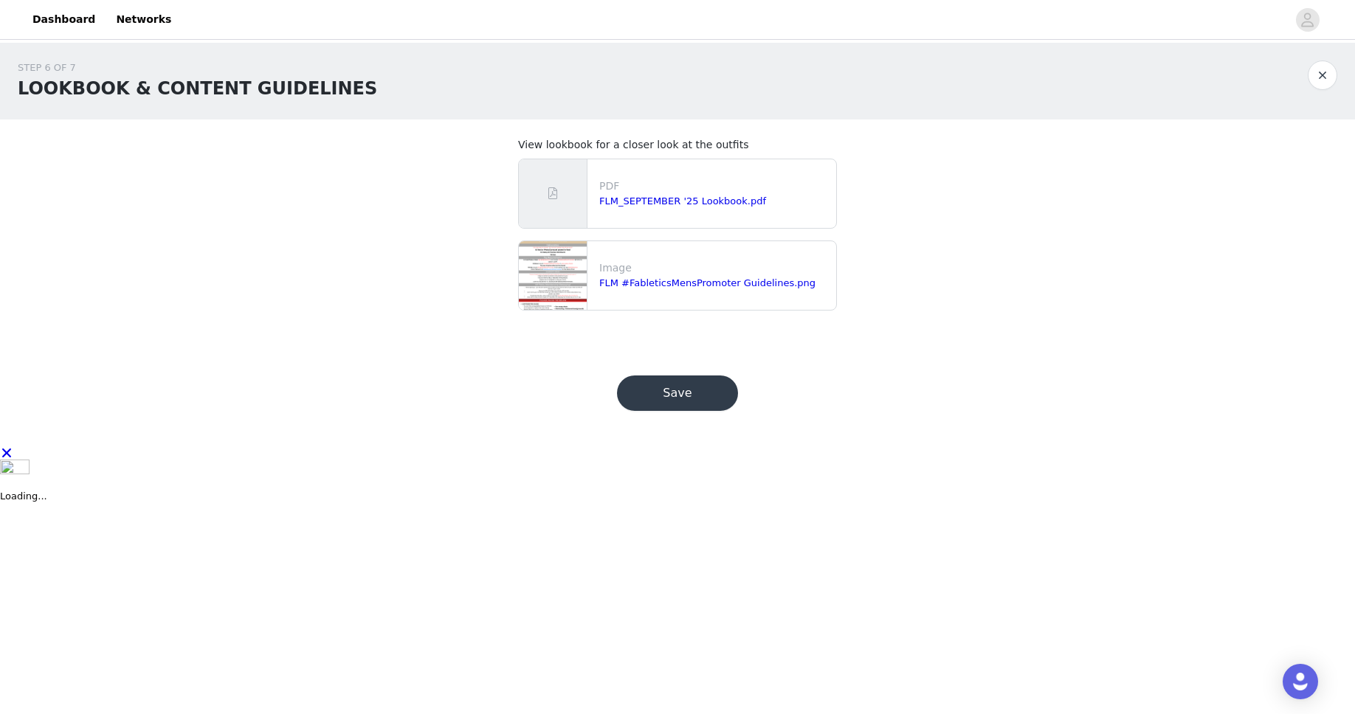
click at [668, 395] on button "Save" at bounding box center [677, 393] width 121 height 35
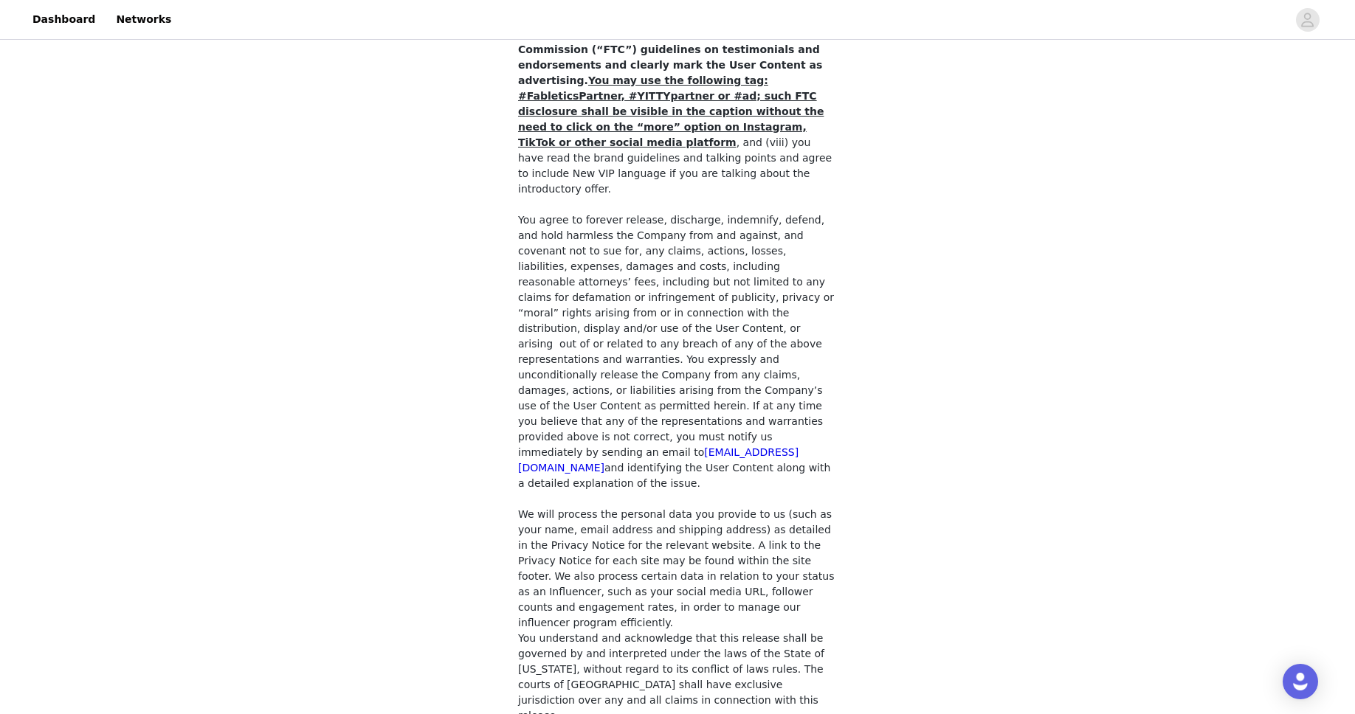
scroll to position [1068, 0]
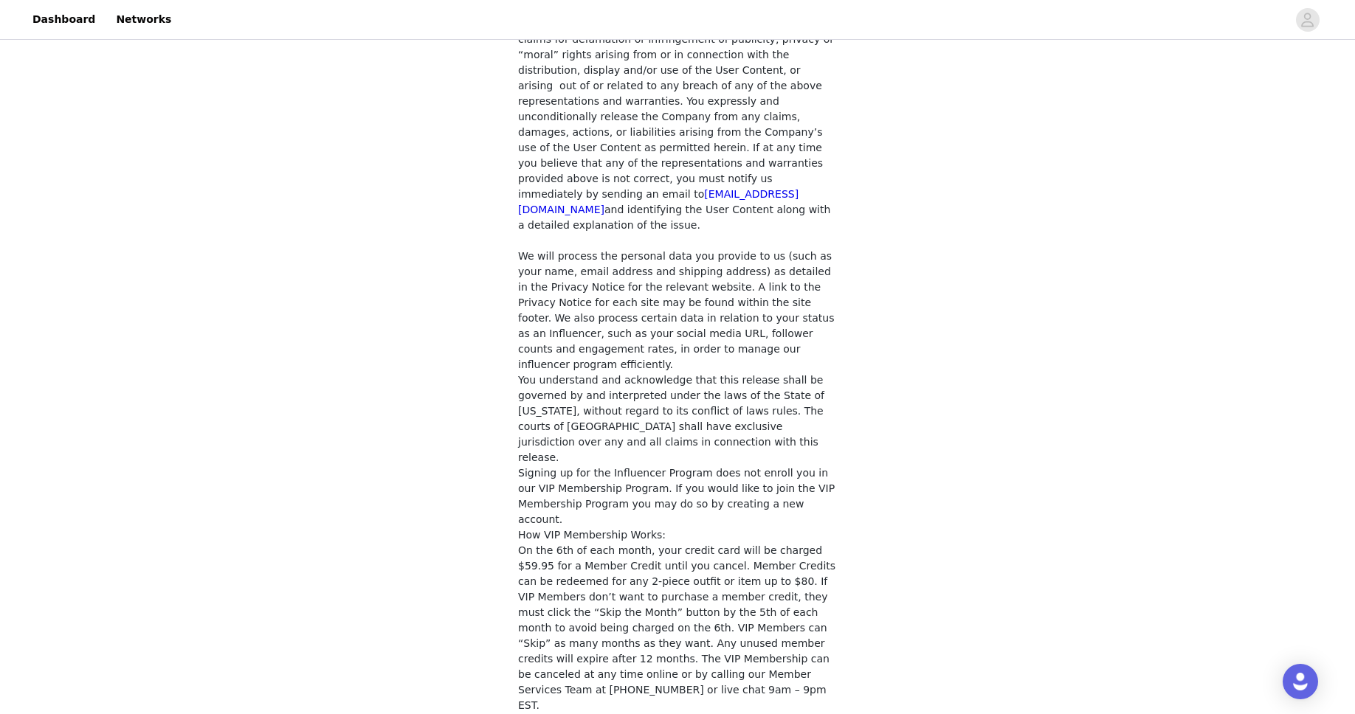
checkbox input "true"
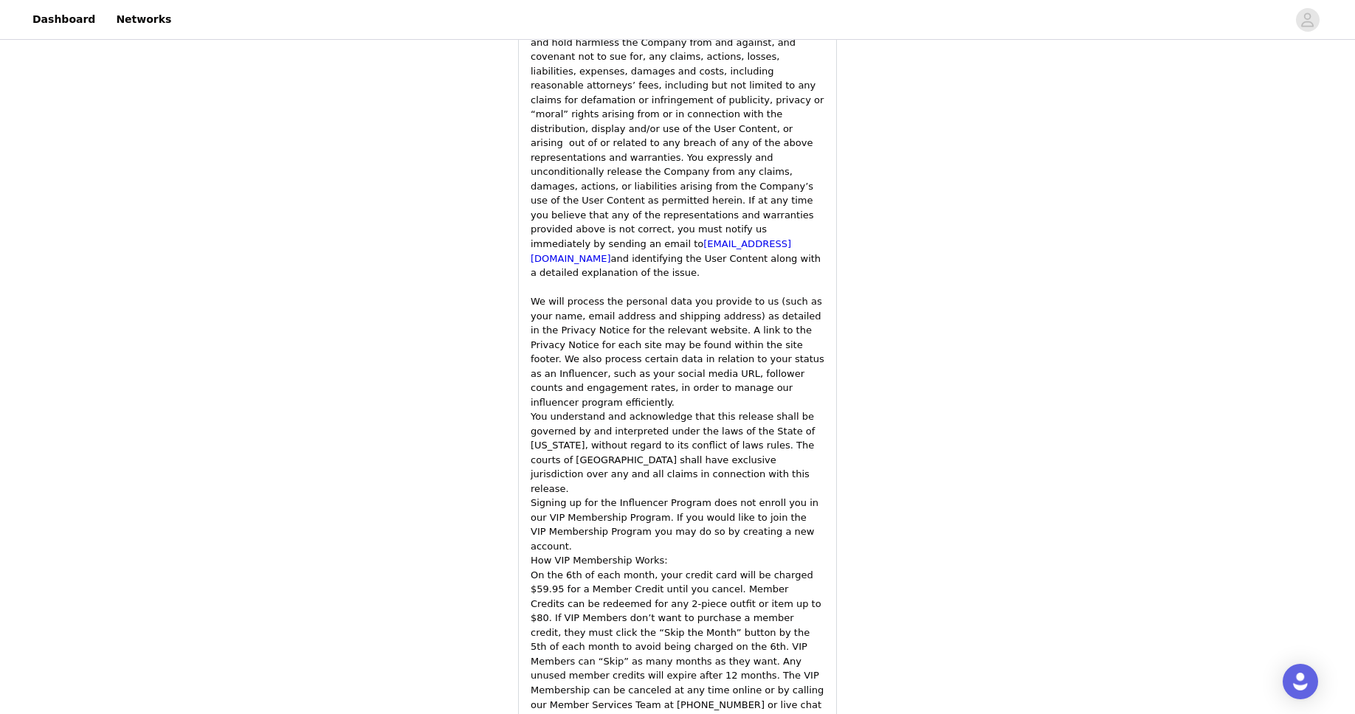
scroll to position [2064, 0]
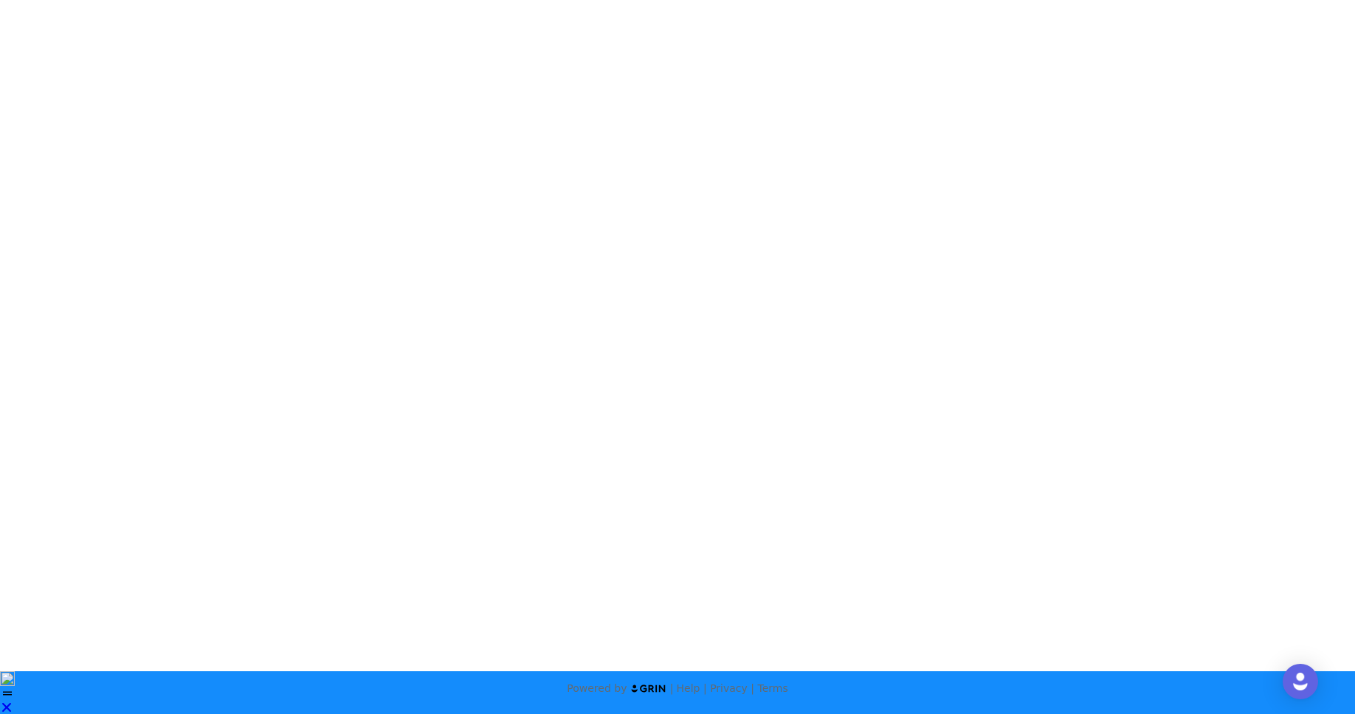
scroll to position [0, 0]
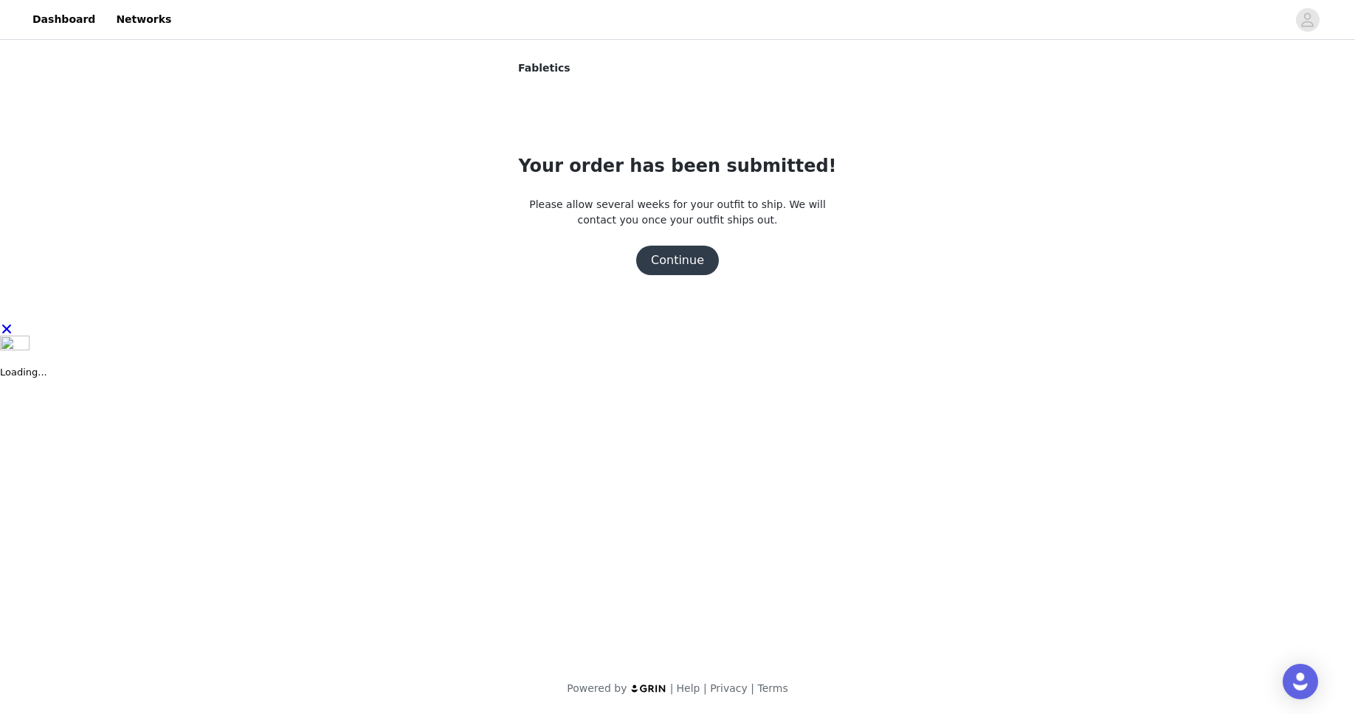
click at [690, 265] on button "Continue" at bounding box center [677, 261] width 83 height 30
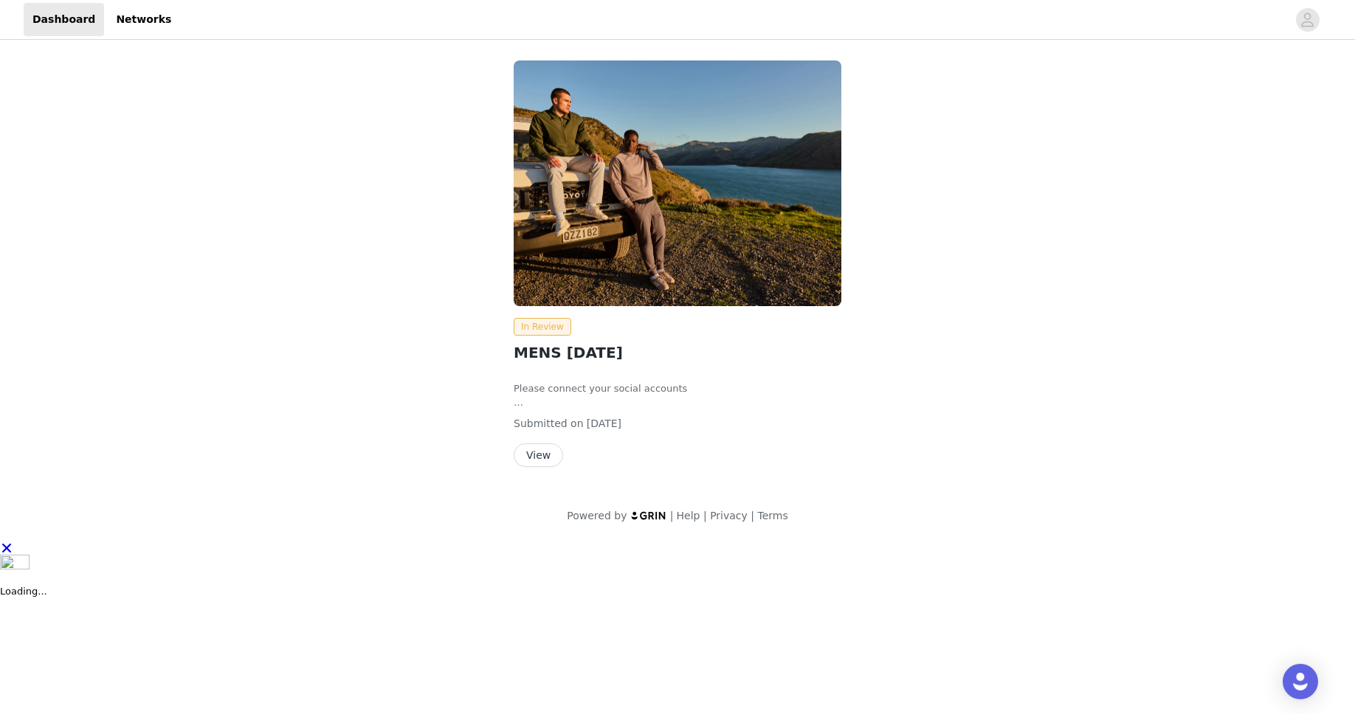
click at [528, 454] on button "View" at bounding box center [537, 455] width 49 height 24
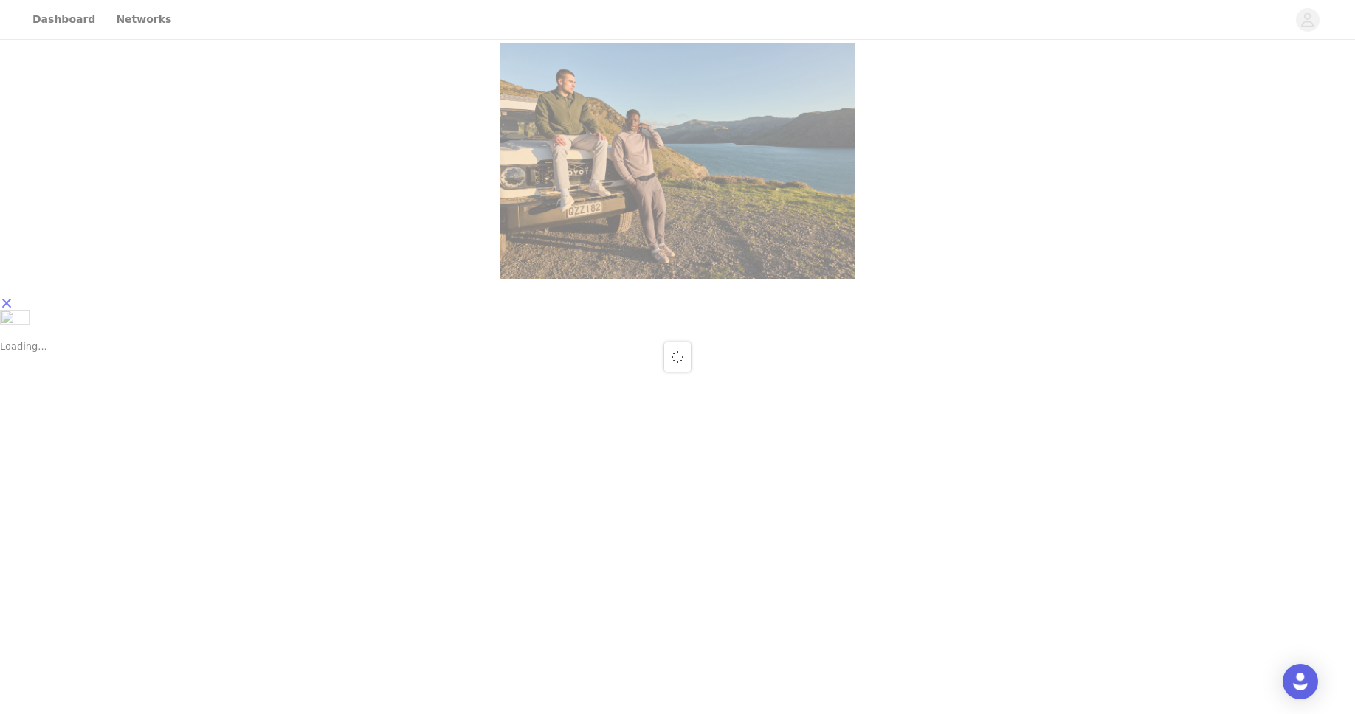
click at [148, 24] on div at bounding box center [677, 357] width 1355 height 714
